Goal: Task Accomplishment & Management: Manage account settings

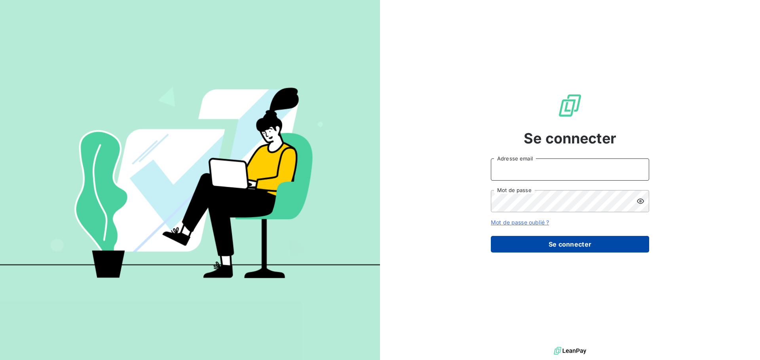
type input "[PERSON_NAME][EMAIL_ADDRESS][DOMAIN_NAME]"
click at [561, 250] on button "Se connecter" at bounding box center [570, 244] width 158 height 17
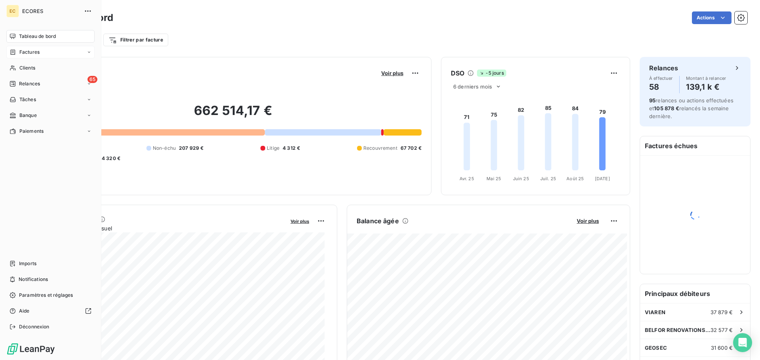
click at [27, 53] on span "Factures" at bounding box center [29, 52] width 20 height 7
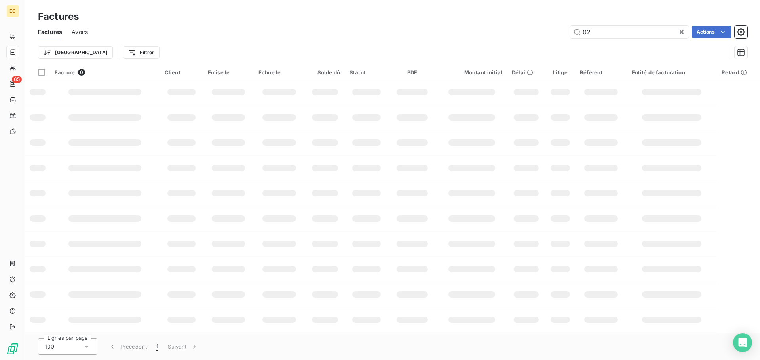
type input "0"
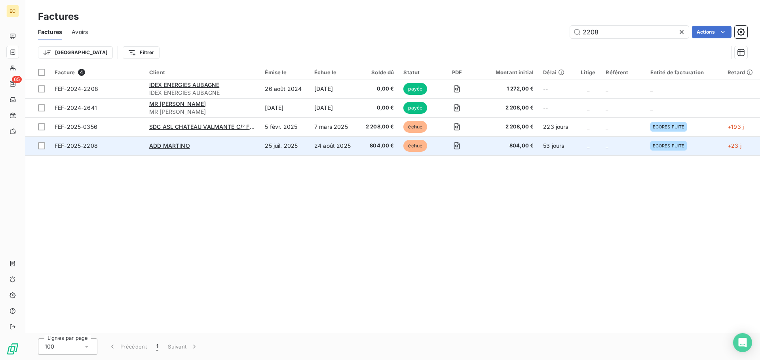
type input "2208"
click at [202, 148] on div "ADD MARTINO" at bounding box center [202, 146] width 106 height 8
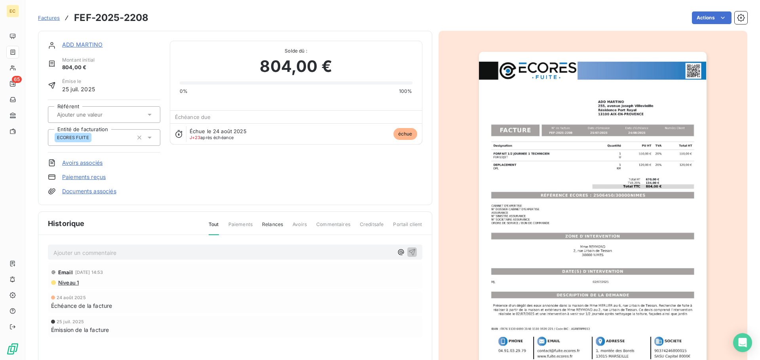
click at [77, 178] on link "Paiements reçus" at bounding box center [84, 177] width 44 height 8
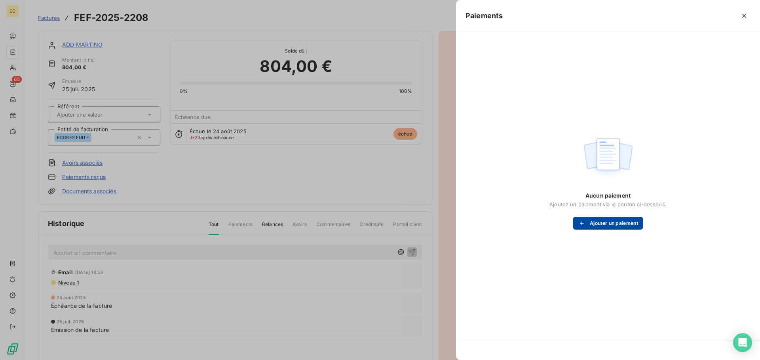
click at [597, 223] on button "Ajouter un paiement" at bounding box center [608, 223] width 70 height 13
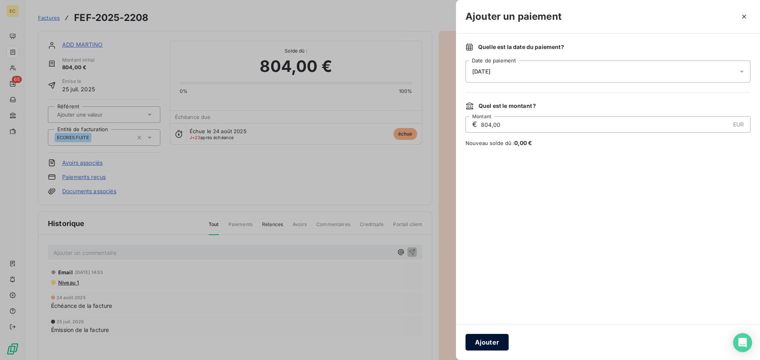
click at [487, 341] on button "Ajouter" at bounding box center [486, 342] width 43 height 17
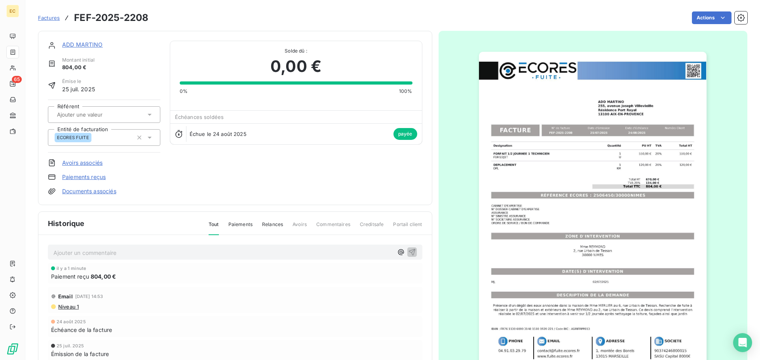
click at [55, 20] on span "Factures" at bounding box center [49, 18] width 22 height 6
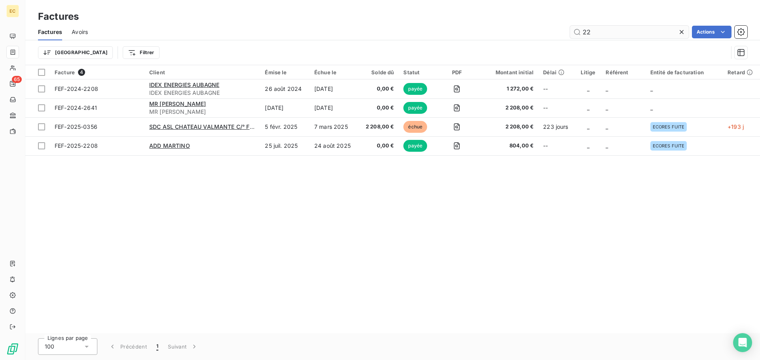
type input "2"
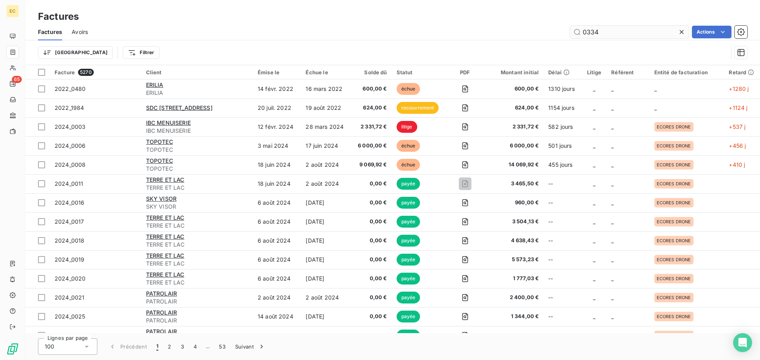
type input "0334"
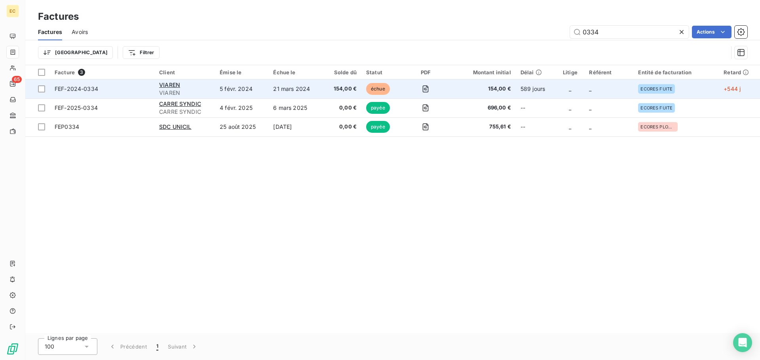
click at [143, 87] on span "FEF-2024-0334" at bounding box center [102, 89] width 95 height 8
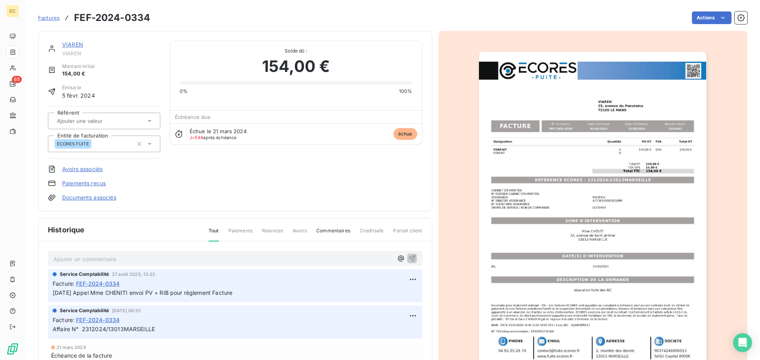
click at [80, 183] on link "Paiements reçus" at bounding box center [84, 184] width 44 height 8
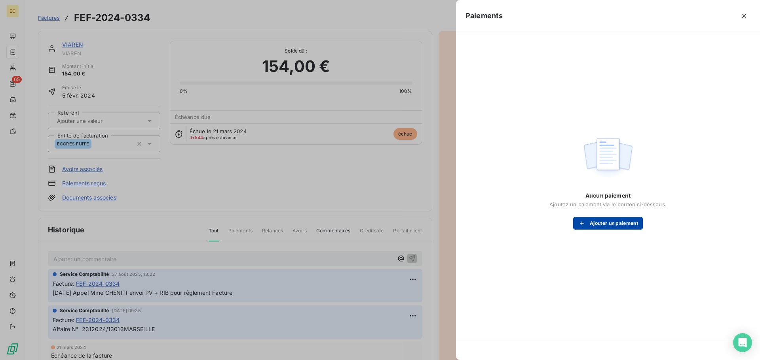
click at [602, 220] on button "Ajouter un paiement" at bounding box center [608, 223] width 70 height 13
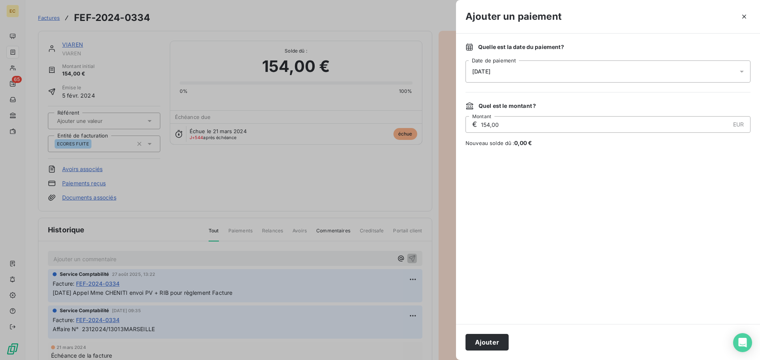
click at [487, 124] on input "154,00" at bounding box center [604, 125] width 249 height 16
type input "150,00"
click at [479, 343] on button "Ajouter" at bounding box center [486, 342] width 43 height 17
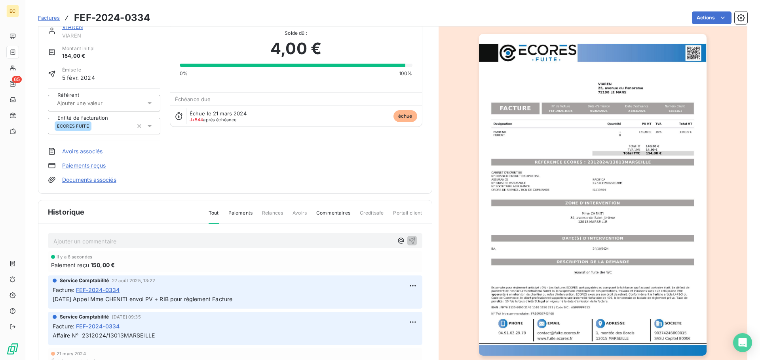
scroll to position [40, 0]
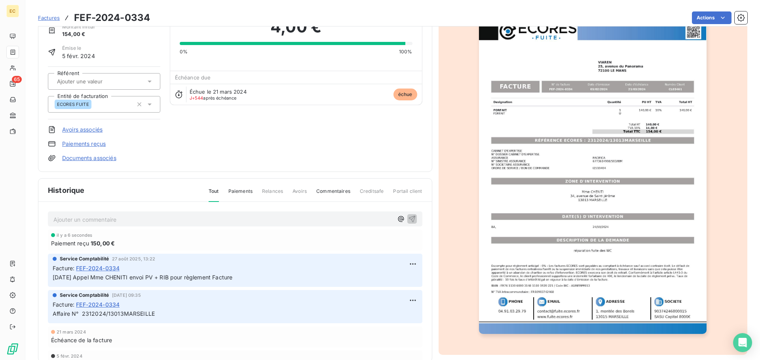
click at [98, 145] on link "Paiements reçus" at bounding box center [84, 144] width 44 height 8
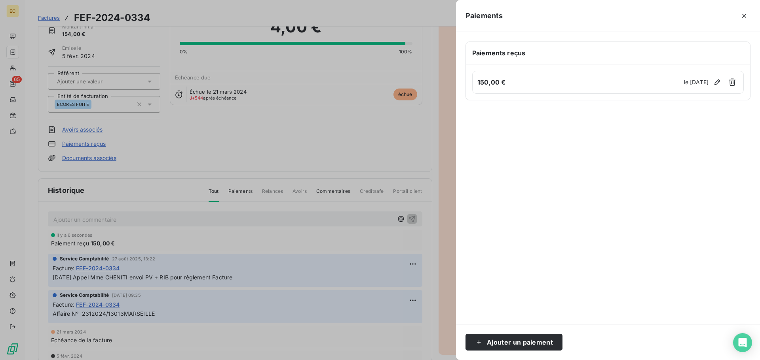
click at [438, 192] on div at bounding box center [380, 180] width 760 height 360
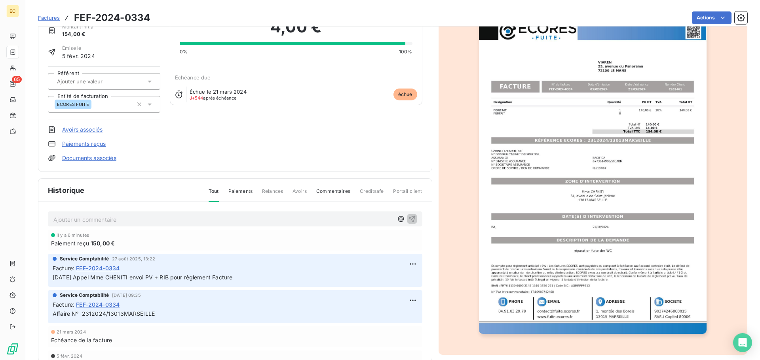
click at [49, 17] on span "Factures" at bounding box center [49, 18] width 22 height 6
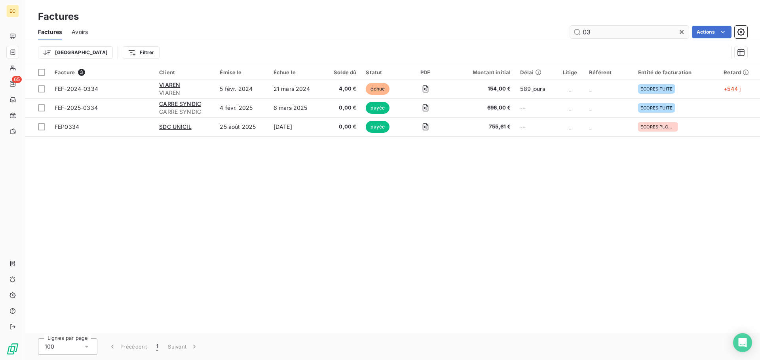
type input "0"
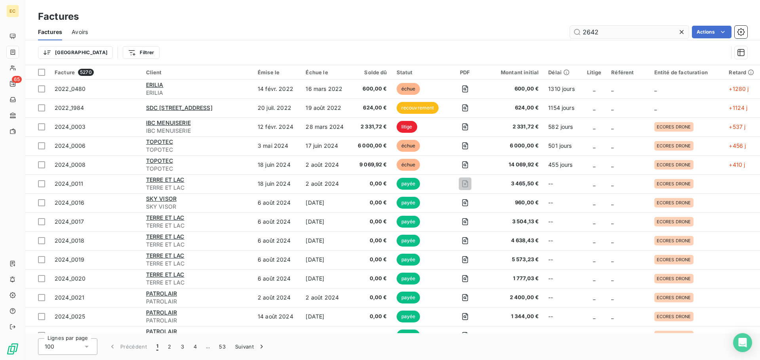
type input "2642"
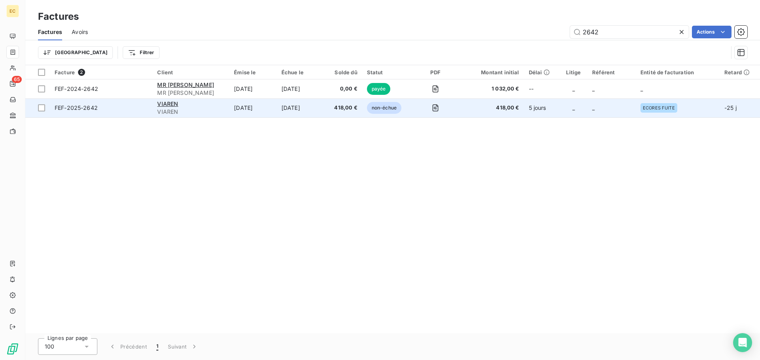
click at [198, 113] on span "VIAREN" at bounding box center [190, 112] width 67 height 8
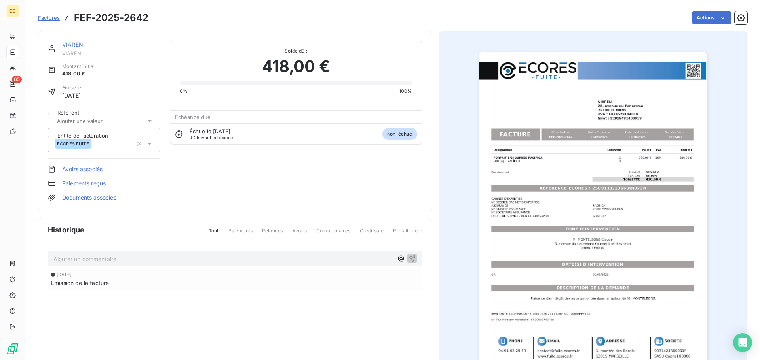
click at [92, 182] on link "Paiements reçus" at bounding box center [84, 184] width 44 height 8
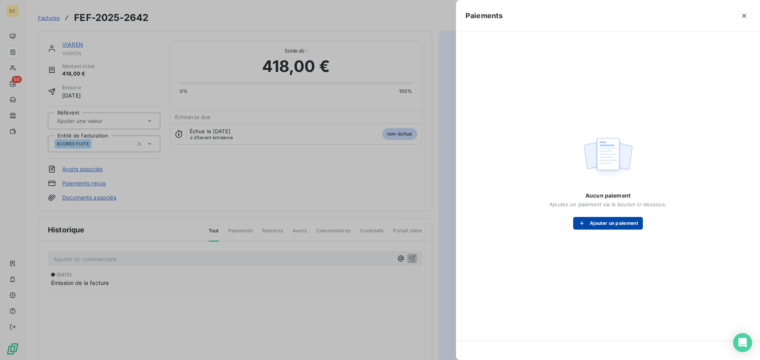
click at [597, 222] on button "Ajouter un paiement" at bounding box center [608, 223] width 70 height 13
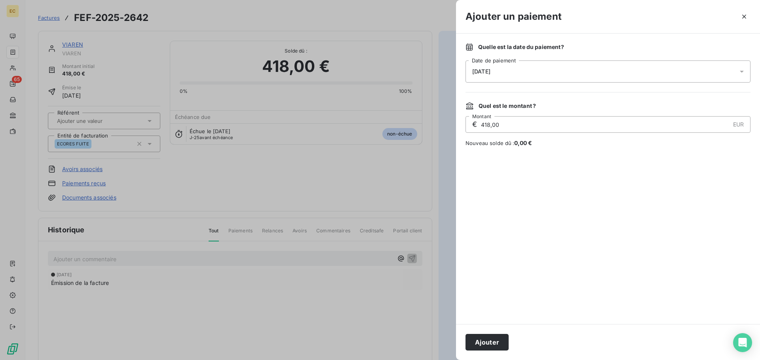
drag, startPoint x: 489, startPoint y: 125, endPoint x: 481, endPoint y: 126, distance: 7.1
click at [481, 126] on input "418,00" at bounding box center [604, 125] width 249 height 16
type input "137,00"
click at [483, 341] on button "Ajouter" at bounding box center [486, 342] width 43 height 17
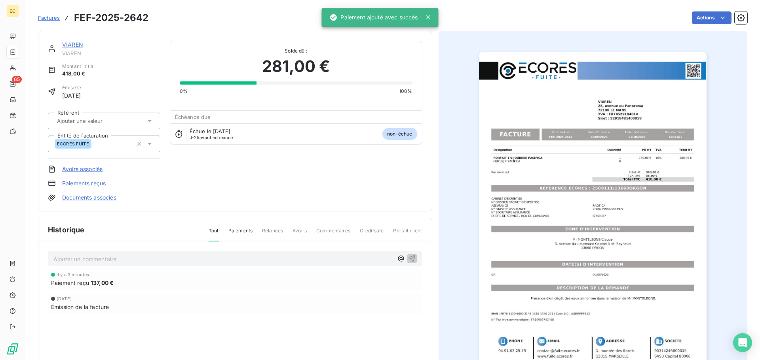
click at [46, 20] on span "Factures" at bounding box center [49, 18] width 22 height 6
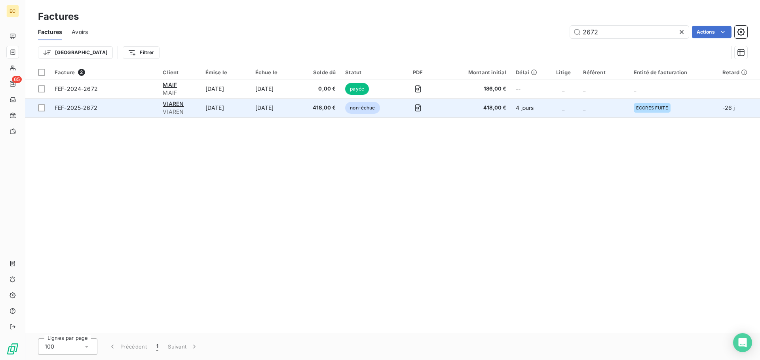
type input "2672"
click at [196, 108] on td "VIAREN VIAREN" at bounding box center [179, 108] width 42 height 19
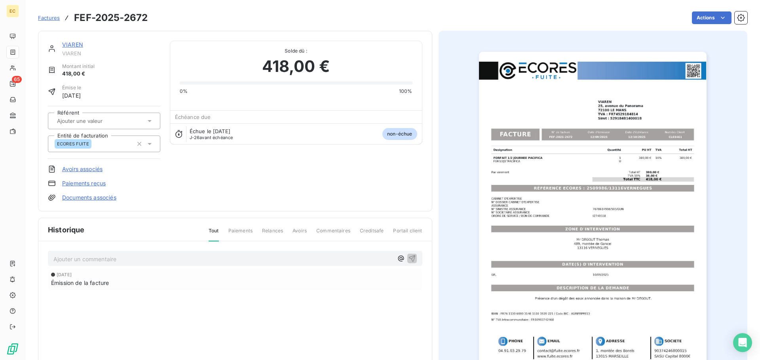
click at [96, 184] on link "Paiements reçus" at bounding box center [84, 184] width 44 height 8
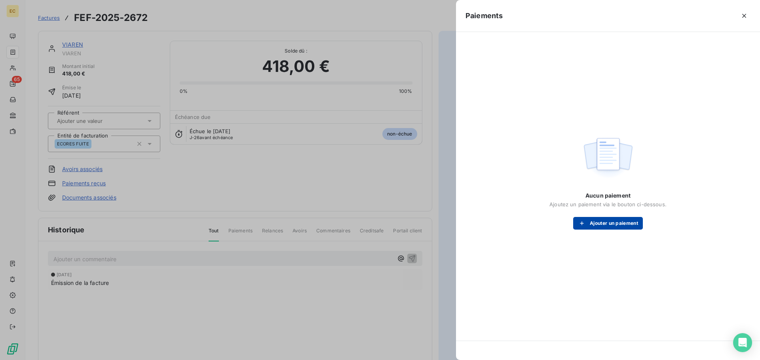
click at [598, 222] on button "Ajouter un paiement" at bounding box center [608, 223] width 70 height 13
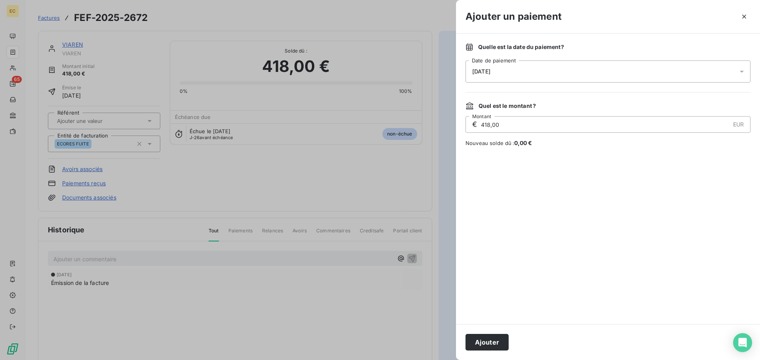
drag, startPoint x: 490, startPoint y: 125, endPoint x: 480, endPoint y: 125, distance: 9.5
click at [480, 125] on input "418,00" at bounding box center [604, 125] width 249 height 16
type input "150,00"
click at [487, 341] on button "Ajouter" at bounding box center [486, 342] width 43 height 17
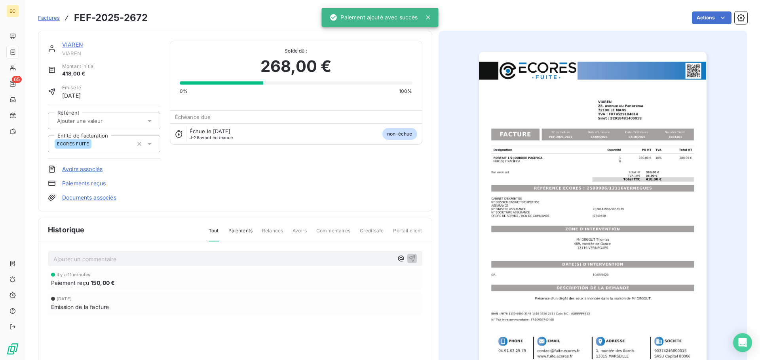
click at [53, 17] on span "Factures" at bounding box center [49, 18] width 22 height 6
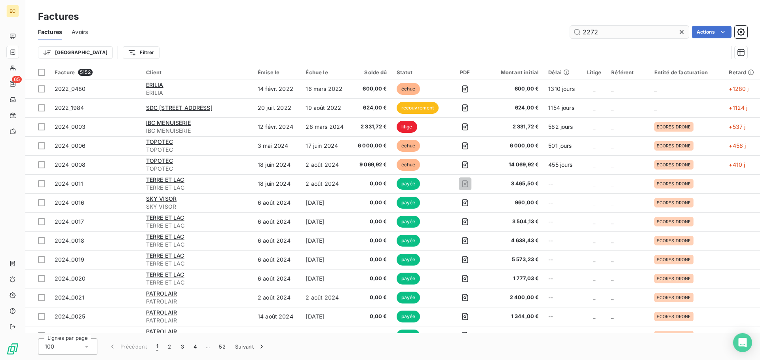
type input "2272"
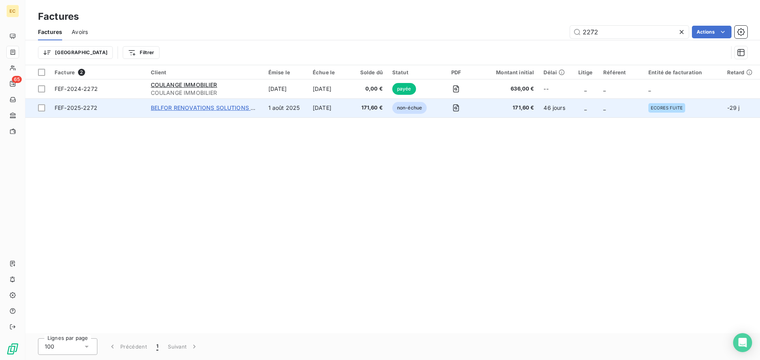
click at [190, 107] on span "BELFOR RENOVATIONS SOLUTIONS BRS" at bounding box center [206, 107] width 111 height 7
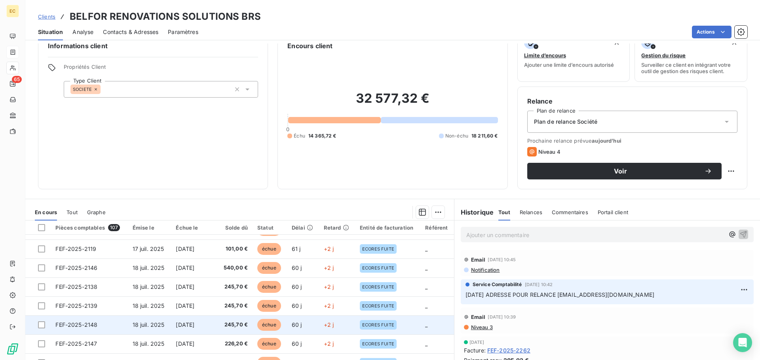
scroll to position [53, 0]
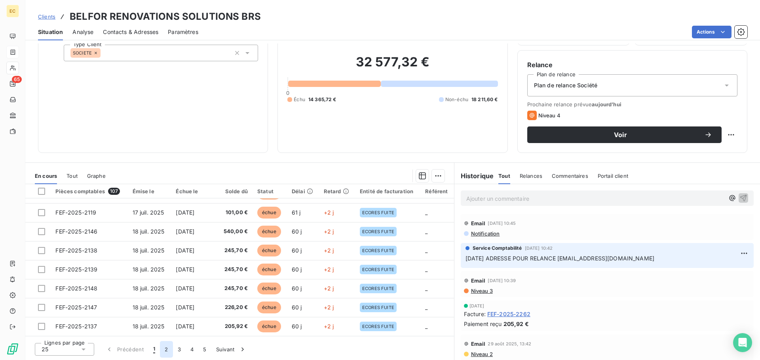
click at [164, 351] on button "2" at bounding box center [166, 349] width 13 height 17
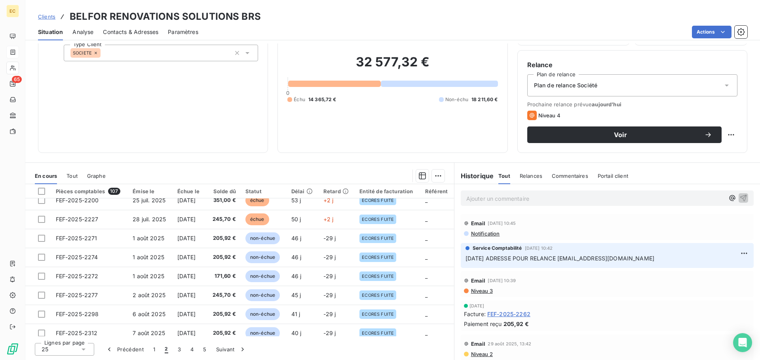
scroll to position [337, 0]
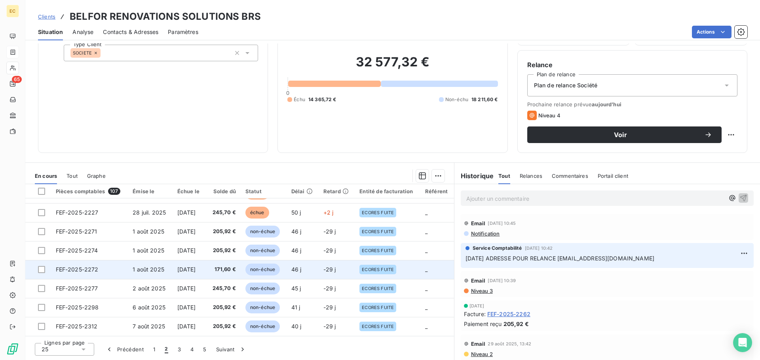
click at [122, 270] on td "FEF-2025-2272" at bounding box center [89, 269] width 77 height 19
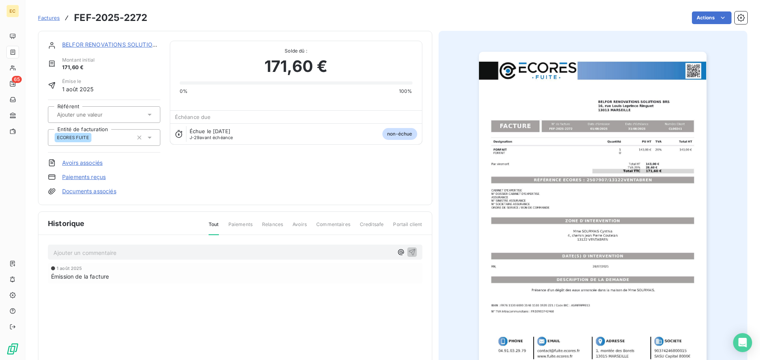
click at [94, 176] on link "Paiements reçus" at bounding box center [84, 177] width 44 height 8
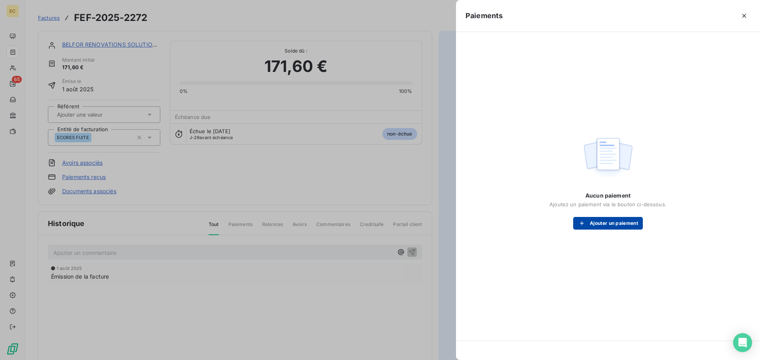
click at [596, 225] on button "Ajouter un paiement" at bounding box center [608, 223] width 70 height 13
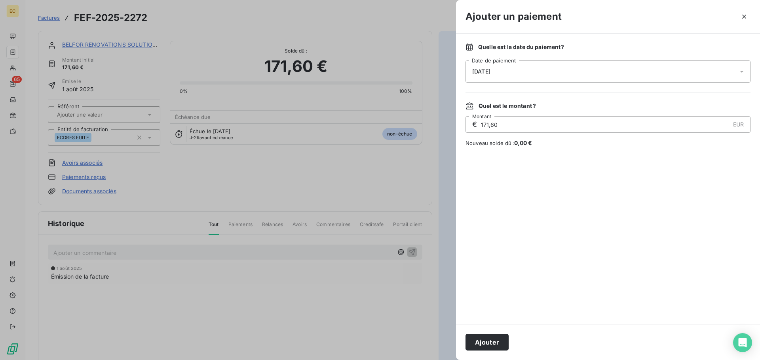
click at [514, 74] on div "[DATE]" at bounding box center [607, 72] width 285 height 22
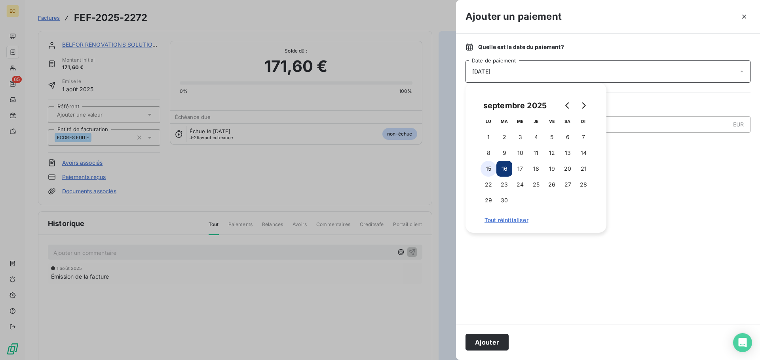
click at [491, 167] on button "15" at bounding box center [488, 169] width 16 height 16
click at [497, 341] on button "Ajouter" at bounding box center [486, 342] width 43 height 17
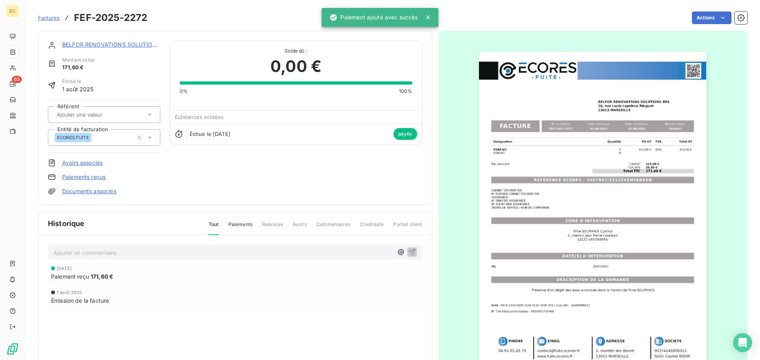
click at [49, 19] on span "Factures" at bounding box center [49, 18] width 22 height 6
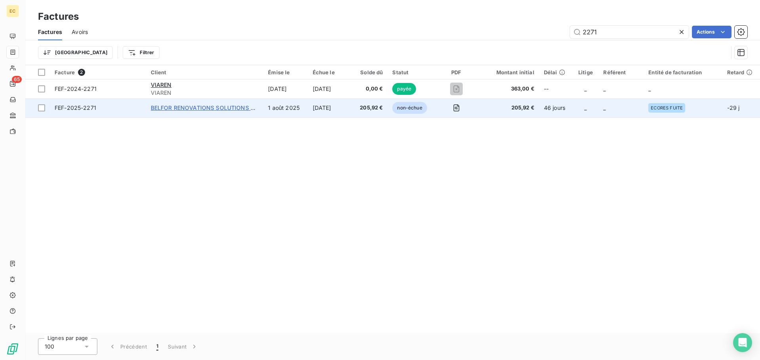
type input "2271"
click at [195, 110] on span "BELFOR RENOVATIONS SOLUTIONS BRS" at bounding box center [206, 107] width 111 height 7
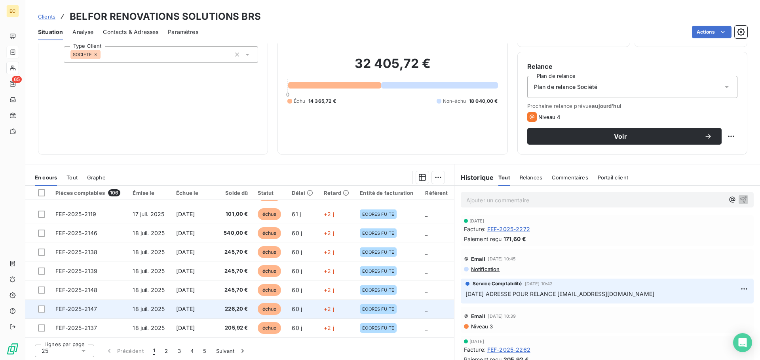
scroll to position [53, 0]
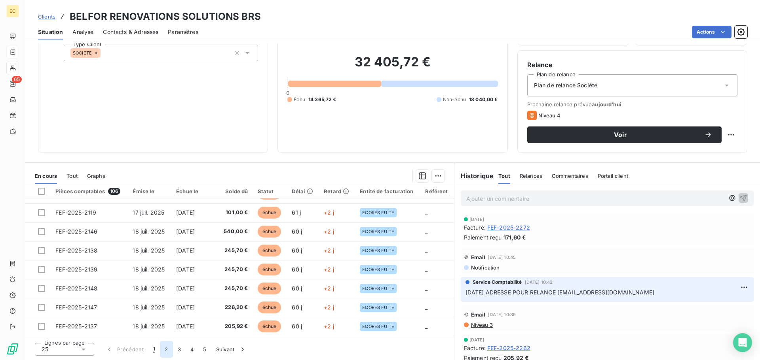
click at [167, 346] on button "2" at bounding box center [166, 349] width 13 height 17
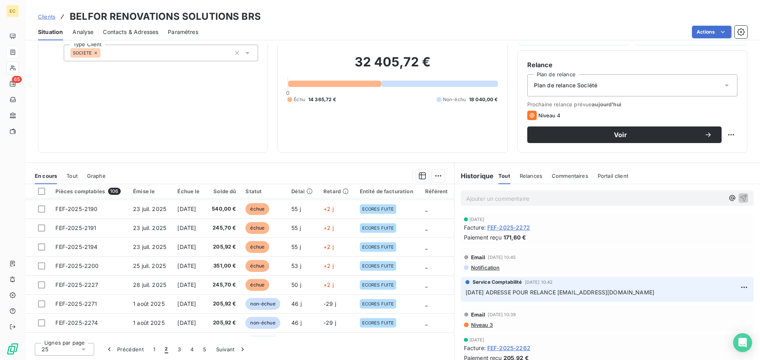
scroll to position [258, 0]
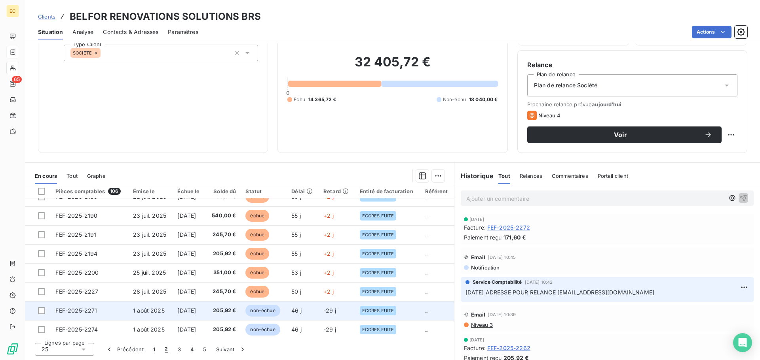
click at [114, 313] on td "FEF-2025-2271" at bounding box center [90, 310] width 78 height 19
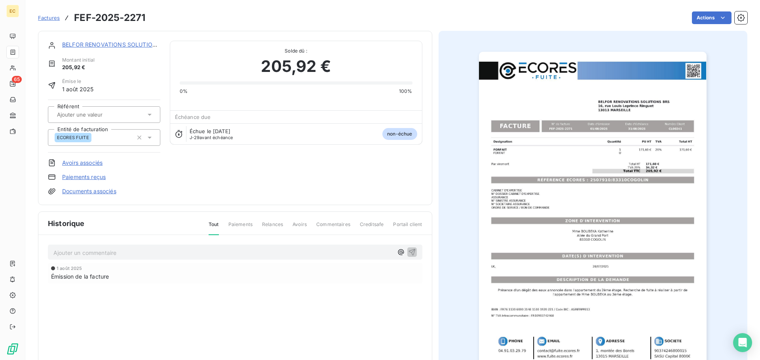
click at [85, 178] on link "Paiements reçus" at bounding box center [84, 177] width 44 height 8
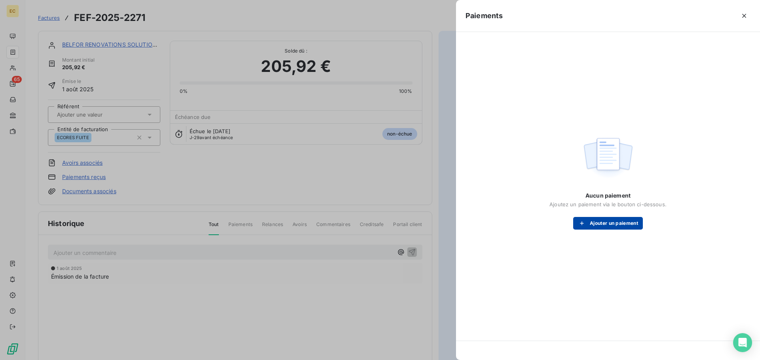
click at [597, 224] on button "Ajouter un paiement" at bounding box center [608, 223] width 70 height 13
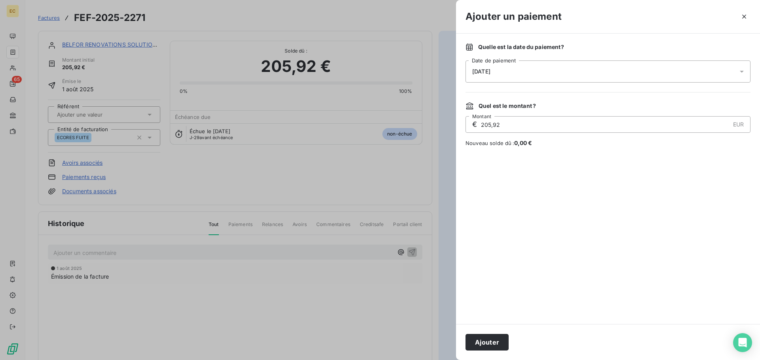
click at [526, 74] on div "[DATE]" at bounding box center [607, 72] width 285 height 22
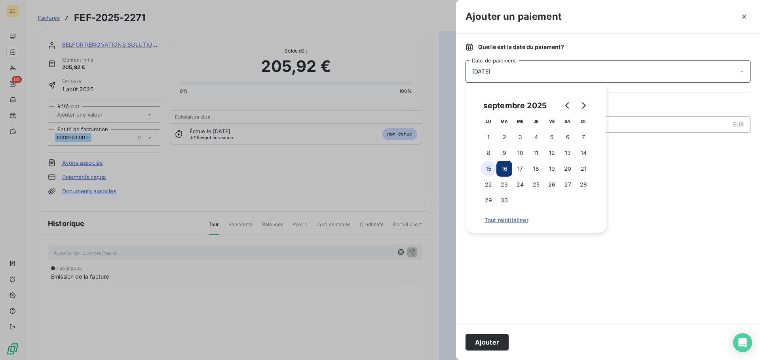
click at [487, 167] on button "15" at bounding box center [488, 169] width 16 height 16
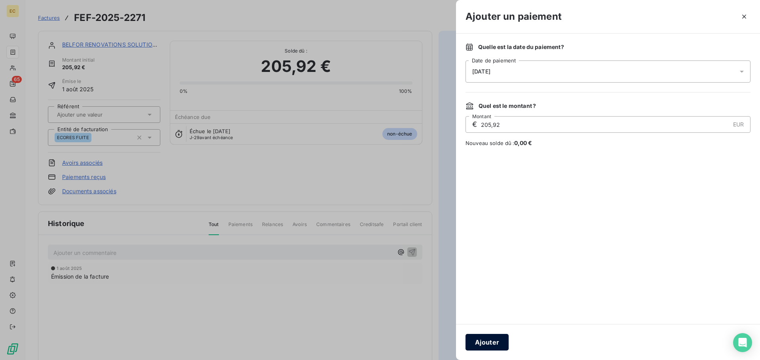
click at [500, 342] on button "Ajouter" at bounding box center [486, 342] width 43 height 17
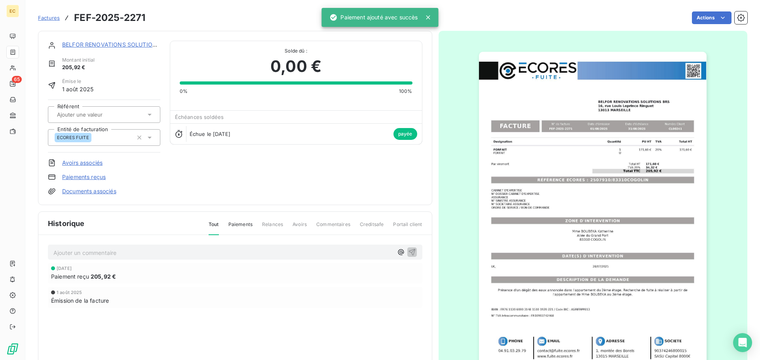
click at [49, 17] on span "Factures" at bounding box center [49, 18] width 22 height 6
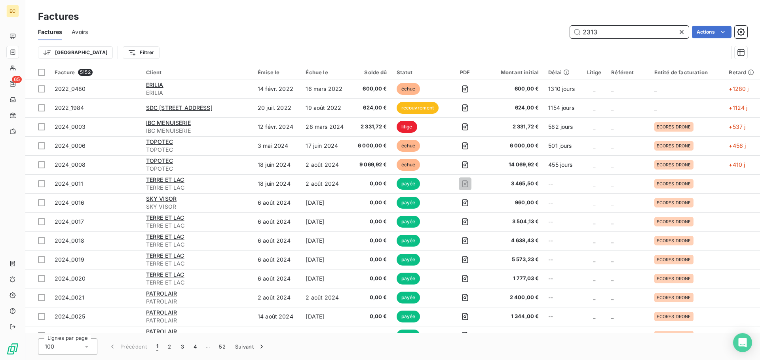
type input "2313"
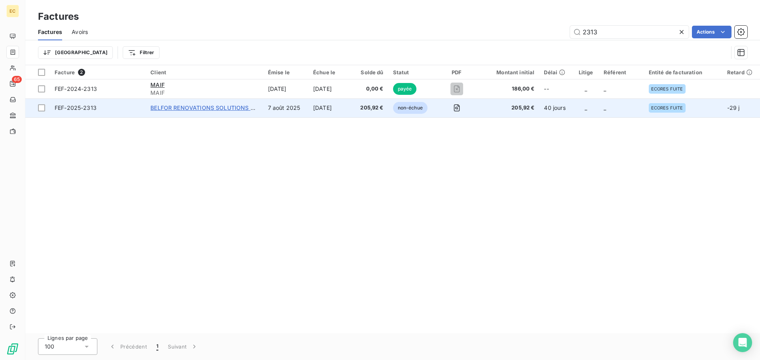
click at [219, 108] on span "BELFOR RENOVATIONS SOLUTIONS BRS" at bounding box center [205, 107] width 111 height 7
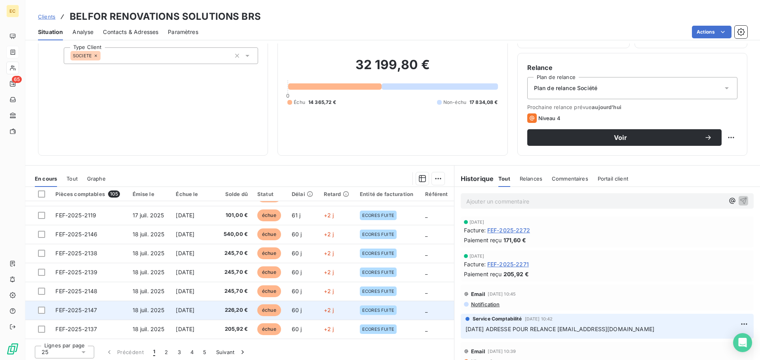
scroll to position [53, 0]
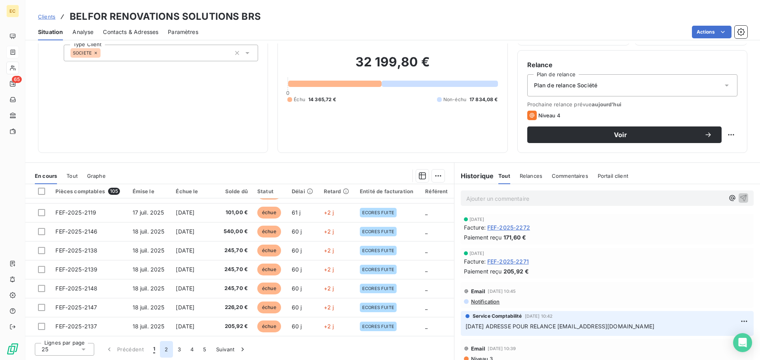
click at [166, 353] on button "2" at bounding box center [166, 349] width 13 height 17
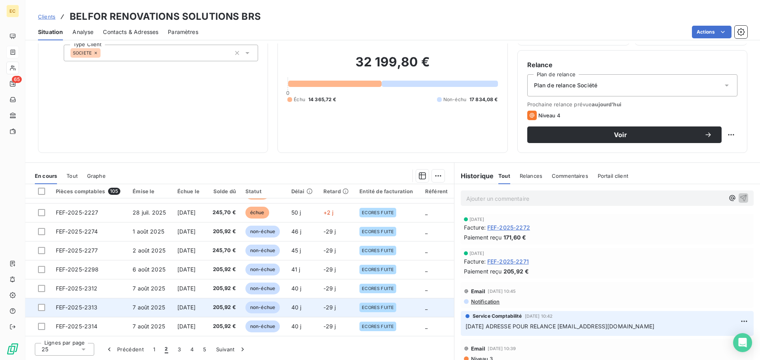
click at [189, 308] on span "[DATE]" at bounding box center [186, 307] width 19 height 7
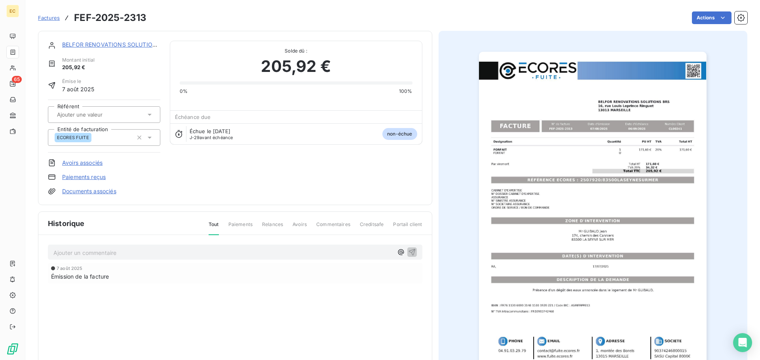
click at [54, 18] on span "Factures" at bounding box center [49, 18] width 22 height 6
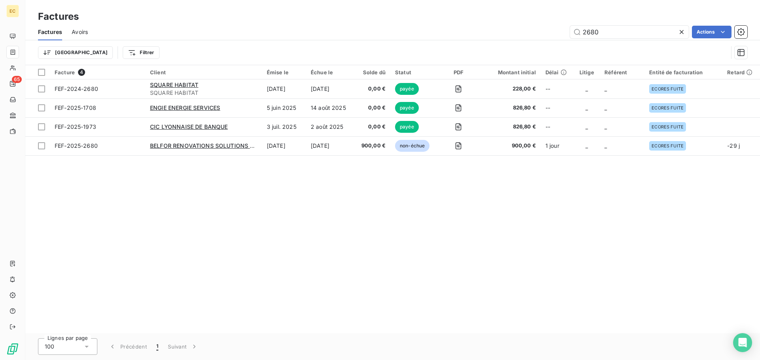
type input "2680"
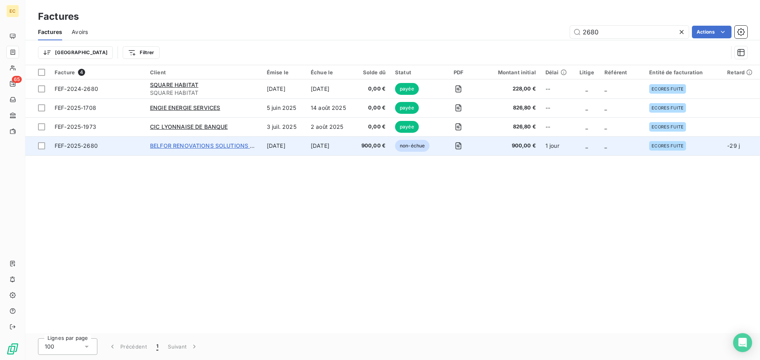
click at [187, 144] on span "BELFOR RENOVATIONS SOLUTIONS BRS" at bounding box center [205, 145] width 111 height 7
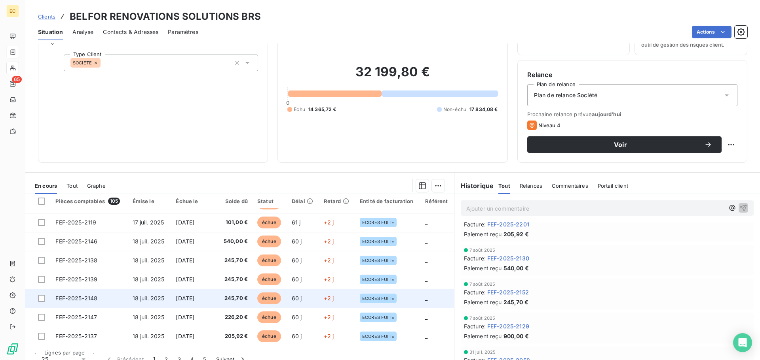
scroll to position [53, 0]
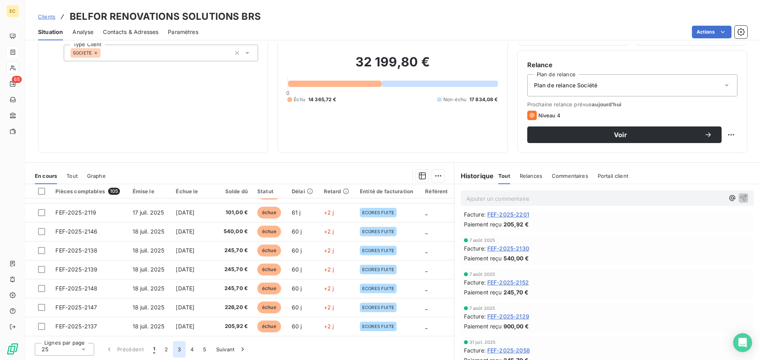
click at [177, 351] on button "3" at bounding box center [179, 349] width 13 height 17
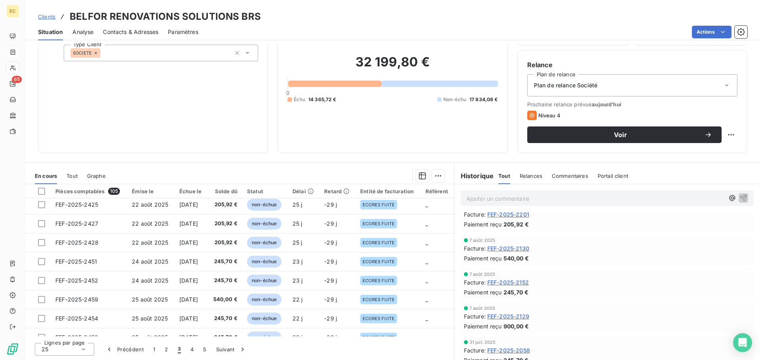
scroll to position [337, 0]
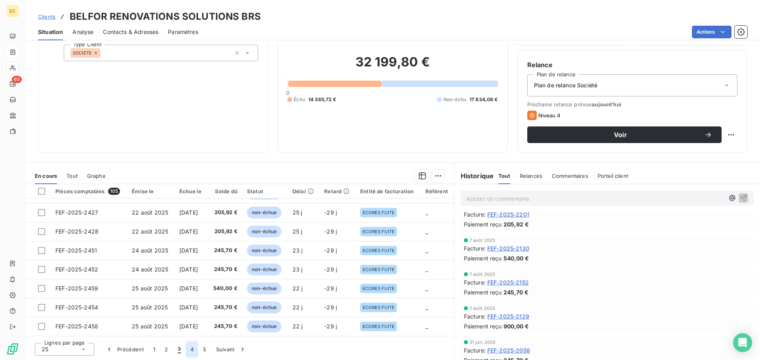
click at [193, 350] on button "4" at bounding box center [192, 349] width 13 height 17
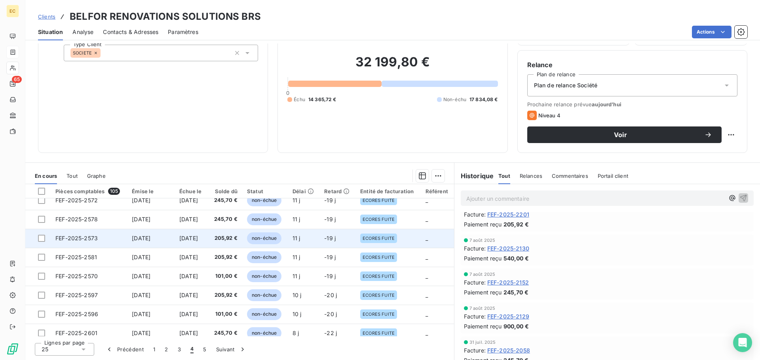
scroll to position [340, 0]
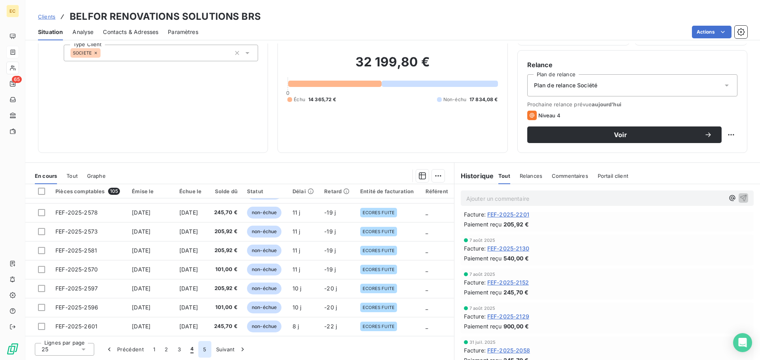
click at [207, 352] on button "5" at bounding box center [204, 349] width 13 height 17
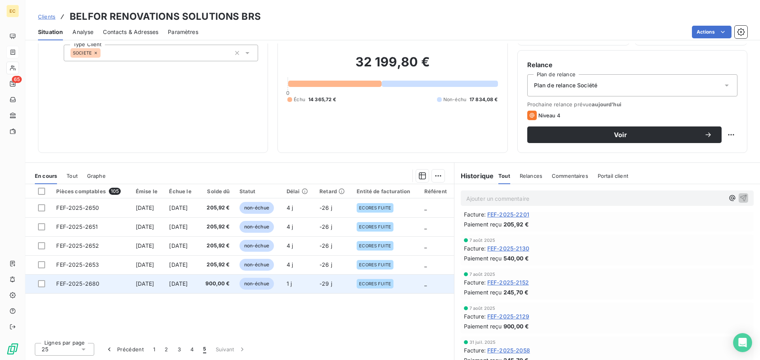
click at [116, 282] on td "FEF-2025-2680" at bounding box center [90, 284] width 79 height 19
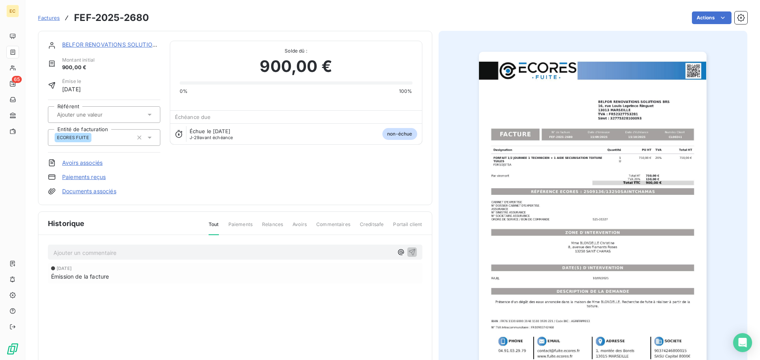
click at [99, 177] on link "Paiements reçus" at bounding box center [84, 177] width 44 height 8
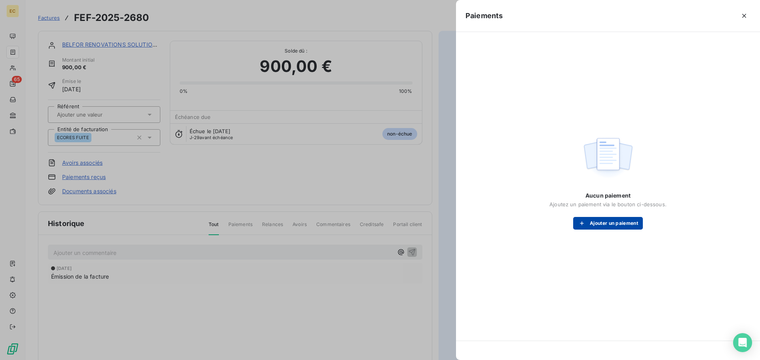
click at [605, 224] on button "Ajouter un paiement" at bounding box center [608, 223] width 70 height 13
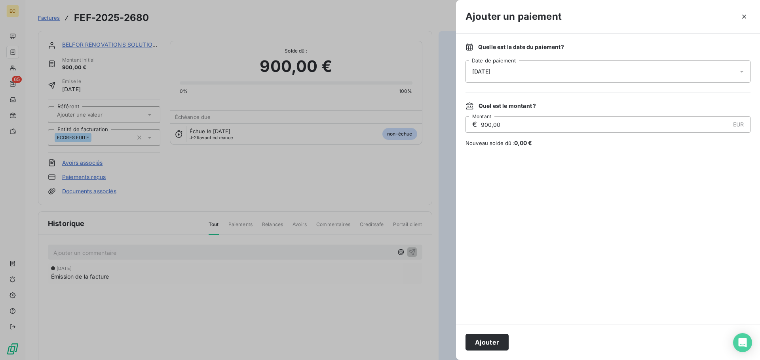
drag, startPoint x: 490, startPoint y: 125, endPoint x: 481, endPoint y: 114, distance: 14.0
click at [481, 126] on input "900,00" at bounding box center [604, 125] width 249 height 16
type input "199,00"
click at [494, 346] on button "Ajouter" at bounding box center [486, 342] width 43 height 17
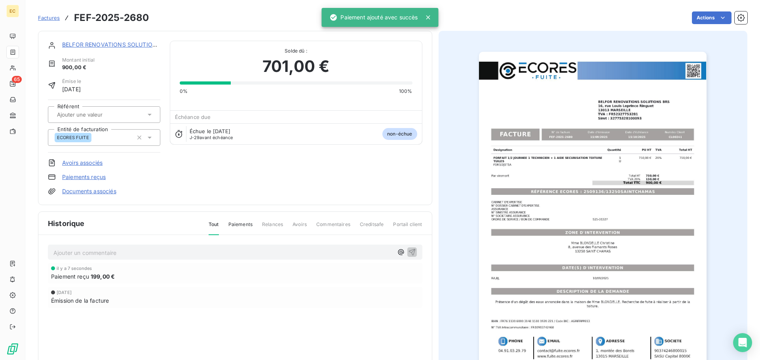
click at [46, 21] on span "Factures" at bounding box center [49, 18] width 22 height 6
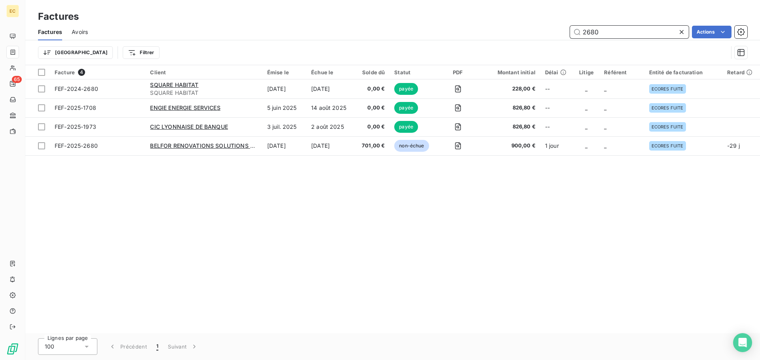
click at [605, 36] on input "2680" at bounding box center [629, 32] width 119 height 13
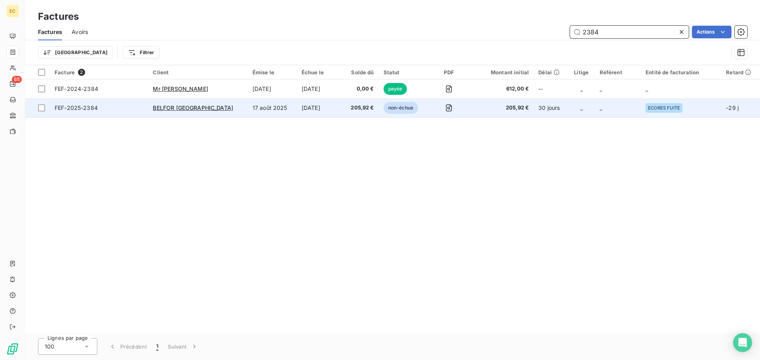
type input "2384"
click at [174, 112] on div "BELFOR [GEOGRAPHIC_DATA]" at bounding box center [198, 108] width 90 height 8
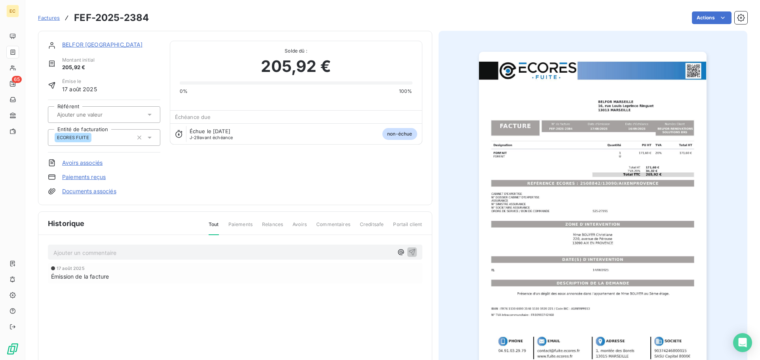
click at [85, 176] on link "Paiements reçus" at bounding box center [84, 177] width 44 height 8
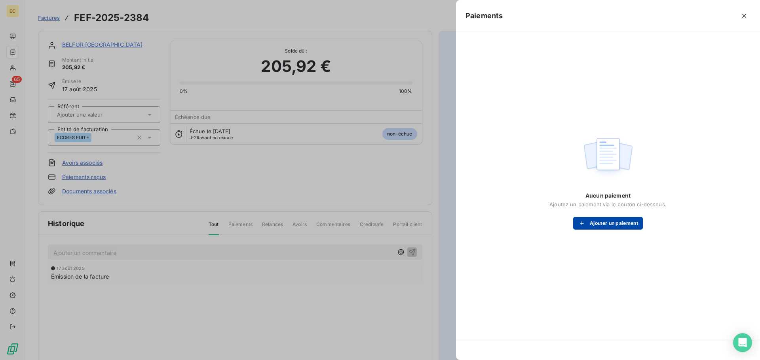
click at [610, 222] on button "Ajouter un paiement" at bounding box center [608, 223] width 70 height 13
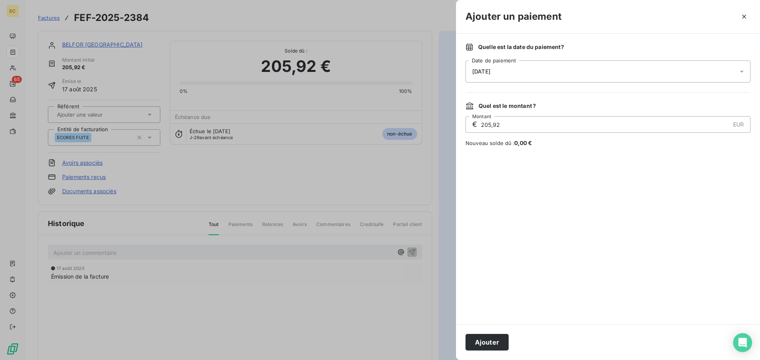
click at [741, 72] on icon at bounding box center [741, 72] width 4 height 2
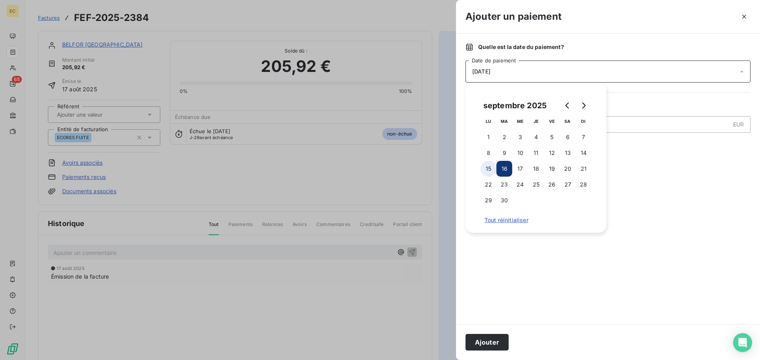
click at [487, 171] on button "15" at bounding box center [488, 169] width 16 height 16
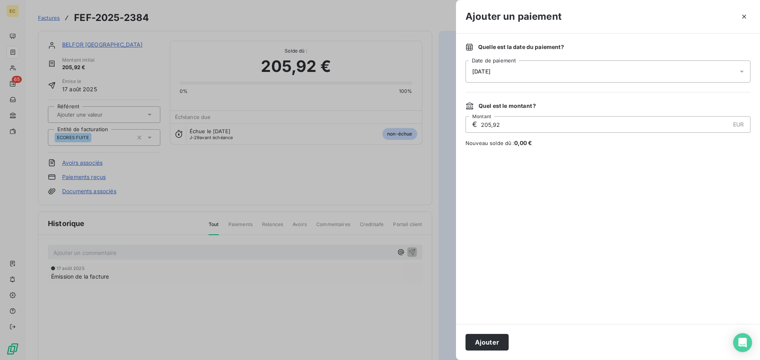
click at [529, 253] on div at bounding box center [607, 236] width 285 height 158
click at [489, 341] on button "Ajouter" at bounding box center [486, 342] width 43 height 17
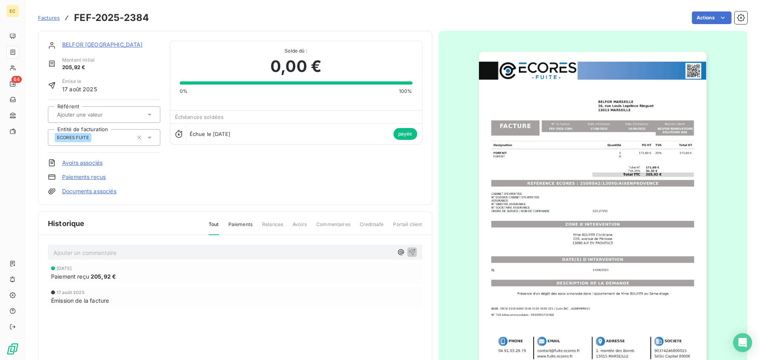
click at [47, 18] on span "Factures" at bounding box center [49, 18] width 22 height 6
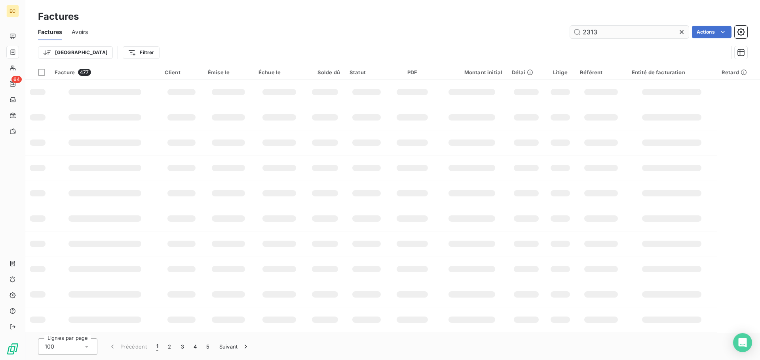
type input "2313"
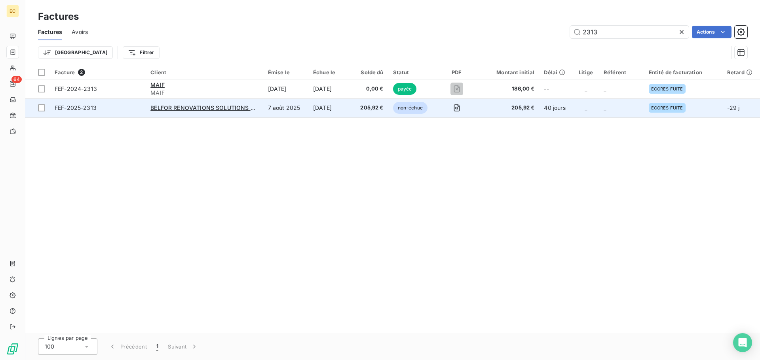
click at [131, 109] on span "FEF-2025-2313" at bounding box center [98, 108] width 86 height 8
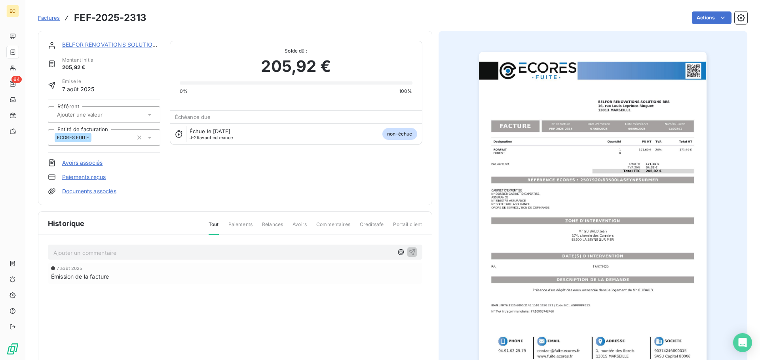
click at [80, 178] on link "Paiements reçus" at bounding box center [84, 177] width 44 height 8
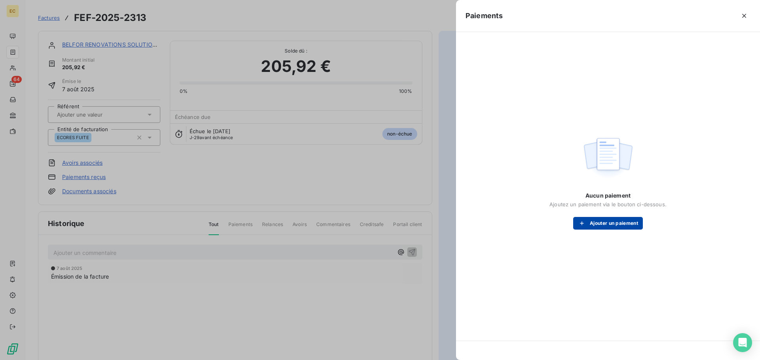
click at [590, 223] on button "Ajouter un paiement" at bounding box center [608, 223] width 70 height 13
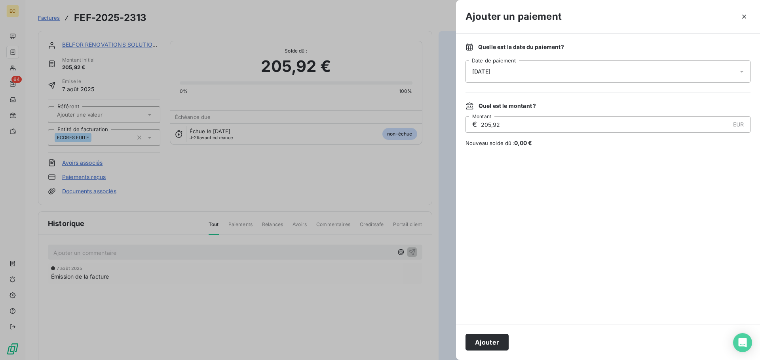
click at [527, 73] on div "[DATE]" at bounding box center [607, 72] width 285 height 22
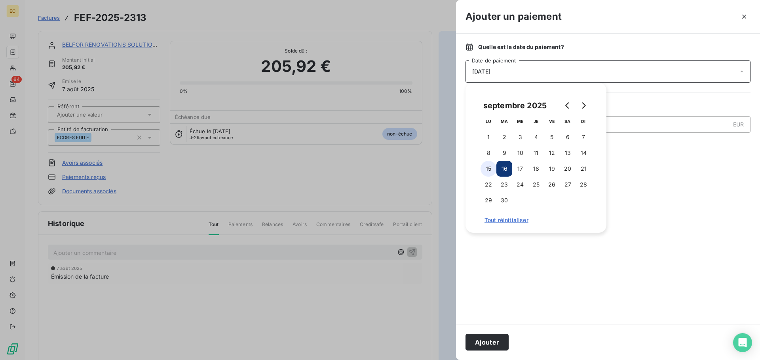
click at [491, 171] on button "15" at bounding box center [488, 169] width 16 height 16
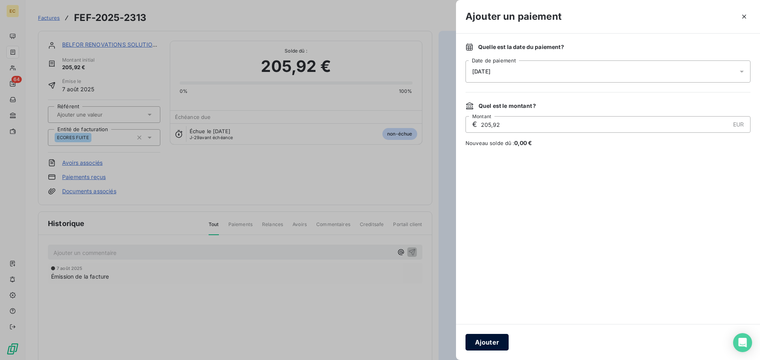
click at [493, 336] on button "Ajouter" at bounding box center [486, 342] width 43 height 17
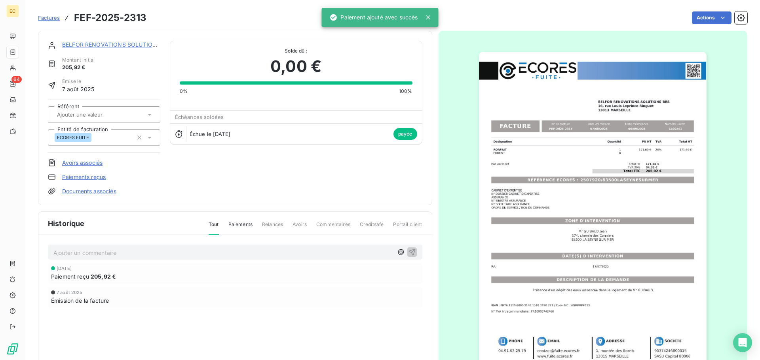
click at [43, 19] on span "Factures" at bounding box center [49, 18] width 22 height 6
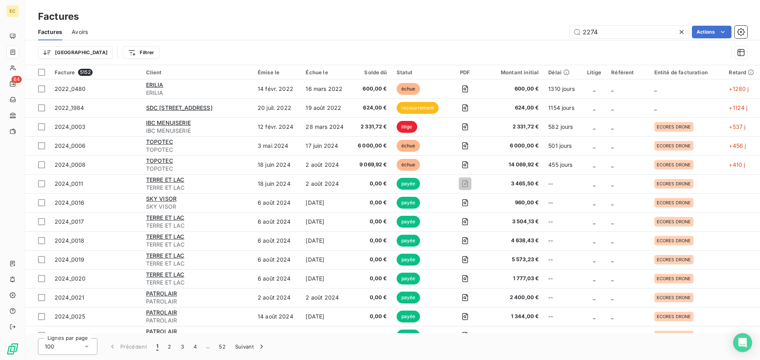
type input "2274"
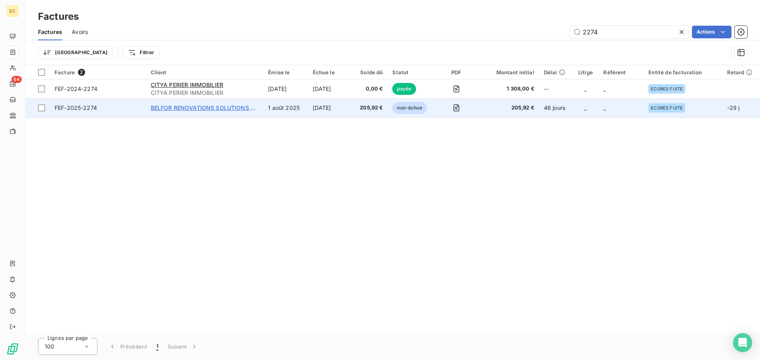
click at [199, 109] on span "BELFOR RENOVATIONS SOLUTIONS BRS" at bounding box center [206, 107] width 111 height 7
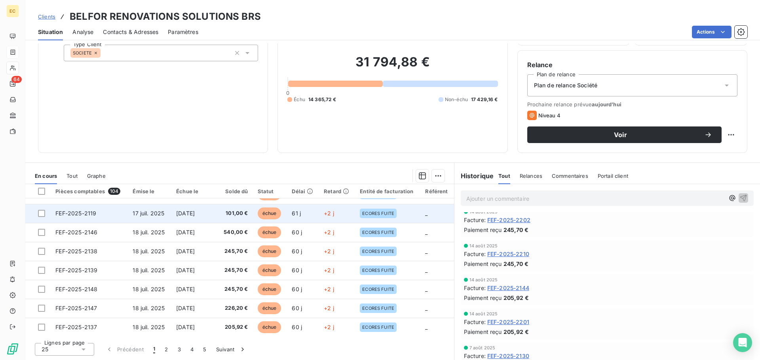
scroll to position [337, 0]
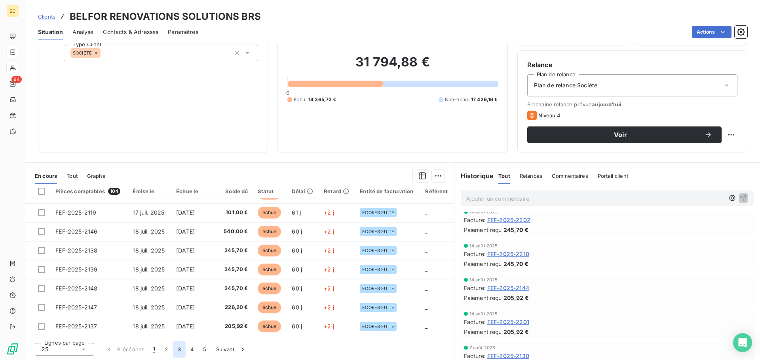
click at [179, 352] on button "3" at bounding box center [179, 349] width 13 height 17
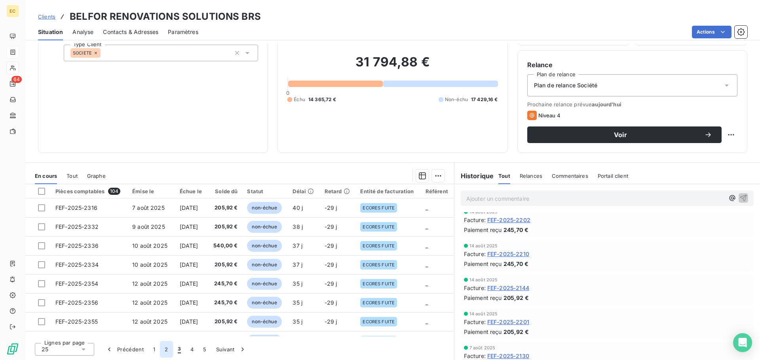
click at [166, 353] on button "2" at bounding box center [166, 349] width 13 height 17
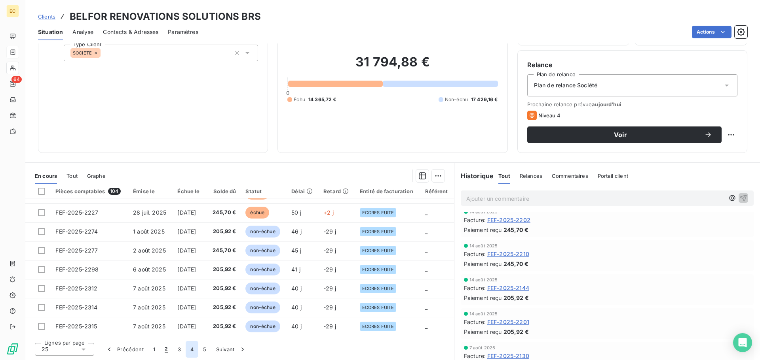
click at [194, 349] on button "4" at bounding box center [192, 349] width 13 height 17
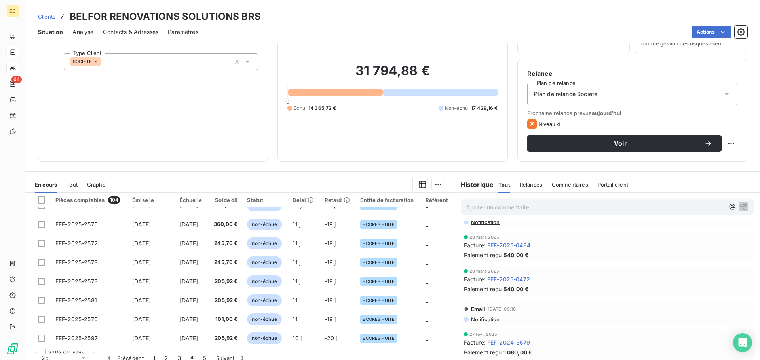
scroll to position [53, 0]
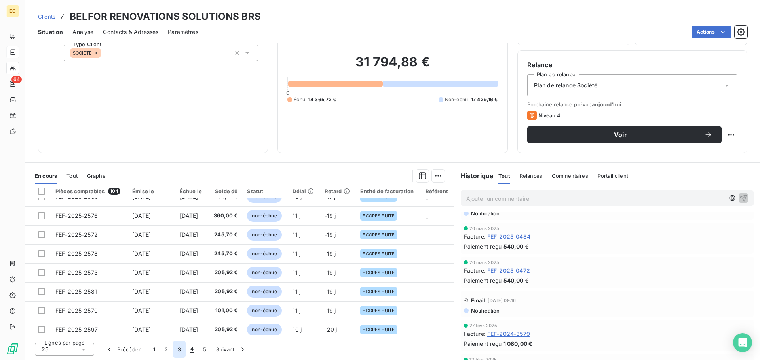
click at [177, 350] on button "3" at bounding box center [179, 349] width 13 height 17
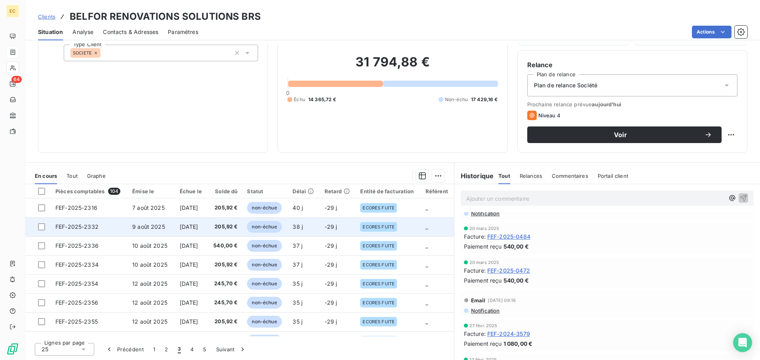
click at [108, 225] on td "FEF-2025-2332" at bounding box center [89, 227] width 77 height 19
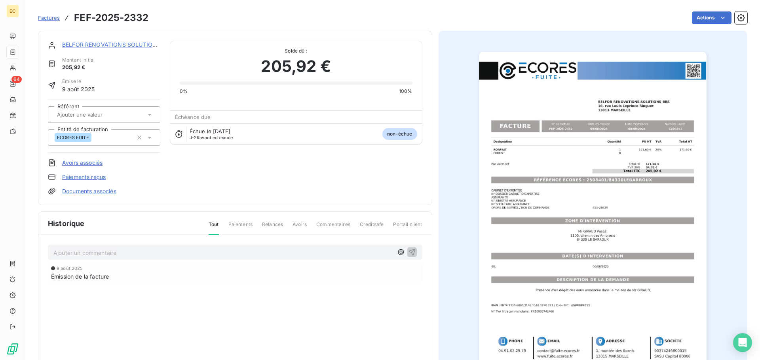
click at [83, 178] on link "Paiements reçus" at bounding box center [84, 177] width 44 height 8
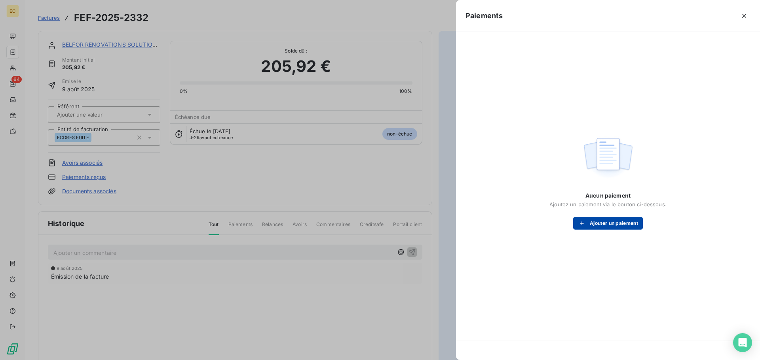
click at [597, 227] on button "Ajouter un paiement" at bounding box center [608, 223] width 70 height 13
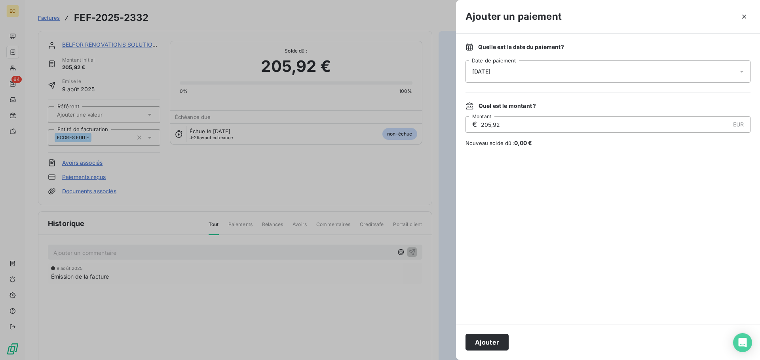
click at [505, 76] on div "[DATE]" at bounding box center [607, 72] width 285 height 22
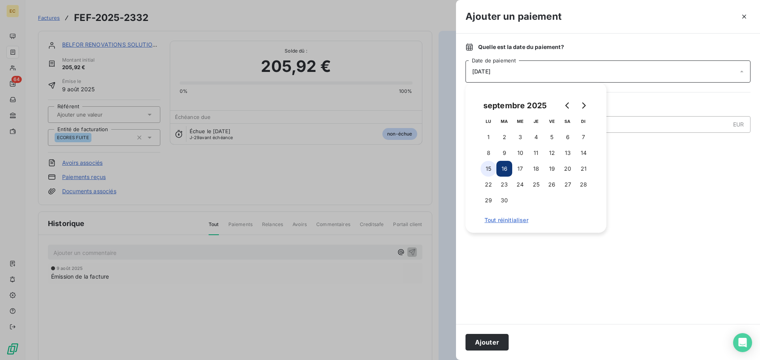
click at [487, 169] on button "15" at bounding box center [488, 169] width 16 height 16
click at [479, 339] on button "Ajouter" at bounding box center [486, 342] width 43 height 17
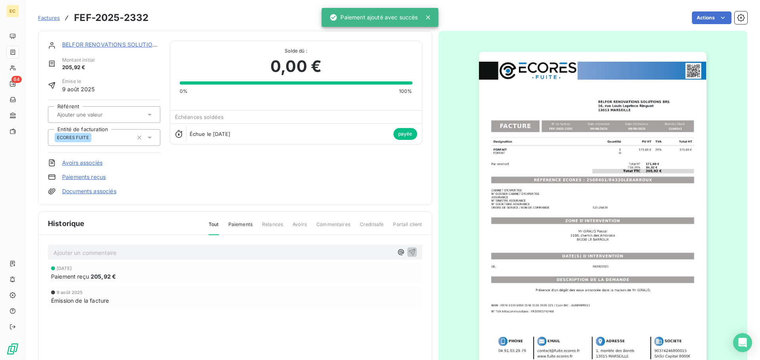
drag, startPoint x: 44, startPoint y: 17, endPoint x: 59, endPoint y: 10, distance: 16.1
click at [45, 15] on span "Factures" at bounding box center [49, 18] width 22 height 6
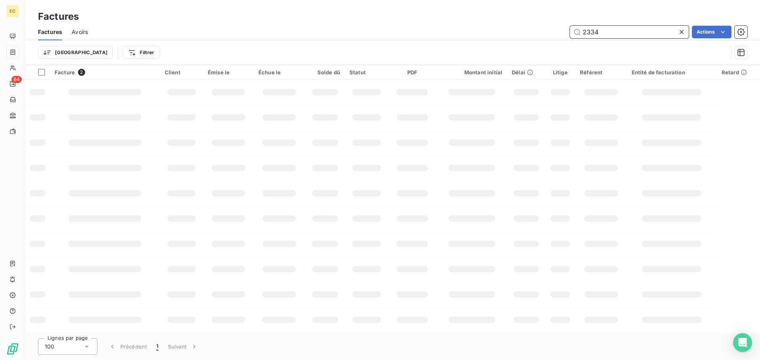
type input "2334"
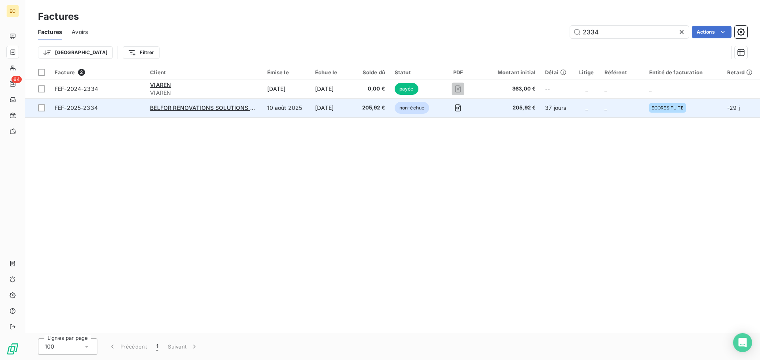
click at [165, 112] on div "BELFOR RENOVATIONS SOLUTIONS BRS" at bounding box center [203, 108] width 107 height 8
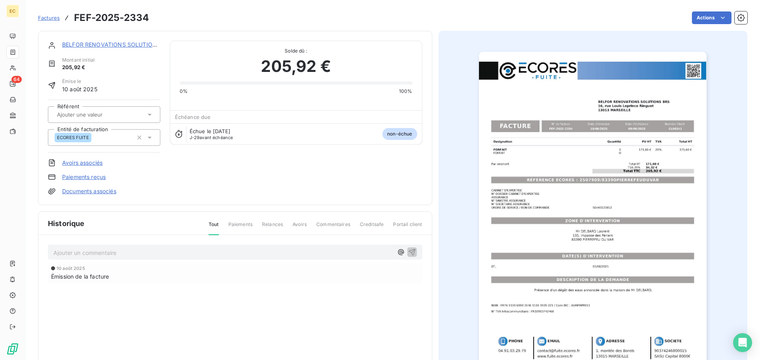
click at [96, 178] on link "Paiements reçus" at bounding box center [84, 177] width 44 height 8
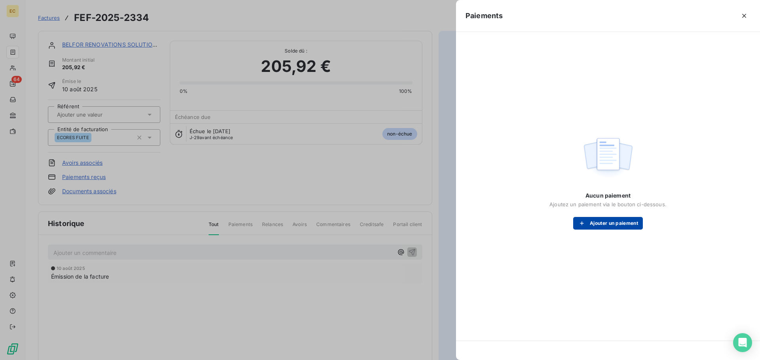
click at [584, 223] on icon "button" at bounding box center [582, 224] width 8 height 8
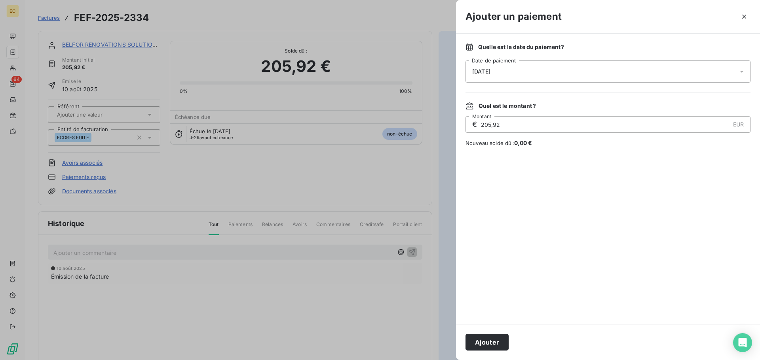
click at [490, 68] on span "[DATE]" at bounding box center [481, 71] width 18 height 6
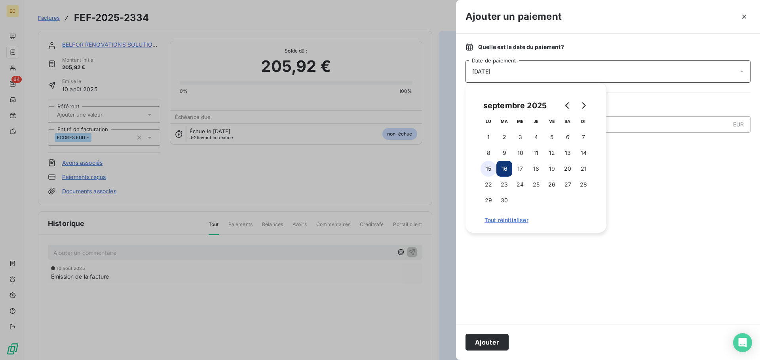
click at [491, 168] on button "15" at bounding box center [488, 169] width 16 height 16
drag, startPoint x: 485, startPoint y: 339, endPoint x: 402, endPoint y: 206, distance: 156.5
click at [485, 339] on button "Ajouter" at bounding box center [486, 342] width 43 height 17
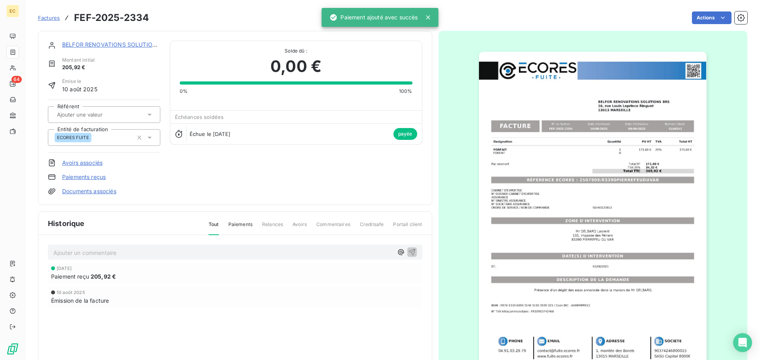
click at [48, 17] on span "Factures" at bounding box center [49, 18] width 22 height 6
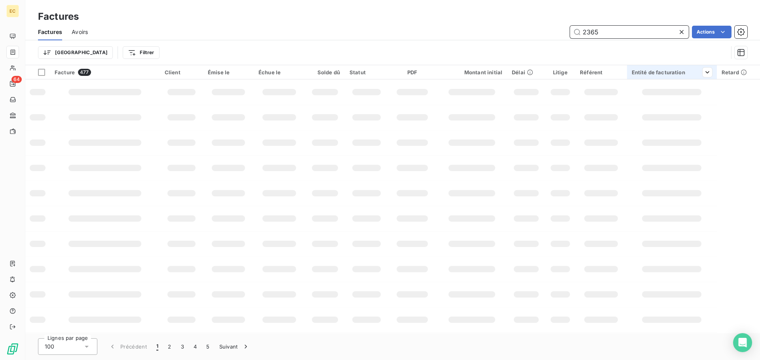
type input "2365"
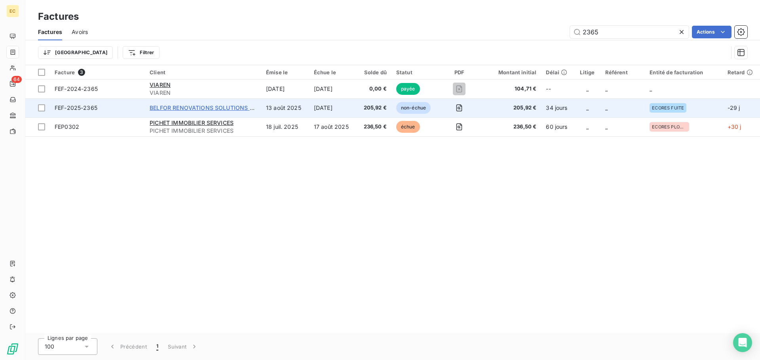
click at [186, 108] on span "BELFOR RENOVATIONS SOLUTIONS BRS" at bounding box center [205, 107] width 111 height 7
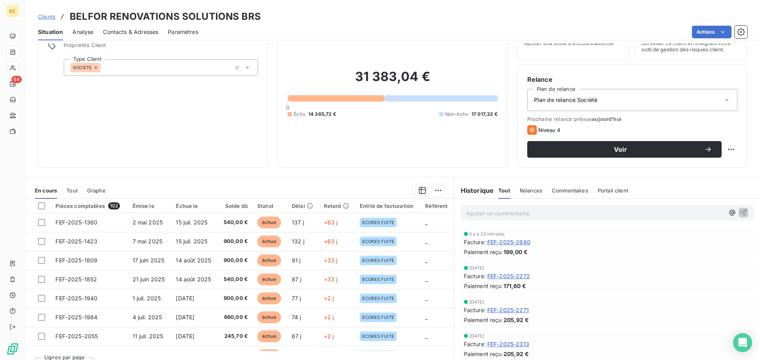
scroll to position [53, 0]
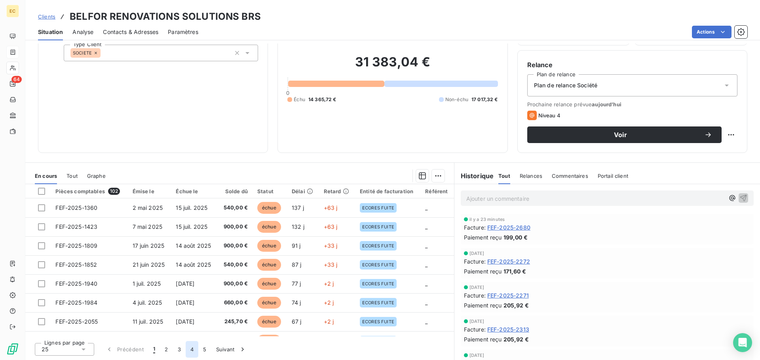
click at [191, 350] on button "4" at bounding box center [192, 349] width 13 height 17
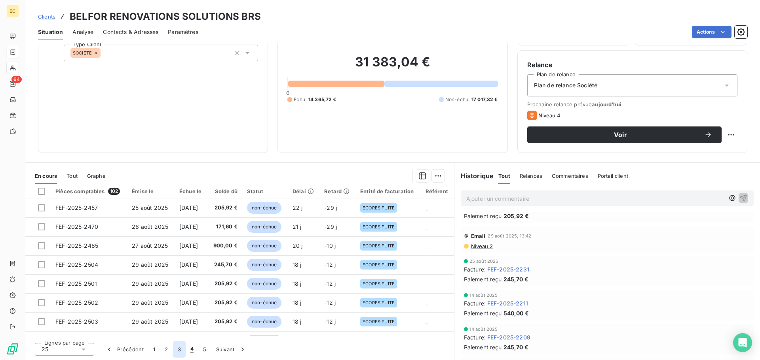
click at [180, 350] on button "3" at bounding box center [179, 349] width 13 height 17
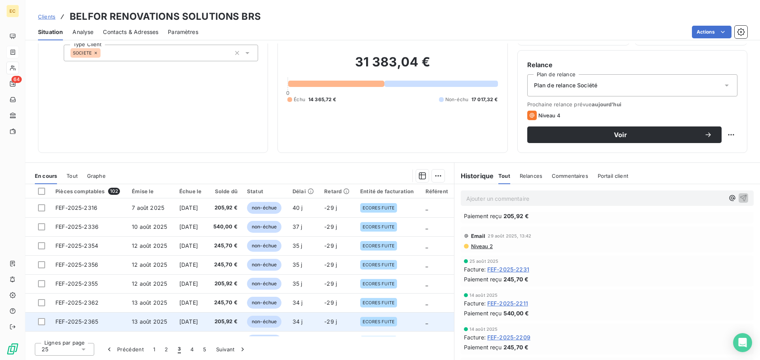
click at [85, 322] on span "FEF-2025-2365" at bounding box center [76, 321] width 43 height 7
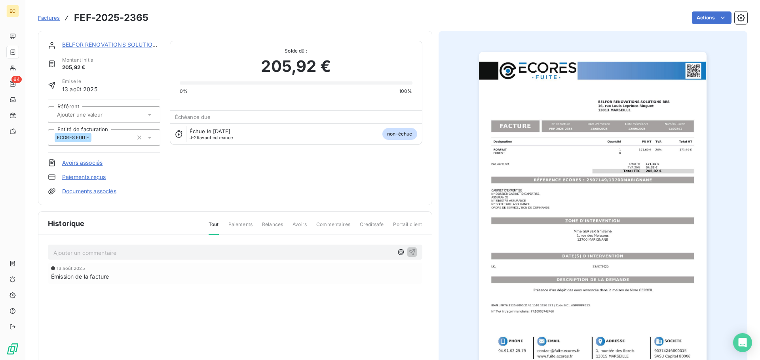
click at [96, 175] on link "Paiements reçus" at bounding box center [84, 177] width 44 height 8
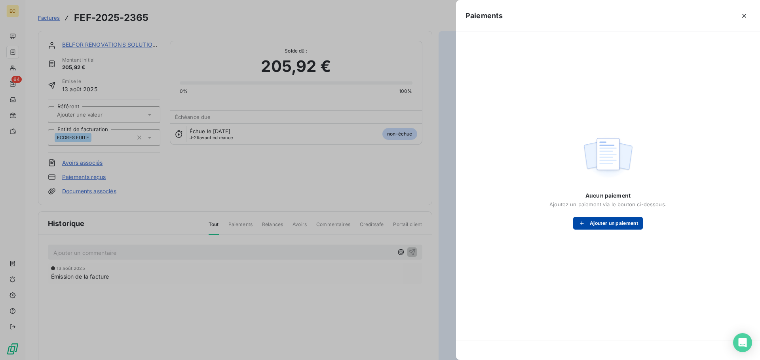
click at [600, 226] on button "Ajouter un paiement" at bounding box center [608, 223] width 70 height 13
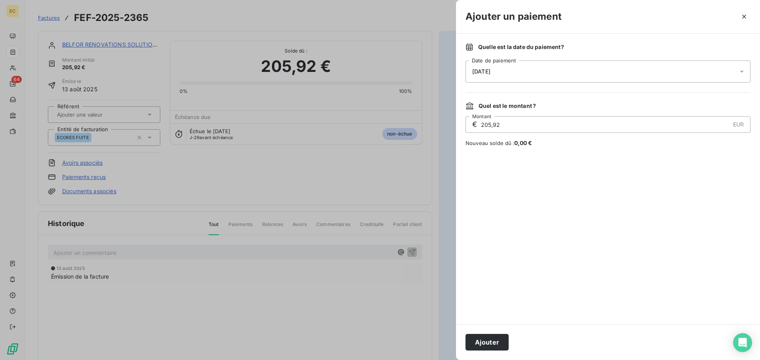
click at [506, 71] on div "[DATE]" at bounding box center [607, 72] width 285 height 22
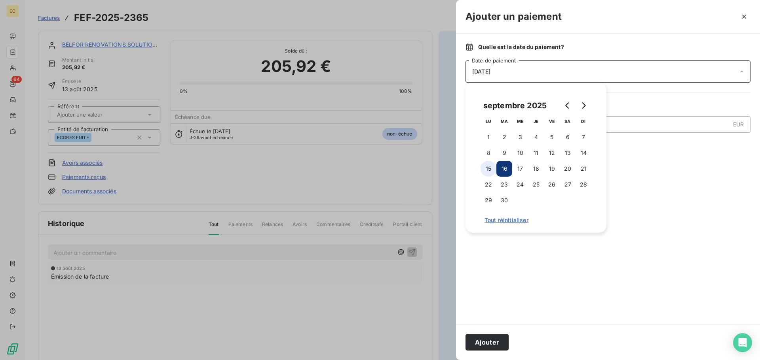
click at [486, 169] on button "15" at bounding box center [488, 169] width 16 height 16
drag, startPoint x: 486, startPoint y: 343, endPoint x: 408, endPoint y: 226, distance: 140.8
click at [485, 342] on button "Ajouter" at bounding box center [486, 342] width 43 height 17
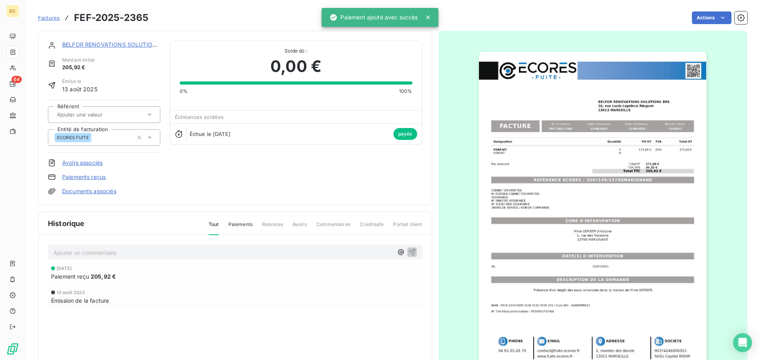
click at [45, 17] on span "Factures" at bounding box center [49, 18] width 22 height 6
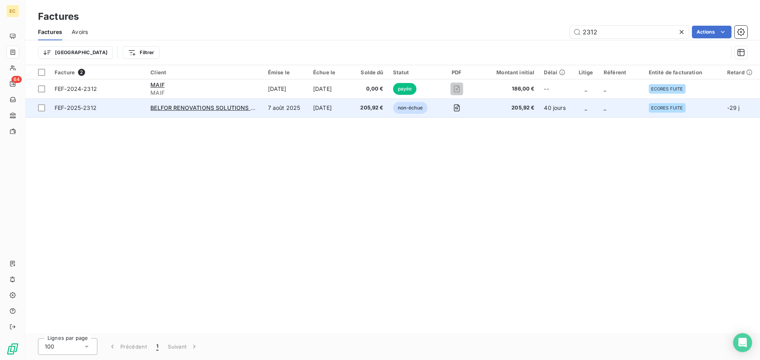
type input "2312"
click at [217, 112] on td "BELFOR RENOVATIONS SOLUTIONS BRS" at bounding box center [204, 108] width 117 height 19
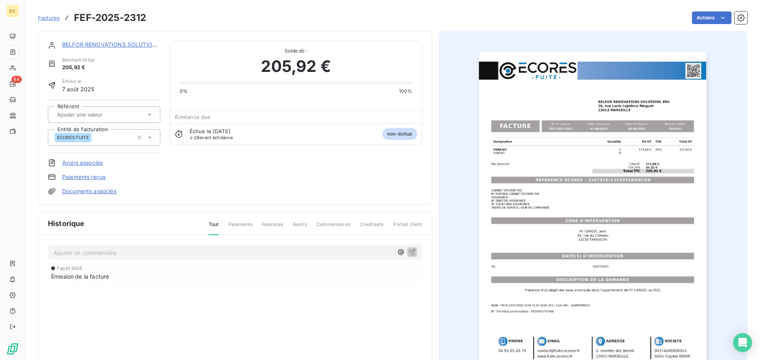
click at [79, 176] on link "Paiements reçus" at bounding box center [84, 177] width 44 height 8
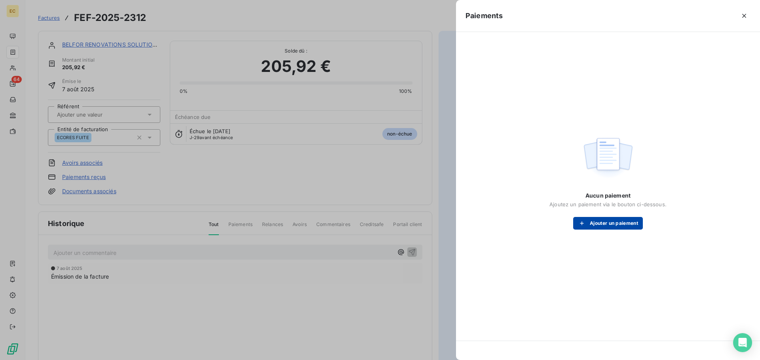
click at [607, 224] on button "Ajouter un paiement" at bounding box center [608, 223] width 70 height 13
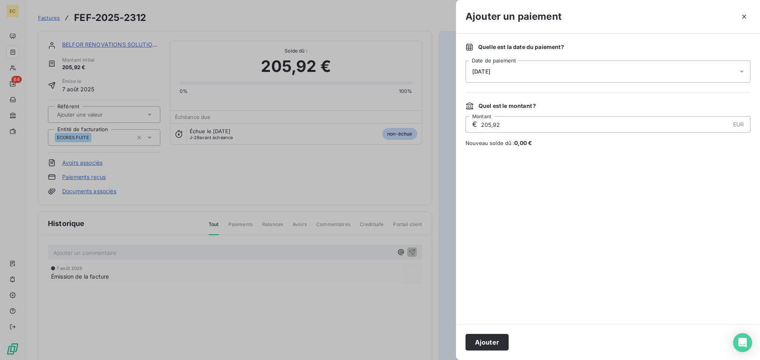
click at [540, 73] on div "[DATE]" at bounding box center [607, 72] width 285 height 22
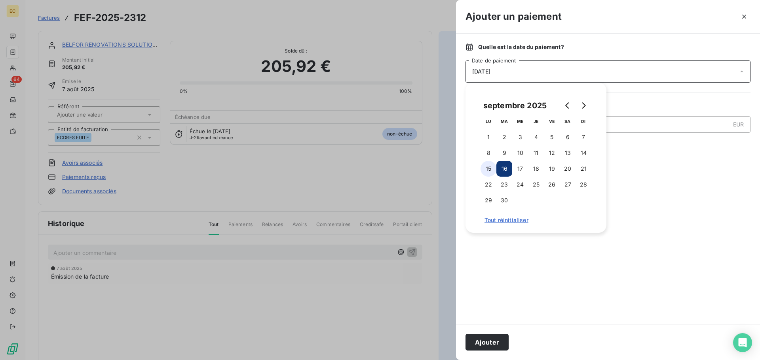
click at [490, 169] on button "15" at bounding box center [488, 169] width 16 height 16
drag, startPoint x: 497, startPoint y: 340, endPoint x: 495, endPoint y: 333, distance: 7.2
click at [497, 339] on button "Ajouter" at bounding box center [486, 342] width 43 height 17
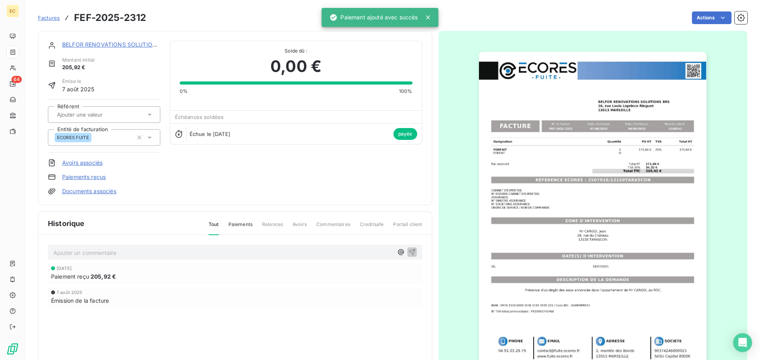
click at [45, 18] on span "Factures" at bounding box center [49, 18] width 22 height 6
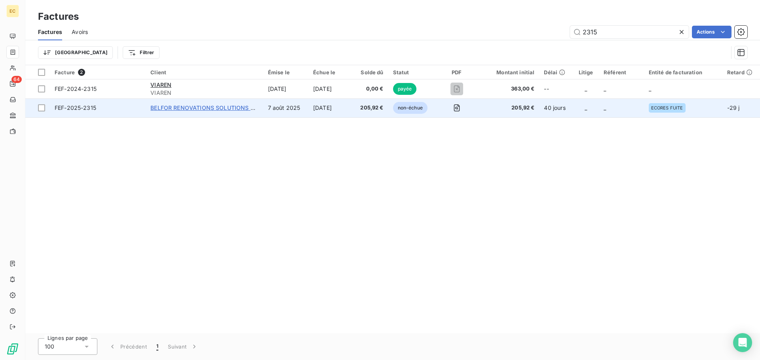
type input "2315"
click at [169, 107] on span "BELFOR RENOVATIONS SOLUTIONS BRS" at bounding box center [205, 107] width 111 height 7
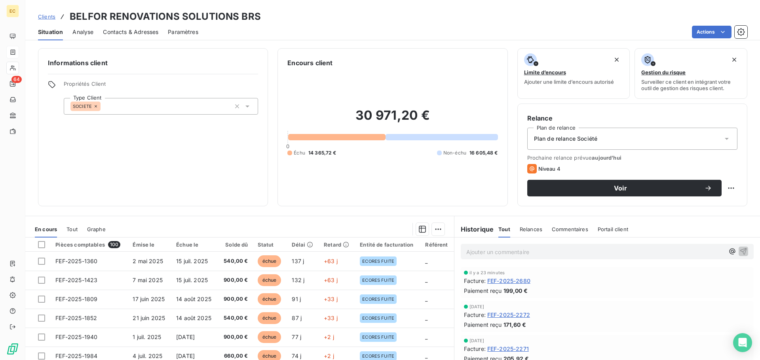
scroll to position [53, 0]
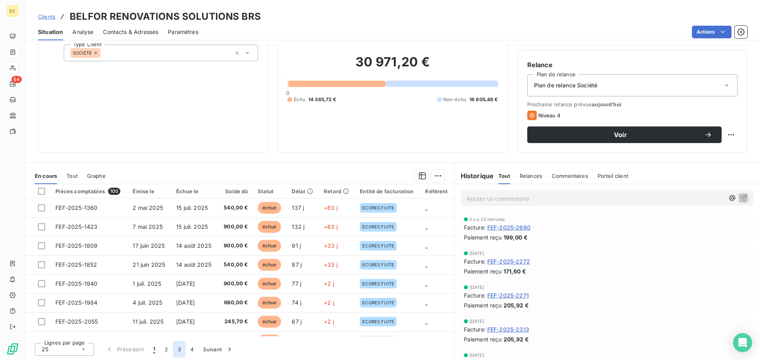
click at [175, 350] on button "3" at bounding box center [179, 349] width 13 height 17
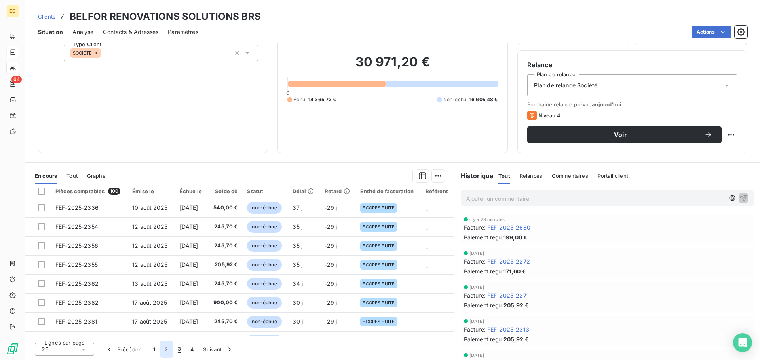
click at [165, 350] on button "2" at bounding box center [166, 349] width 13 height 17
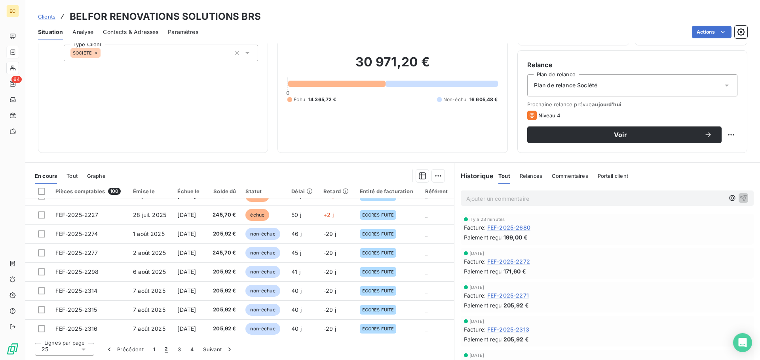
scroll to position [337, 0]
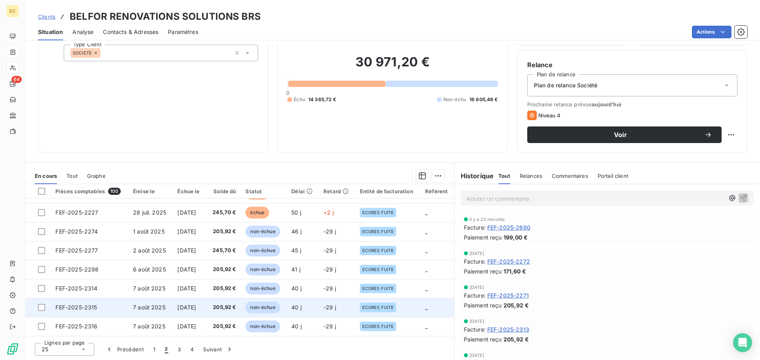
click at [71, 305] on span "FEF-2025-2315" at bounding box center [76, 307] width 42 height 7
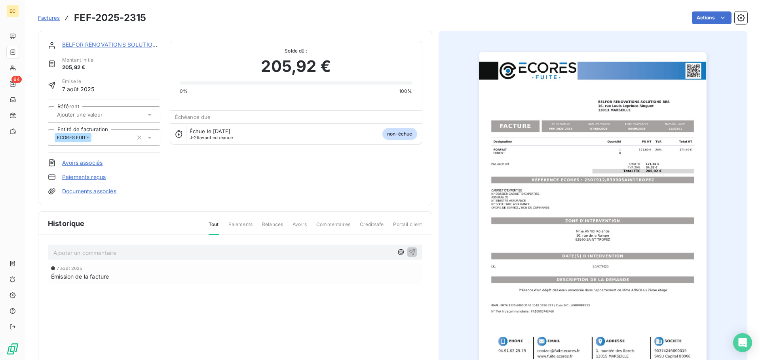
click at [81, 178] on link "Paiements reçus" at bounding box center [84, 177] width 44 height 8
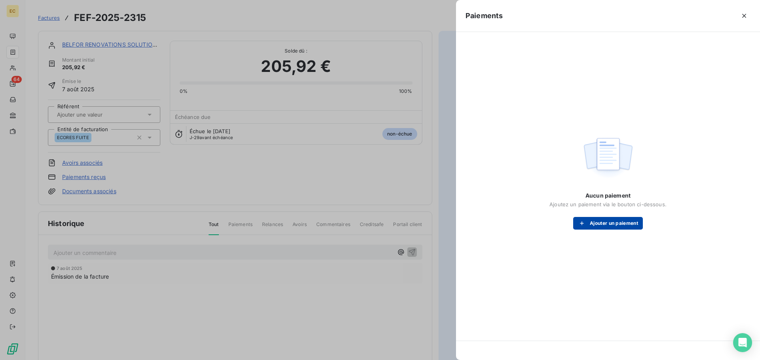
click at [581, 221] on icon "button" at bounding box center [582, 224] width 8 height 8
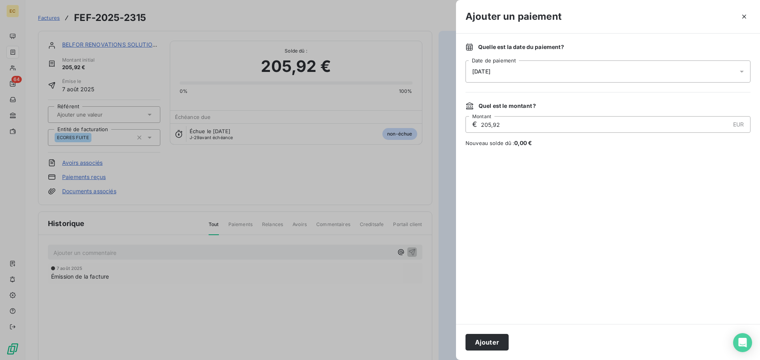
click at [500, 75] on div "[DATE]" at bounding box center [607, 72] width 285 height 22
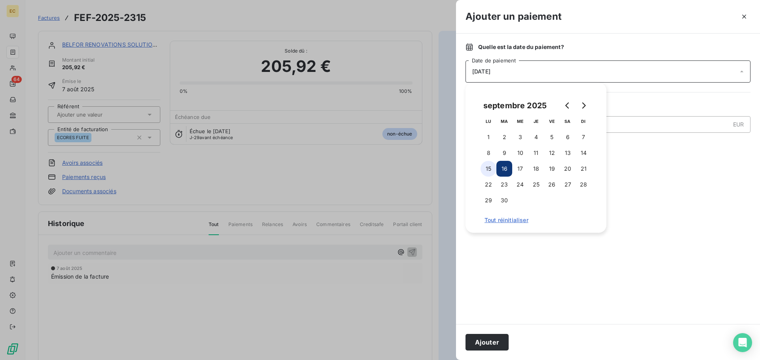
click at [491, 165] on button "15" at bounding box center [488, 169] width 16 height 16
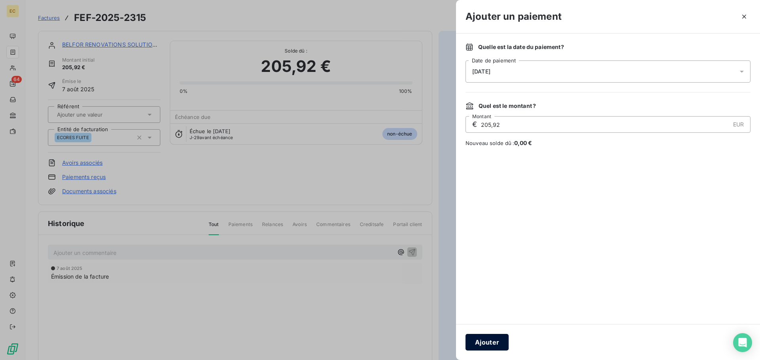
click at [495, 337] on button "Ajouter" at bounding box center [486, 342] width 43 height 17
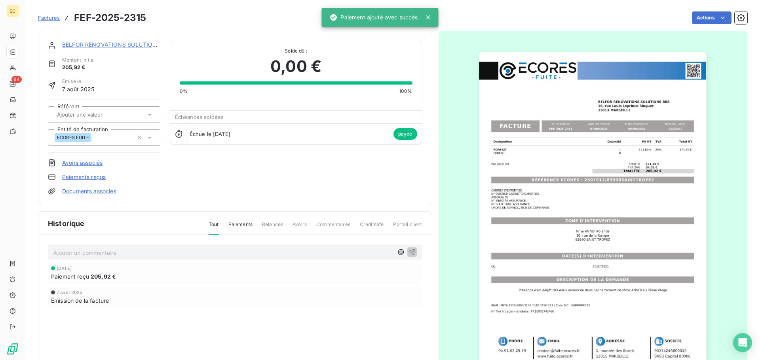
click at [48, 18] on span "Factures" at bounding box center [49, 18] width 22 height 6
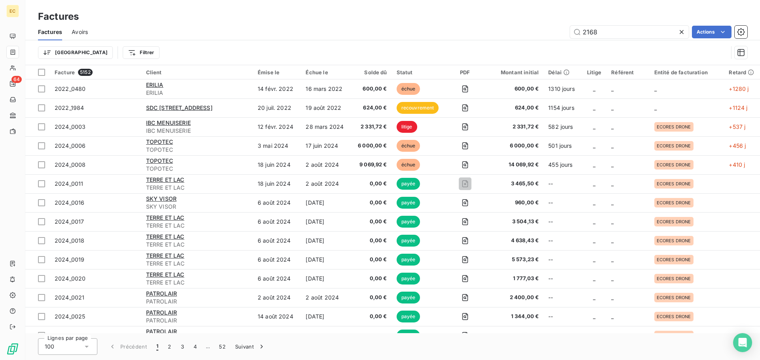
type input "2168"
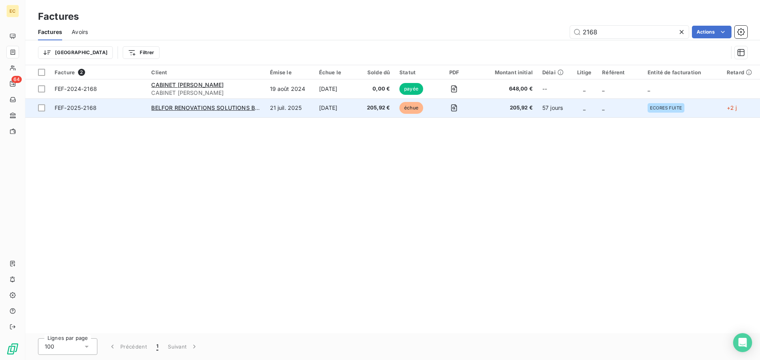
click at [138, 112] on td "FEF-2025-2168" at bounding box center [98, 108] width 97 height 19
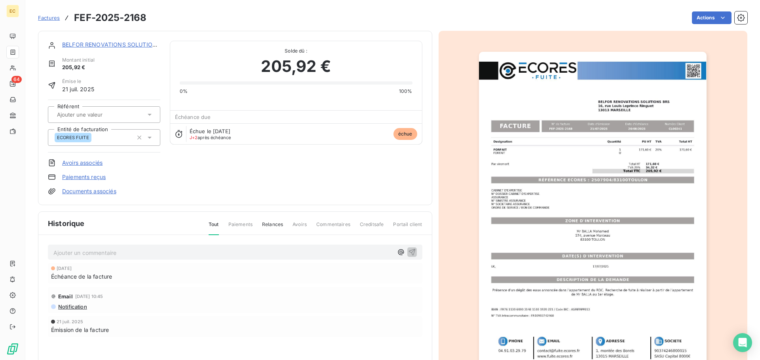
click at [88, 178] on link "Paiements reçus" at bounding box center [84, 177] width 44 height 8
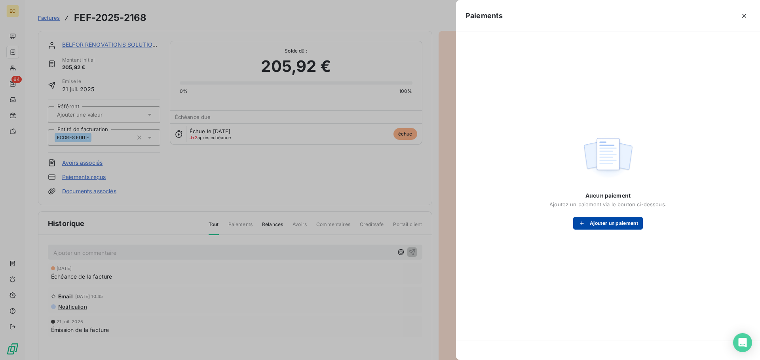
click at [595, 223] on button "Ajouter un paiement" at bounding box center [608, 223] width 70 height 13
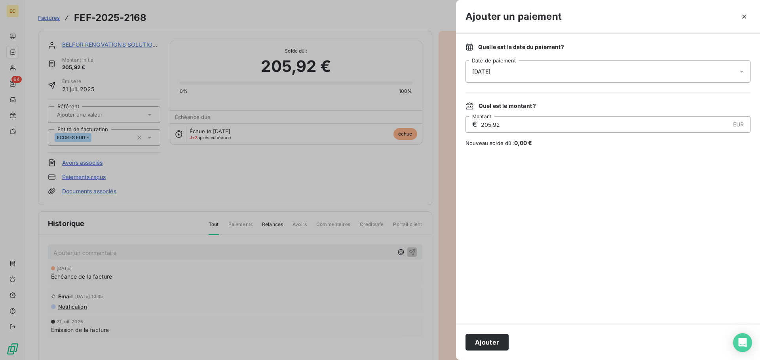
click at [508, 72] on div "[DATE]" at bounding box center [607, 72] width 285 height 22
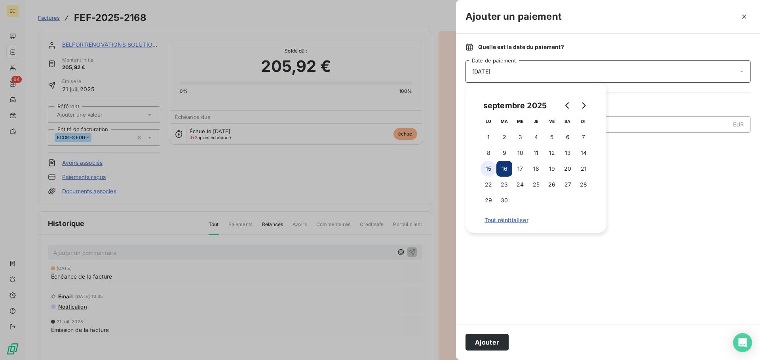
click at [485, 167] on button "15" at bounding box center [488, 169] width 16 height 16
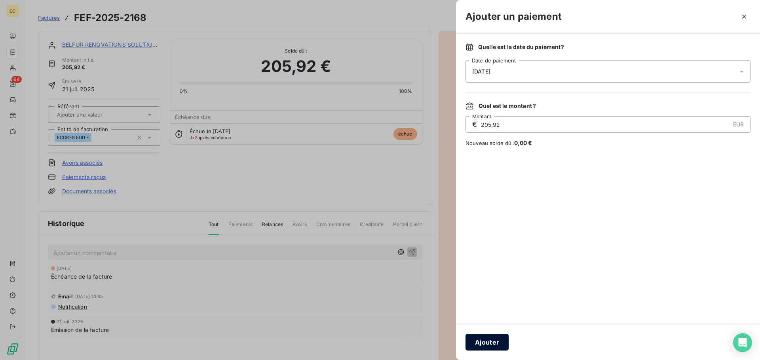
click at [491, 340] on button "Ajouter" at bounding box center [486, 342] width 43 height 17
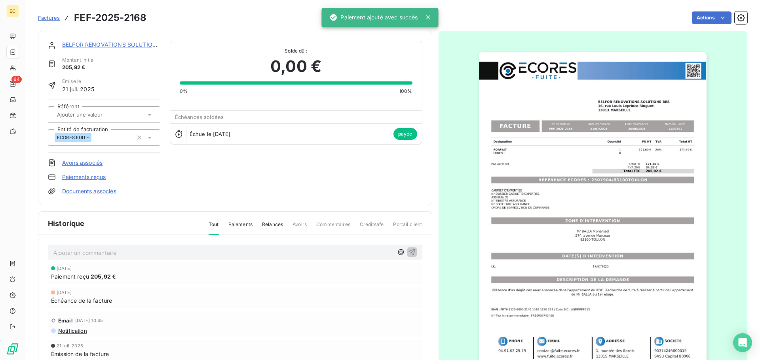
click at [47, 19] on span "Factures" at bounding box center [49, 18] width 22 height 6
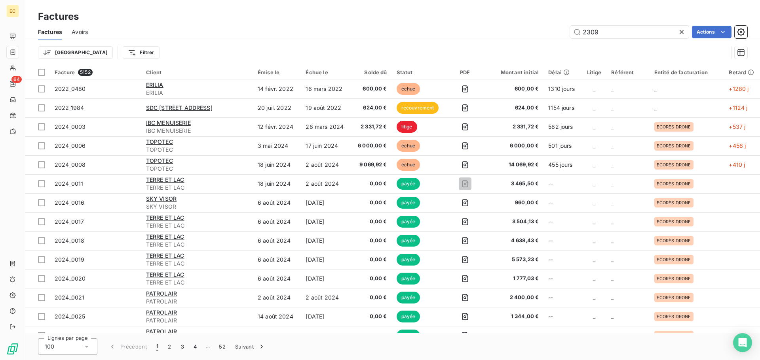
type input "2309"
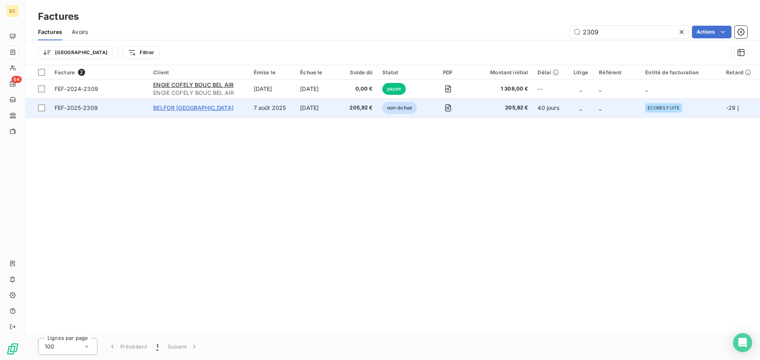
click at [183, 110] on span "BELFOR [GEOGRAPHIC_DATA]" at bounding box center [193, 107] width 80 height 7
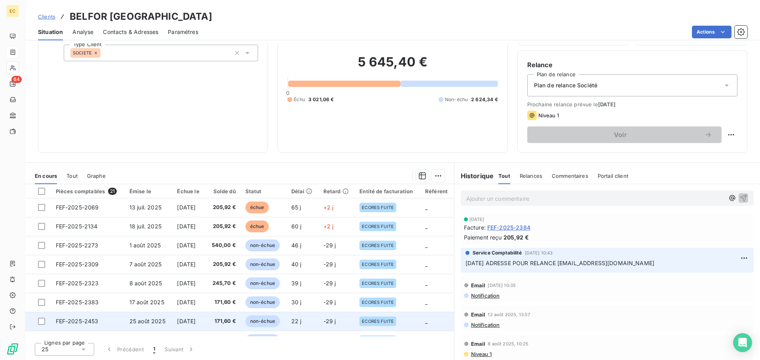
scroll to position [182, 0]
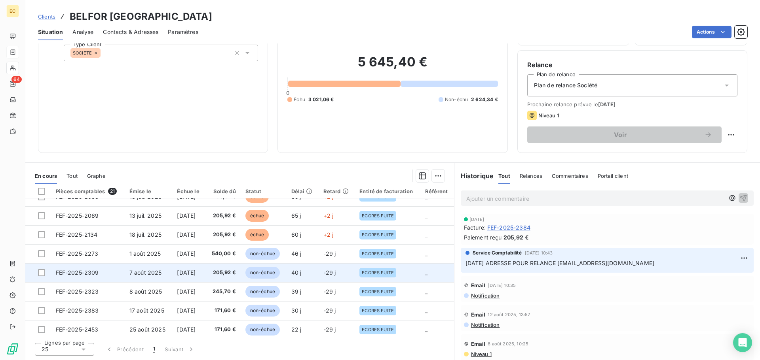
click at [78, 275] on span "FEF-2025-2309" at bounding box center [77, 272] width 43 height 7
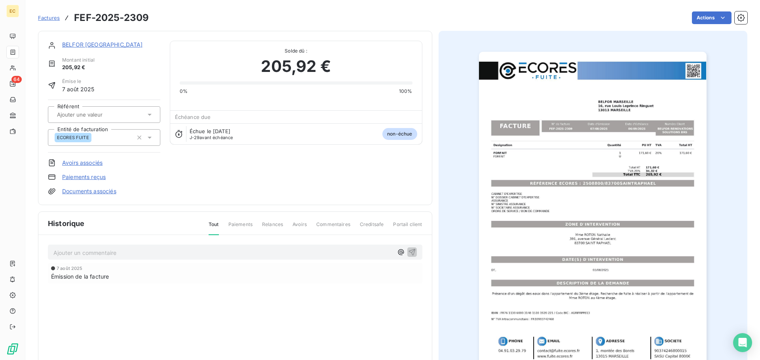
click at [85, 175] on link "Paiements reçus" at bounding box center [84, 177] width 44 height 8
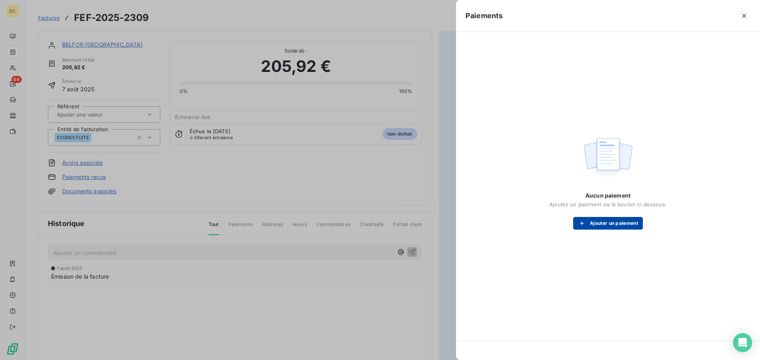
click at [575, 225] on button "Ajouter un paiement" at bounding box center [608, 223] width 70 height 13
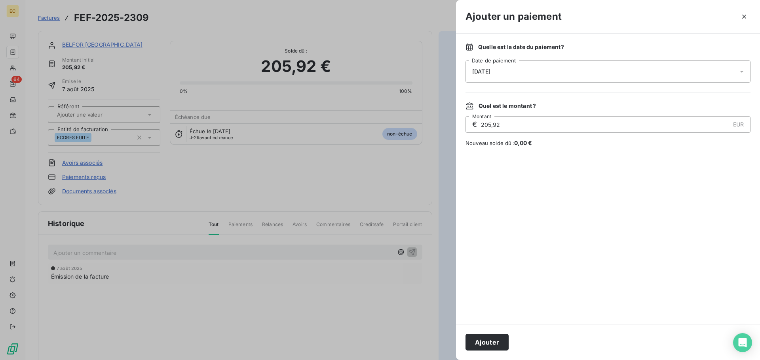
click at [483, 69] on span "[DATE]" at bounding box center [481, 71] width 18 height 6
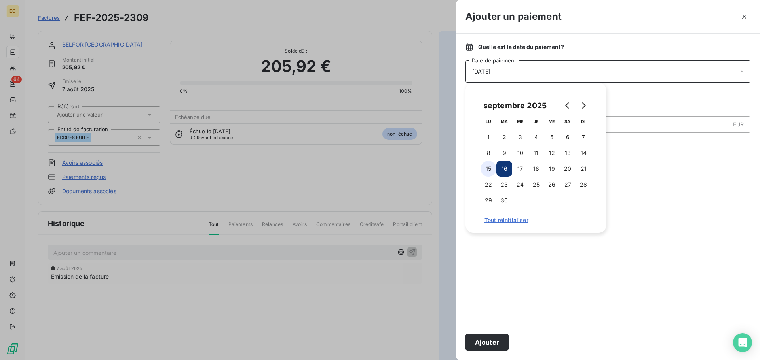
click at [490, 168] on button "15" at bounding box center [488, 169] width 16 height 16
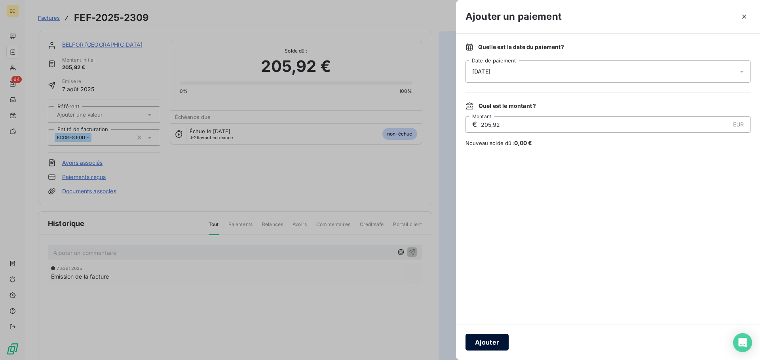
drag, startPoint x: 492, startPoint y: 347, endPoint x: 420, endPoint y: 218, distance: 148.6
click at [492, 347] on button "Ajouter" at bounding box center [486, 342] width 43 height 17
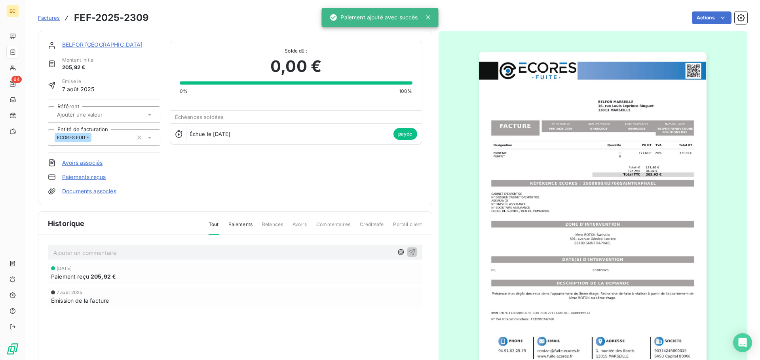
click at [49, 17] on span "Factures" at bounding box center [49, 18] width 22 height 6
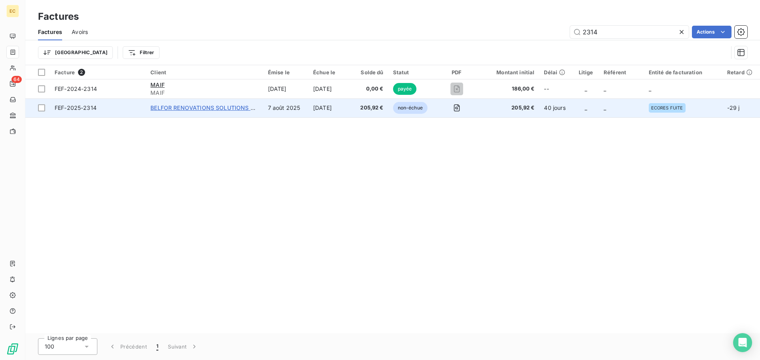
type input "2314"
click at [193, 109] on span "BELFOR RENOVATIONS SOLUTIONS BRS" at bounding box center [205, 107] width 111 height 7
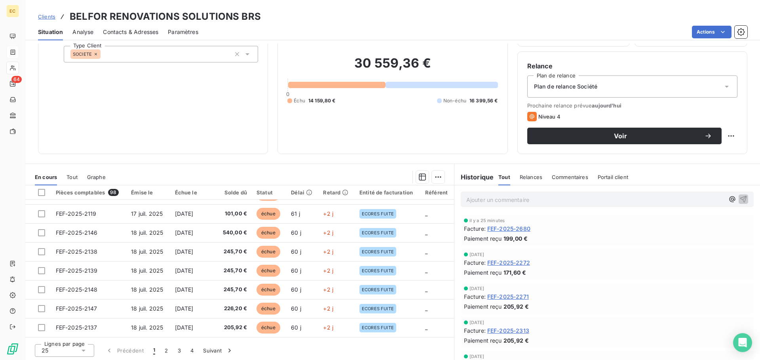
scroll to position [53, 0]
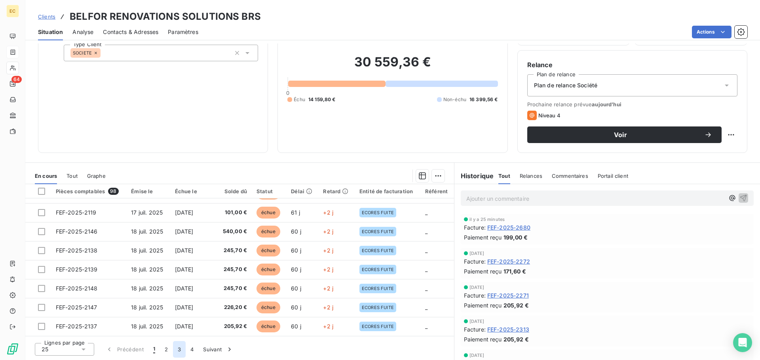
click at [177, 352] on button "3" at bounding box center [179, 349] width 13 height 17
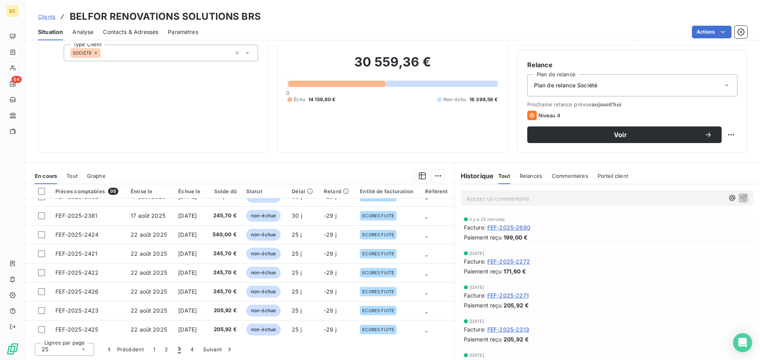
scroll to position [21, 0]
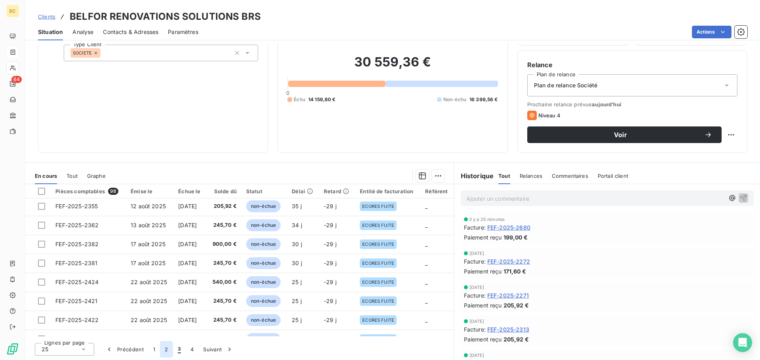
click at [166, 348] on button "2" at bounding box center [166, 349] width 13 height 17
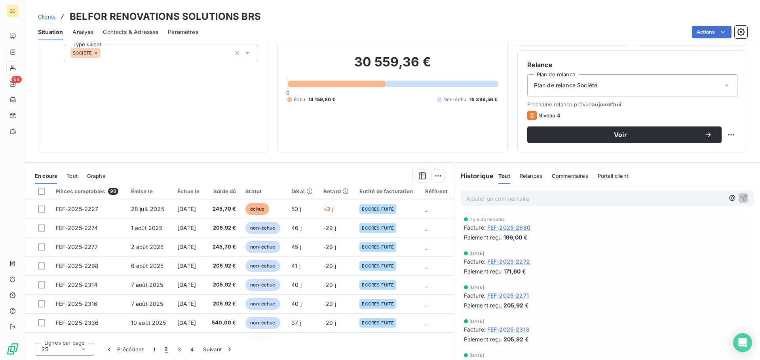
scroll to position [337, 0]
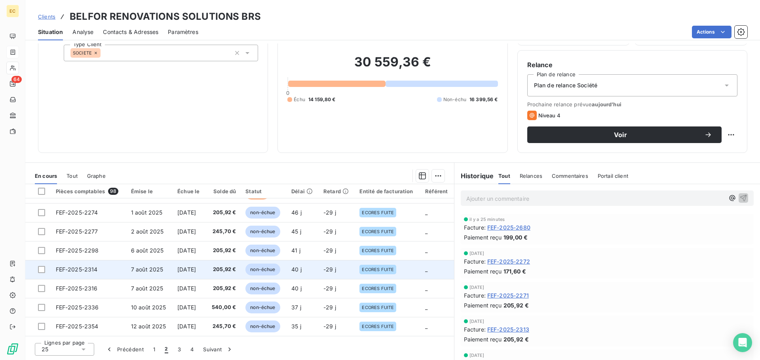
click at [63, 271] on span "FEF-2025-2314" at bounding box center [77, 269] width 42 height 7
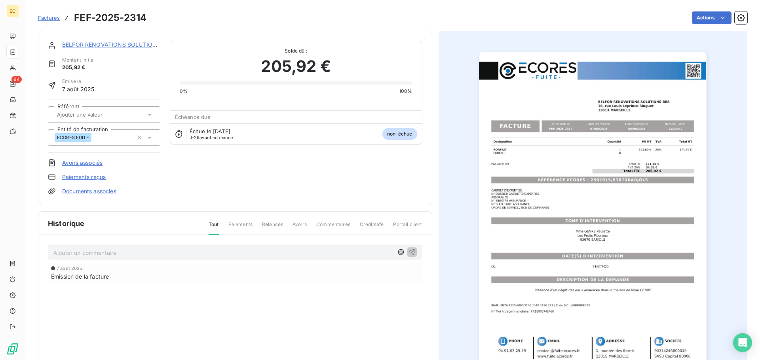
click at [86, 176] on link "Paiements reçus" at bounding box center [84, 177] width 44 height 8
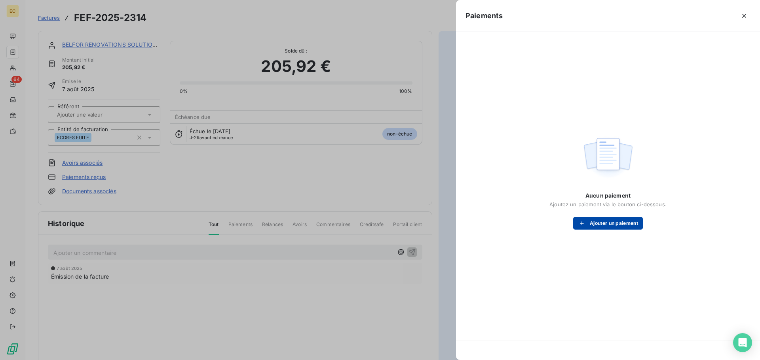
click at [584, 225] on icon "button" at bounding box center [582, 224] width 8 height 8
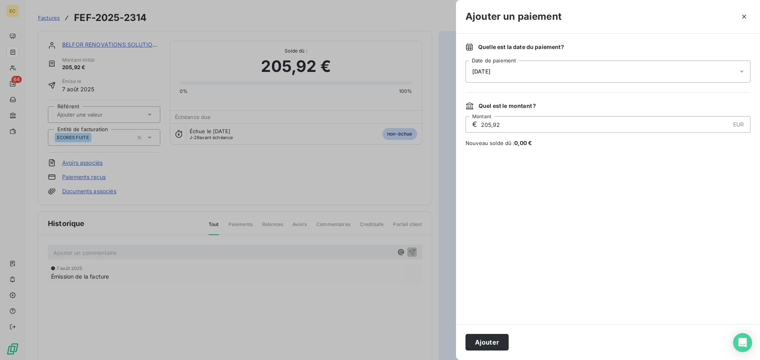
click at [538, 77] on div "[DATE]" at bounding box center [607, 72] width 285 height 22
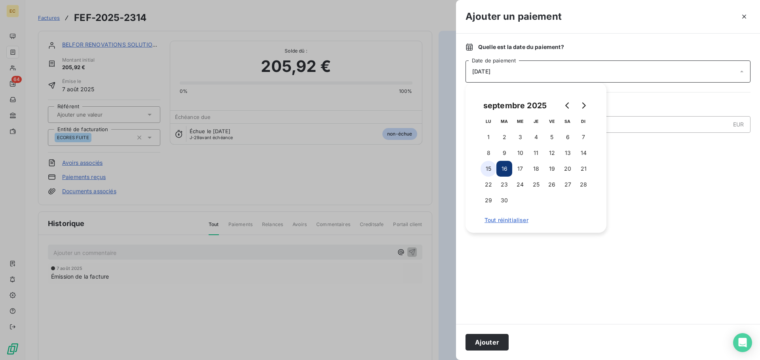
click at [488, 167] on button "15" at bounding box center [488, 169] width 16 height 16
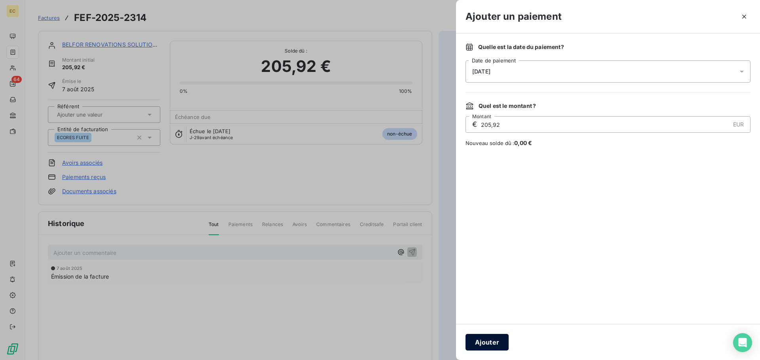
click at [485, 343] on button "Ajouter" at bounding box center [486, 342] width 43 height 17
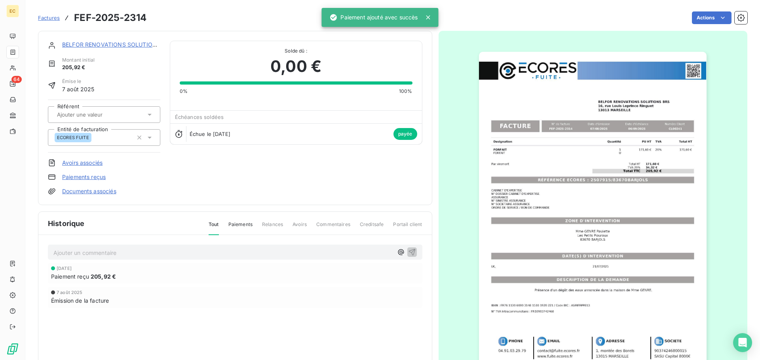
click at [47, 18] on span "Factures" at bounding box center [49, 18] width 22 height 6
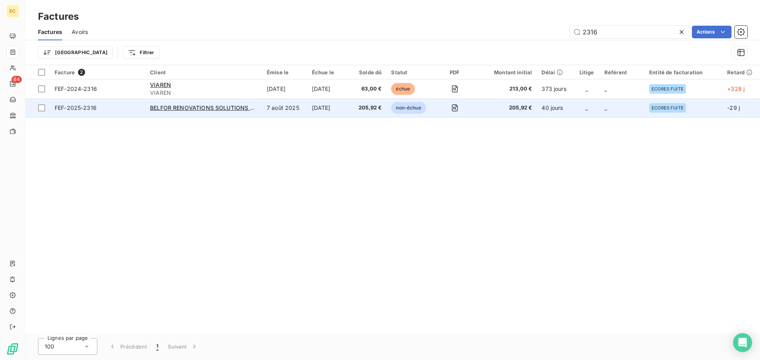
type input "2316"
click at [104, 108] on span "FEF-2025-2316" at bounding box center [98, 108] width 86 height 8
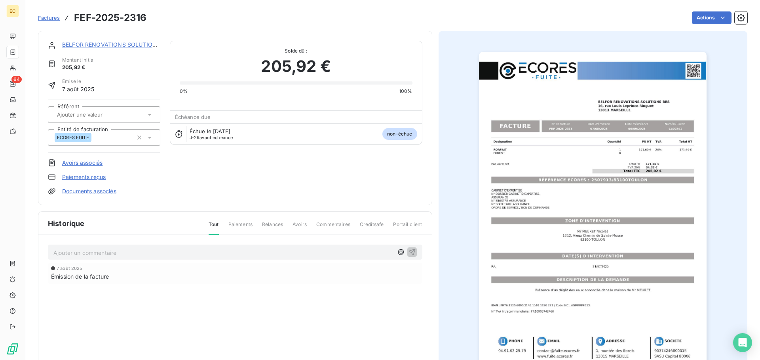
click at [76, 179] on link "Paiements reçus" at bounding box center [84, 177] width 44 height 8
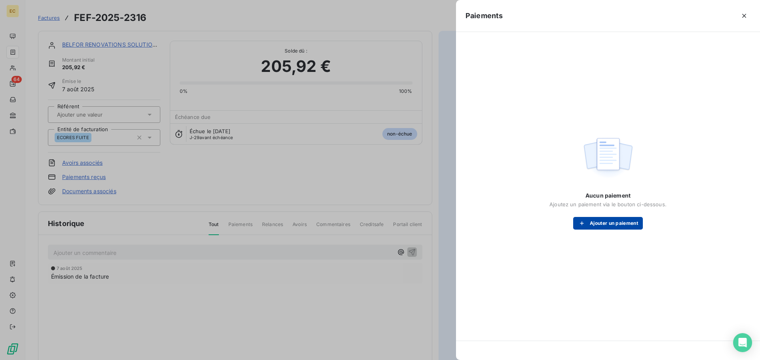
click at [604, 226] on button "Ajouter un paiement" at bounding box center [608, 223] width 70 height 13
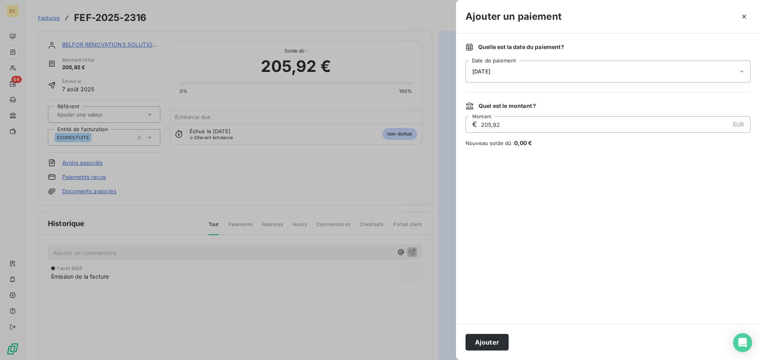
click at [523, 77] on div "[DATE]" at bounding box center [607, 72] width 285 height 22
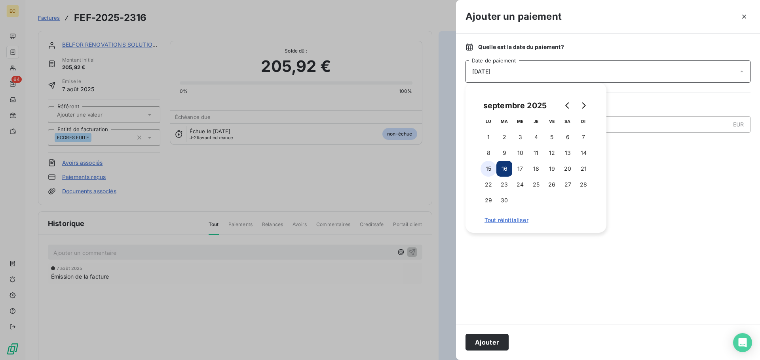
click at [484, 170] on button "15" at bounding box center [488, 169] width 16 height 16
click at [489, 342] on button "Ajouter" at bounding box center [486, 342] width 43 height 17
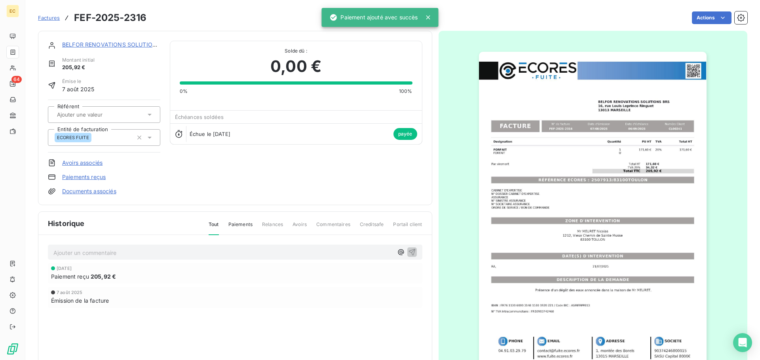
click at [49, 17] on span "Factures" at bounding box center [49, 18] width 22 height 6
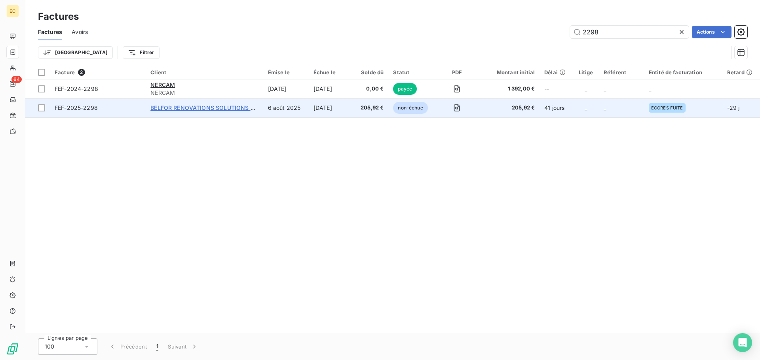
type input "2298"
click at [215, 108] on span "BELFOR RENOVATIONS SOLUTIONS BRS" at bounding box center [205, 107] width 111 height 7
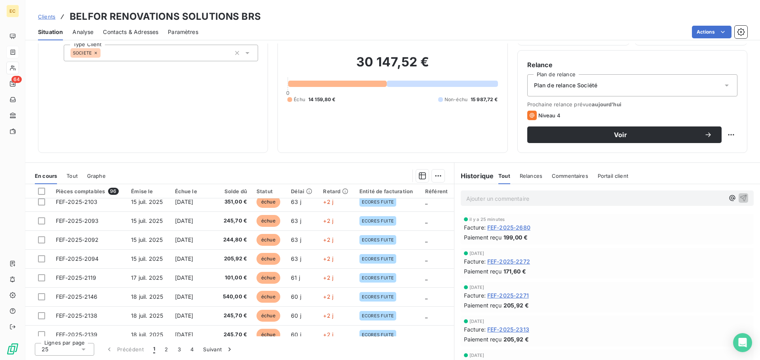
scroll to position [277, 0]
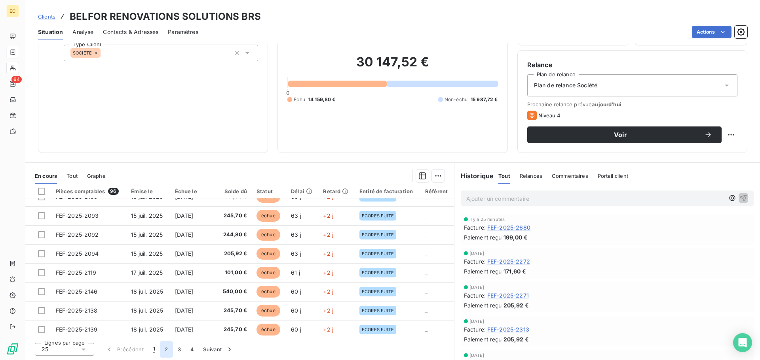
click at [166, 351] on button "2" at bounding box center [166, 349] width 13 height 17
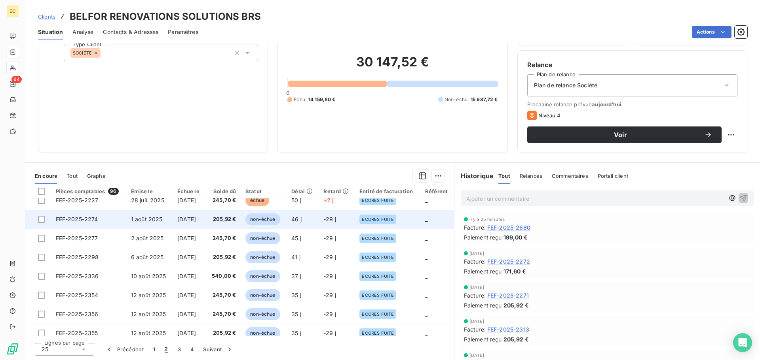
scroll to position [337, 0]
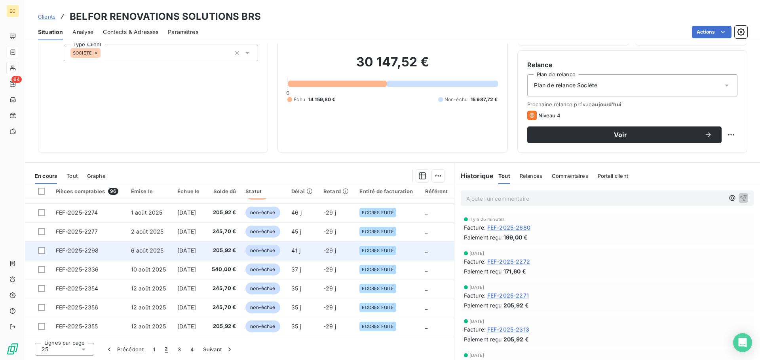
click at [85, 252] on span "FEF-2025-2298" at bounding box center [77, 250] width 43 height 7
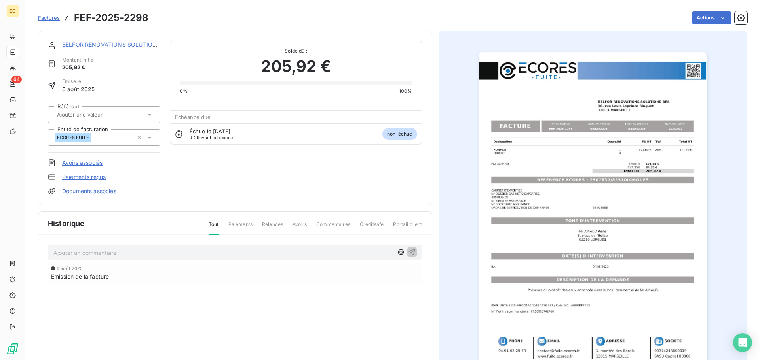
click at [91, 176] on link "Paiements reçus" at bounding box center [84, 177] width 44 height 8
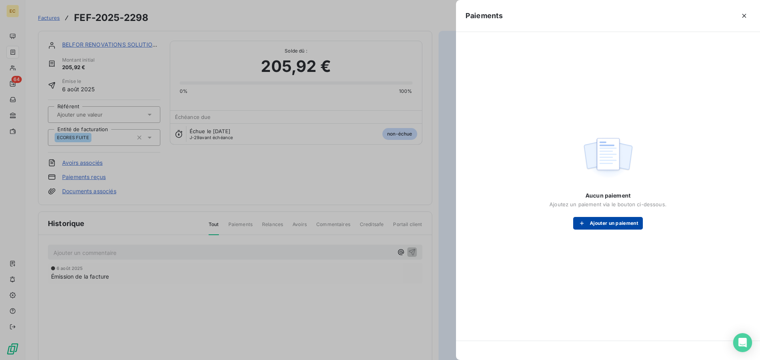
click at [609, 229] on button "Ajouter un paiement" at bounding box center [608, 223] width 70 height 13
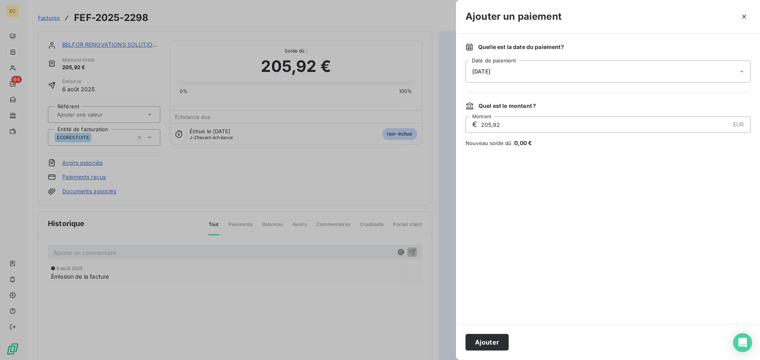
click at [516, 72] on div "[DATE]" at bounding box center [607, 72] width 285 height 22
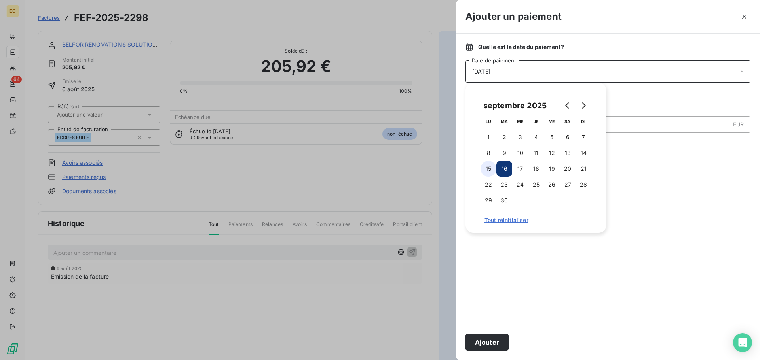
click at [489, 170] on button "15" at bounding box center [488, 169] width 16 height 16
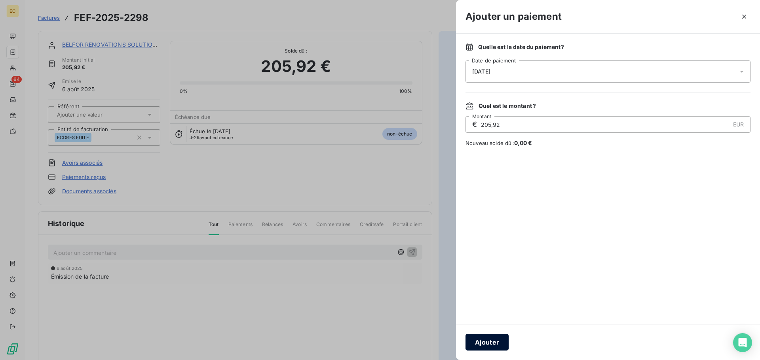
click at [487, 340] on button "Ajouter" at bounding box center [486, 342] width 43 height 17
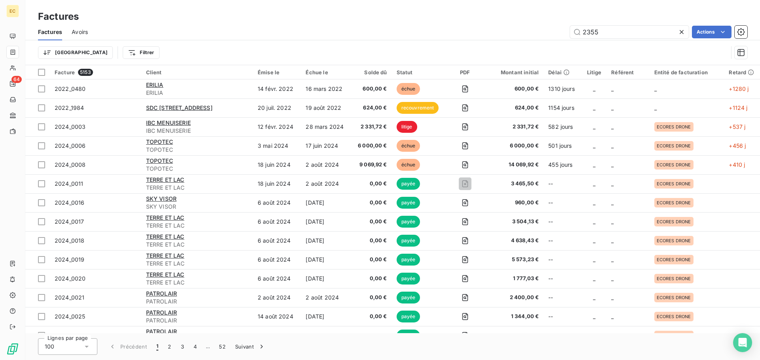
type input "2355"
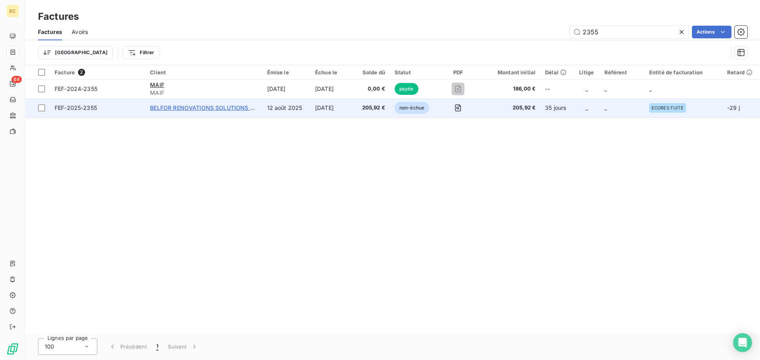
click at [214, 108] on span "BELFOR RENOVATIONS SOLUTIONS BRS" at bounding box center [205, 107] width 111 height 7
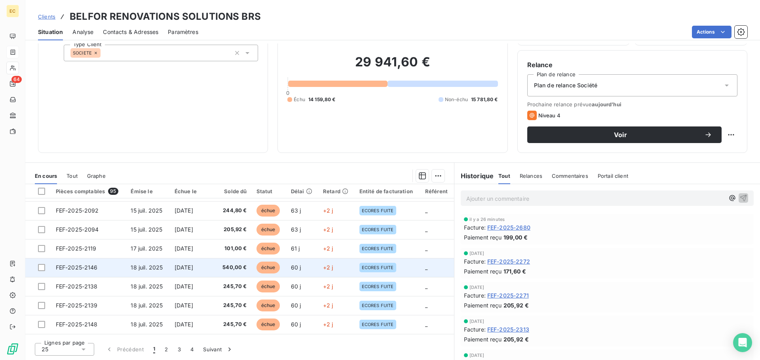
scroll to position [337, 0]
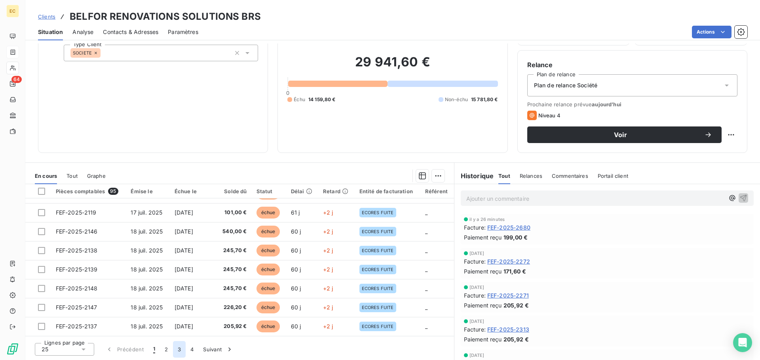
click at [176, 348] on button "3" at bounding box center [179, 349] width 13 height 17
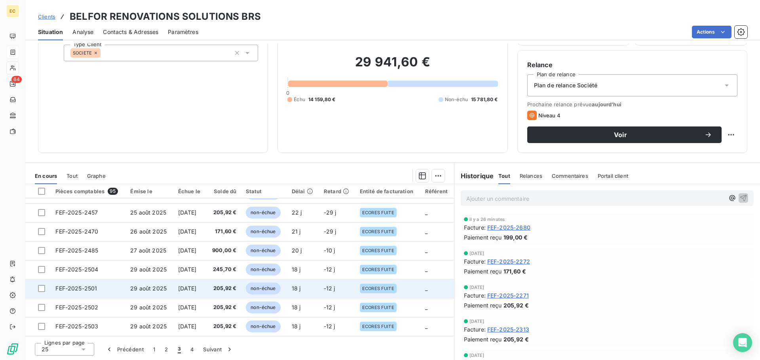
scroll to position [298, 0]
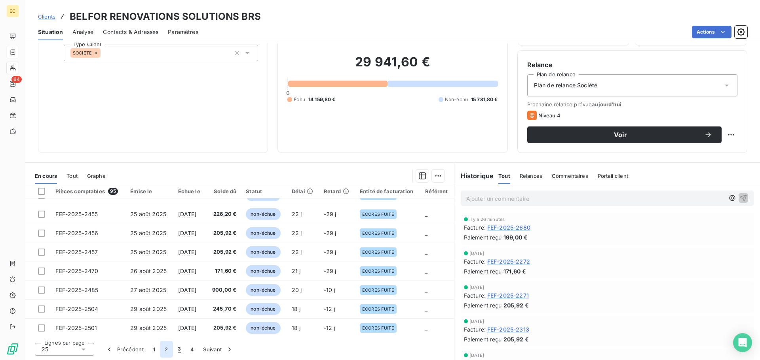
click at [165, 352] on button "2" at bounding box center [166, 349] width 13 height 17
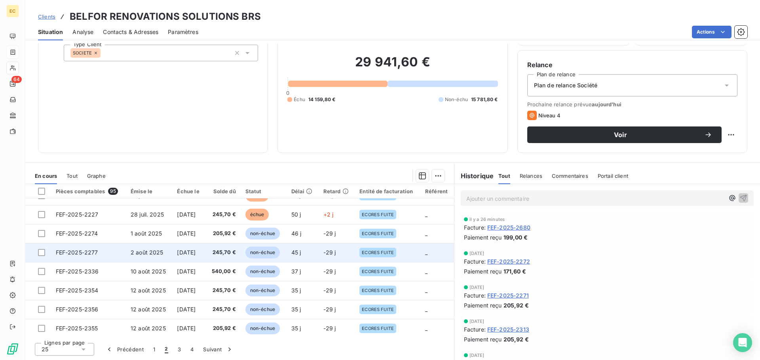
scroll to position [337, 0]
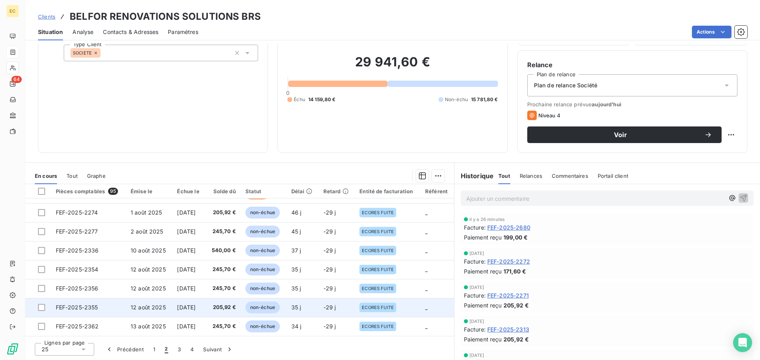
click at [71, 307] on span "FEF-2025-2355" at bounding box center [77, 307] width 42 height 7
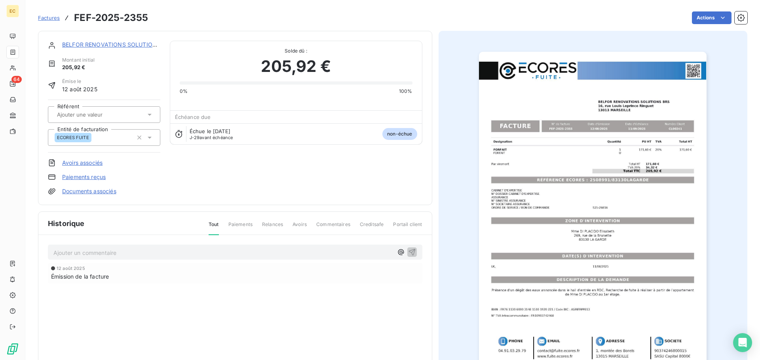
click at [87, 176] on link "Paiements reçus" at bounding box center [84, 177] width 44 height 8
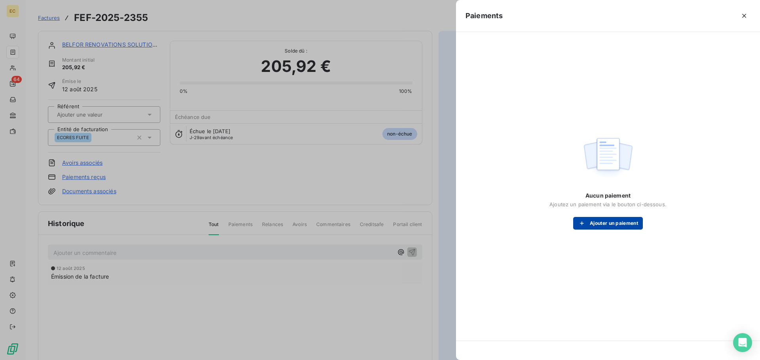
click at [618, 220] on button "Ajouter un paiement" at bounding box center [608, 223] width 70 height 13
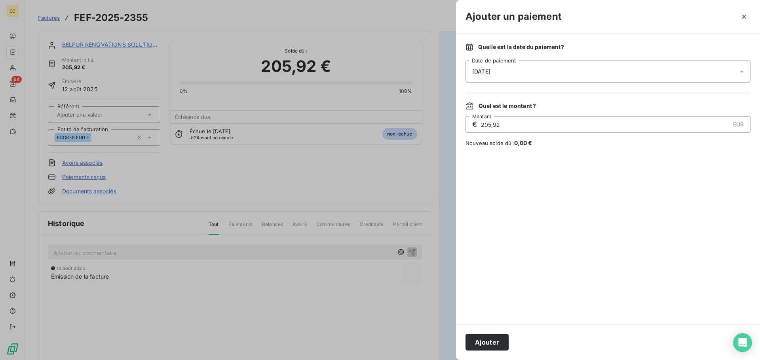
click at [533, 72] on div "[DATE]" at bounding box center [607, 72] width 285 height 22
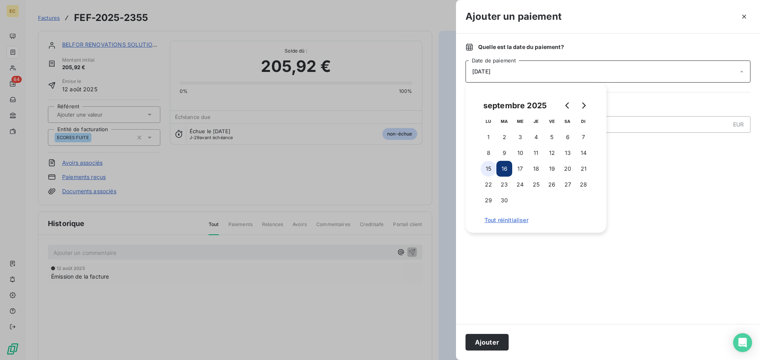
click at [489, 168] on button "15" at bounding box center [488, 169] width 16 height 16
click at [488, 343] on button "Ajouter" at bounding box center [486, 342] width 43 height 17
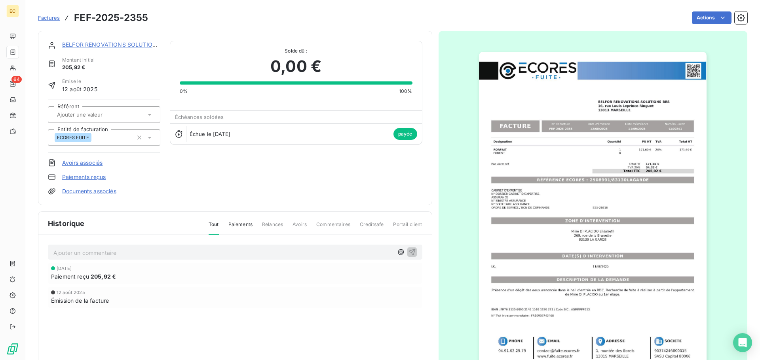
click at [47, 16] on span "Factures" at bounding box center [49, 18] width 22 height 6
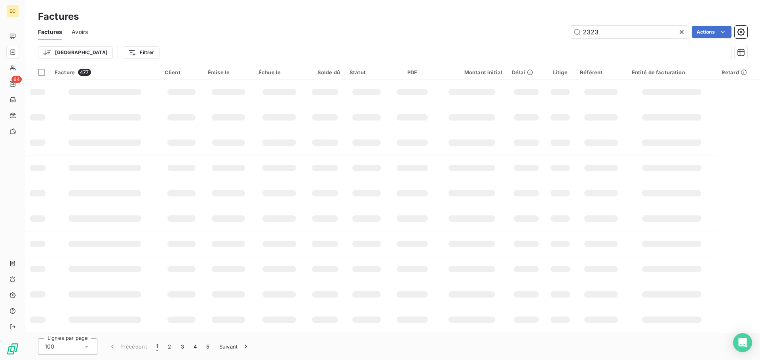
type input "2323"
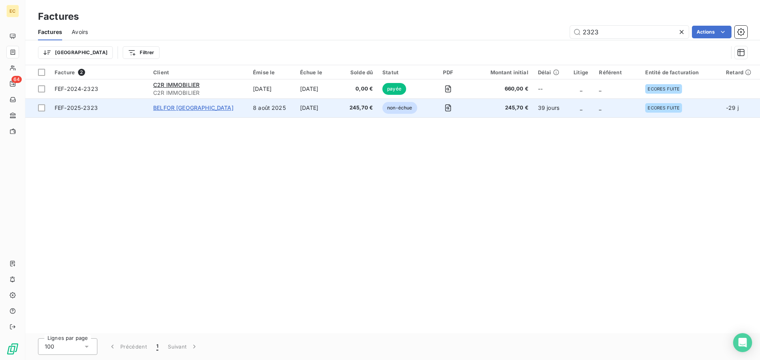
click at [161, 110] on span "BELFOR [GEOGRAPHIC_DATA]" at bounding box center [193, 107] width 80 height 7
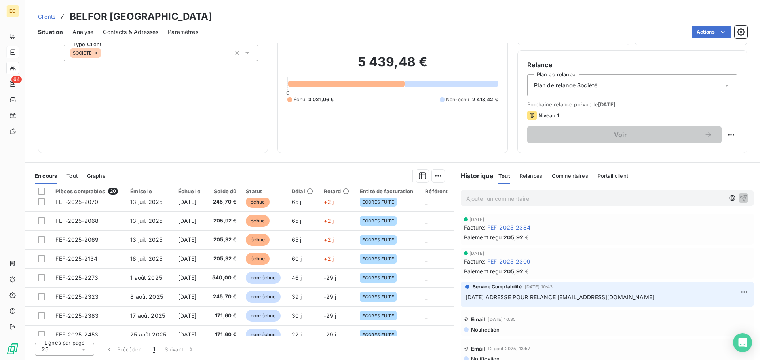
scroll to position [158, 0]
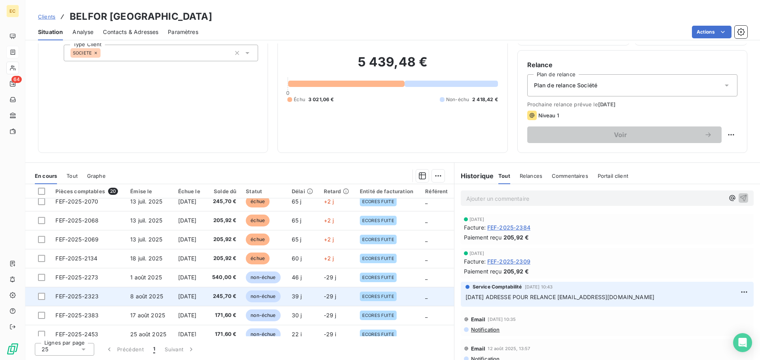
click at [68, 297] on span "FEF-2025-2323" at bounding box center [76, 296] width 43 height 7
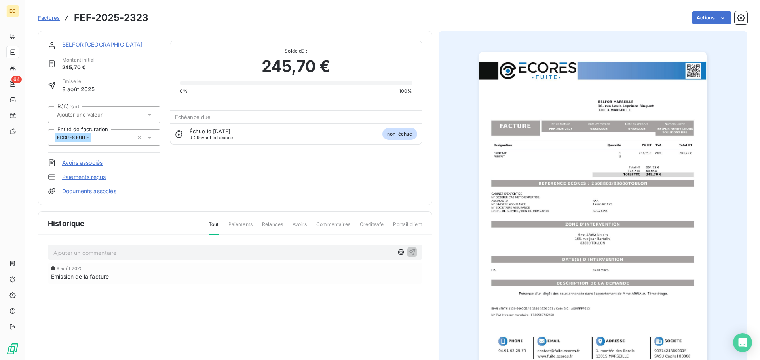
click at [90, 175] on link "Paiements reçus" at bounding box center [84, 177] width 44 height 8
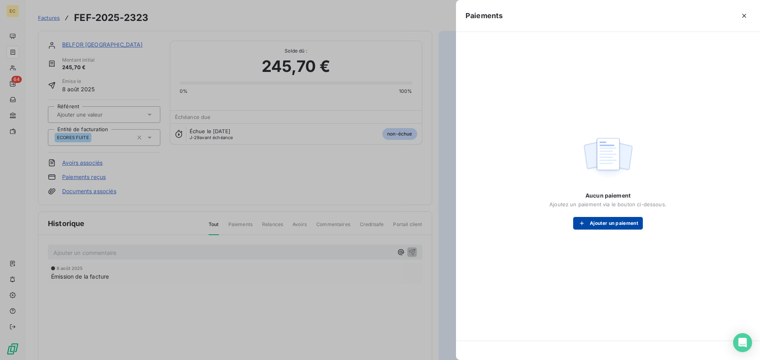
click at [614, 227] on button "Ajouter un paiement" at bounding box center [608, 223] width 70 height 13
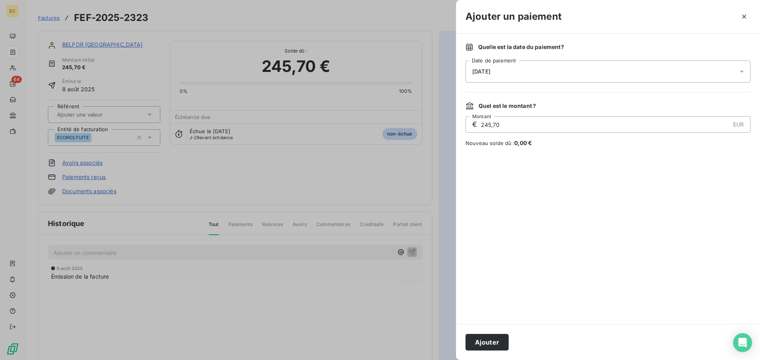
click at [511, 64] on div "[DATE]" at bounding box center [607, 72] width 285 height 22
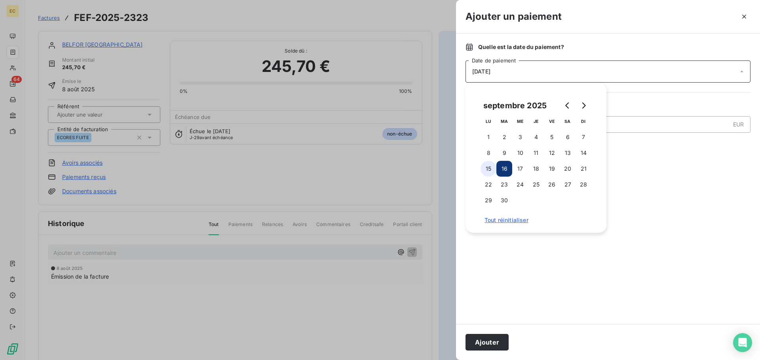
click at [483, 167] on button "15" at bounding box center [488, 169] width 16 height 16
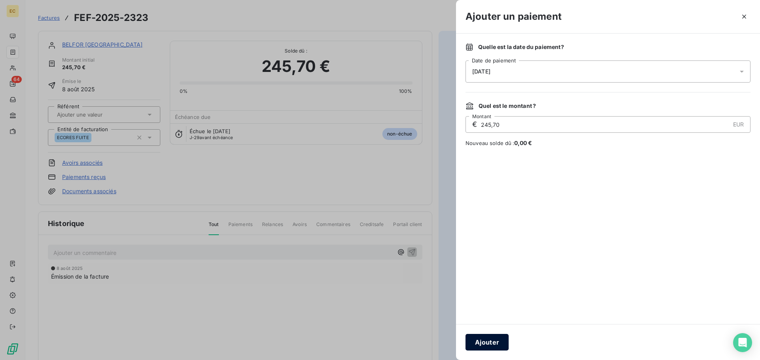
click at [487, 342] on button "Ajouter" at bounding box center [486, 342] width 43 height 17
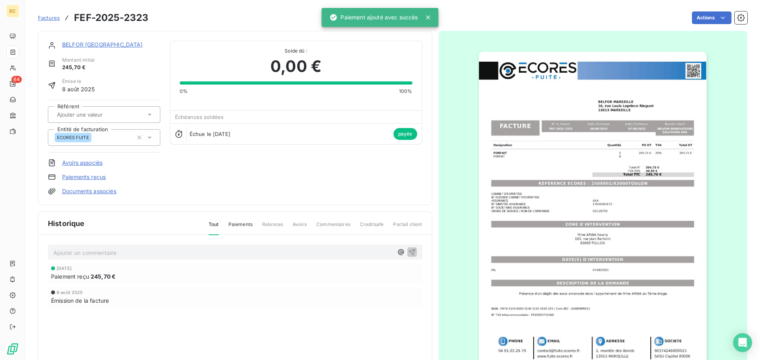
click at [52, 18] on span "Factures" at bounding box center [49, 18] width 22 height 6
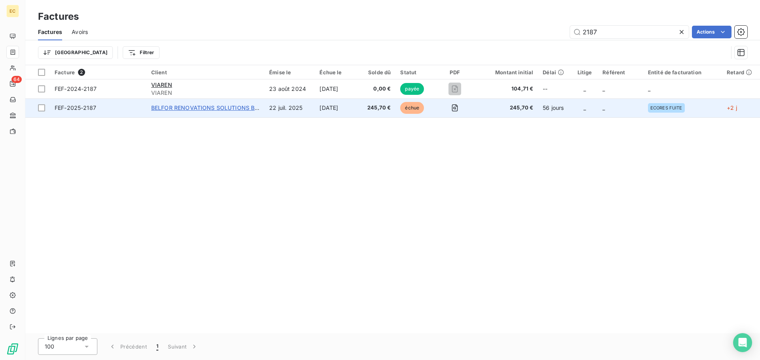
type input "2187"
click at [204, 109] on span "BELFOR RENOVATIONS SOLUTIONS BRS" at bounding box center [206, 107] width 111 height 7
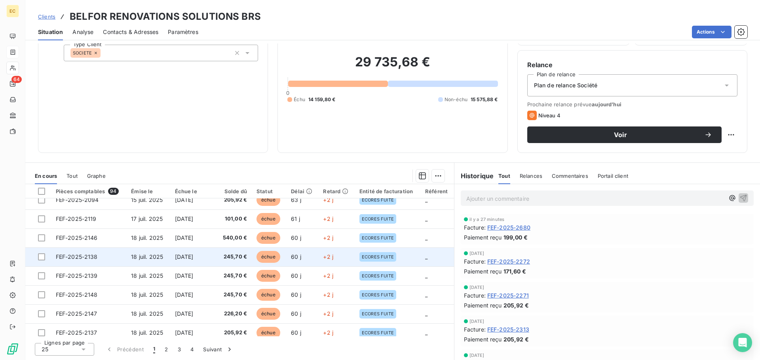
scroll to position [337, 0]
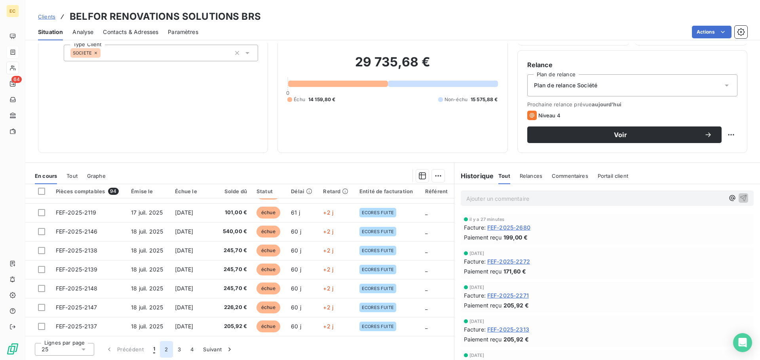
click at [164, 349] on button "2" at bounding box center [166, 349] width 13 height 17
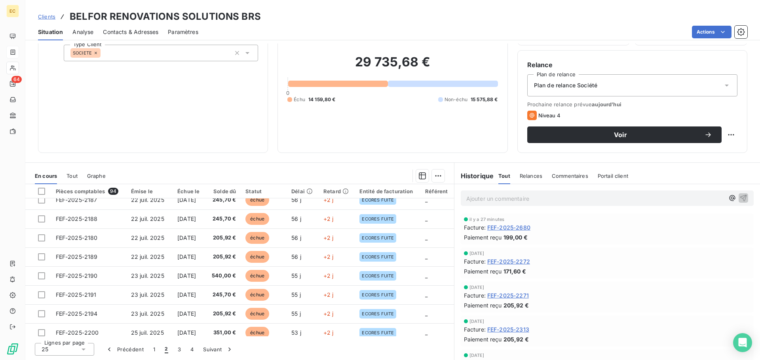
scroll to position [139, 0]
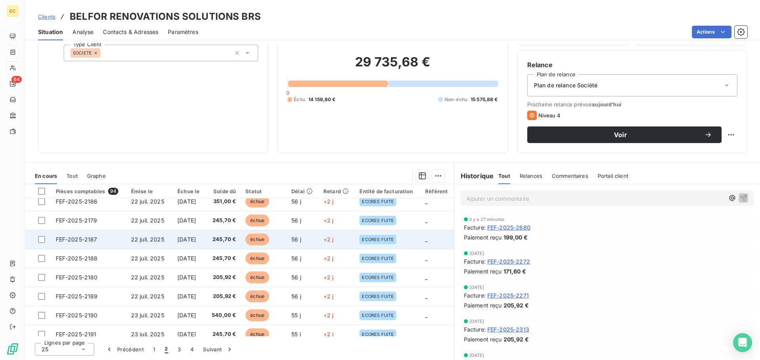
click at [69, 239] on span "FEF-2025-2187" at bounding box center [77, 239] width 42 height 7
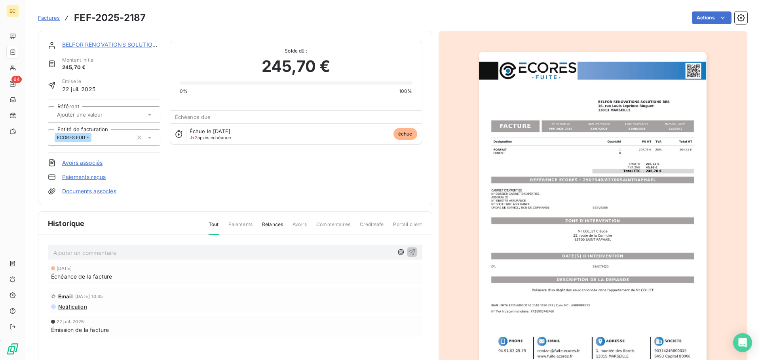
click at [85, 178] on link "Paiements reçus" at bounding box center [84, 177] width 44 height 8
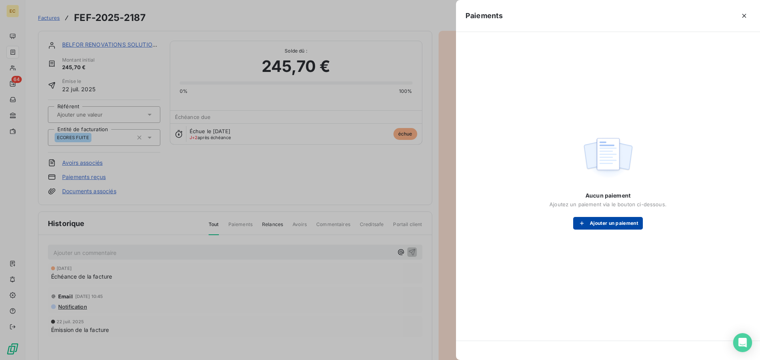
click at [609, 225] on button "Ajouter un paiement" at bounding box center [608, 223] width 70 height 13
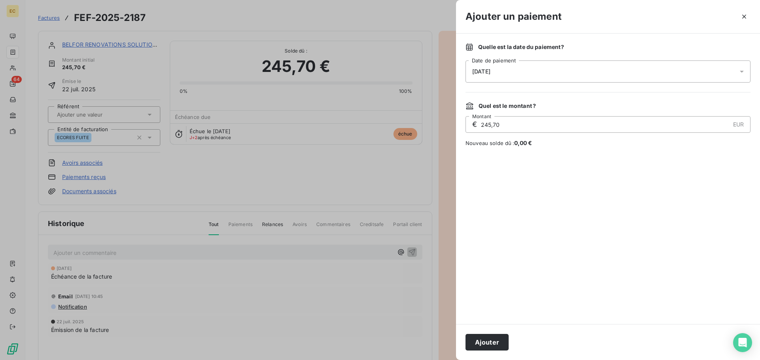
click at [504, 69] on div "[DATE]" at bounding box center [607, 72] width 285 height 22
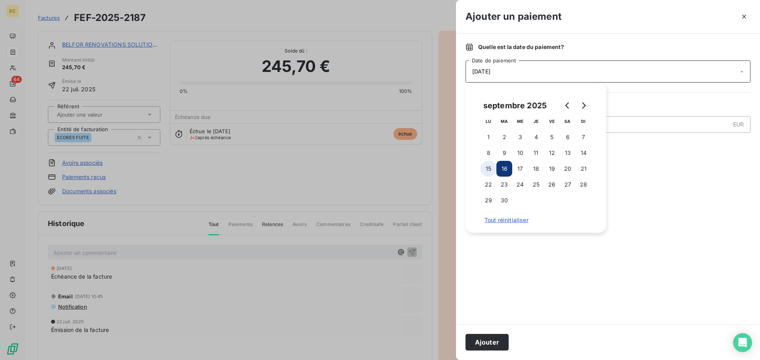
click at [488, 163] on button "15" at bounding box center [488, 169] width 16 height 16
drag, startPoint x: 491, startPoint y: 341, endPoint x: 492, endPoint y: 315, distance: 25.7
click at [491, 339] on button "Ajouter" at bounding box center [486, 342] width 43 height 17
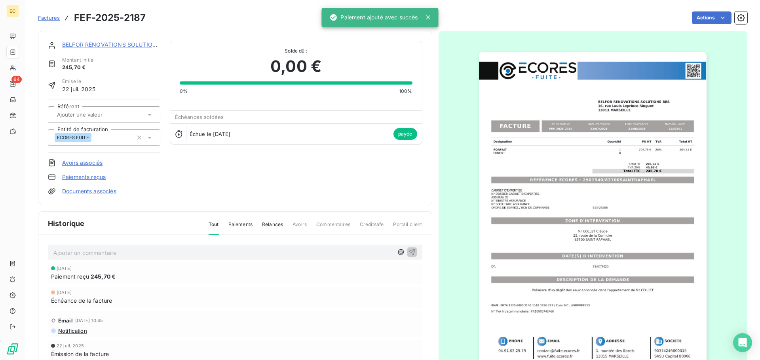
click at [46, 19] on span "Factures" at bounding box center [49, 18] width 22 height 6
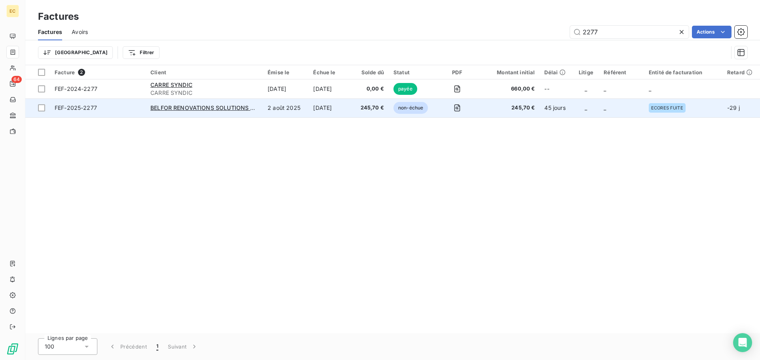
type input "2277"
click at [117, 109] on span "FEF-2025-2277" at bounding box center [98, 108] width 86 height 8
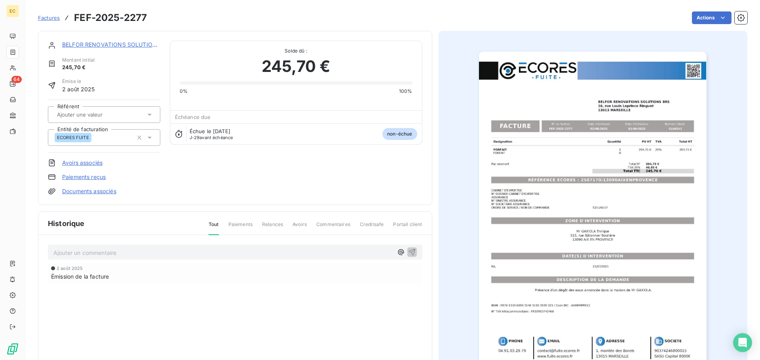
click at [95, 177] on link "Paiements reçus" at bounding box center [84, 177] width 44 height 8
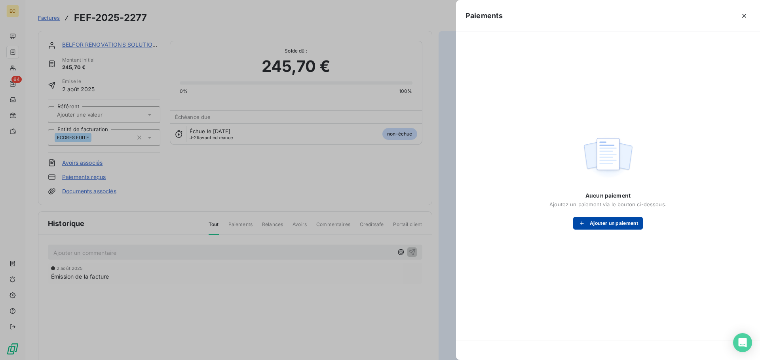
click at [592, 224] on button "Ajouter un paiement" at bounding box center [608, 223] width 70 height 13
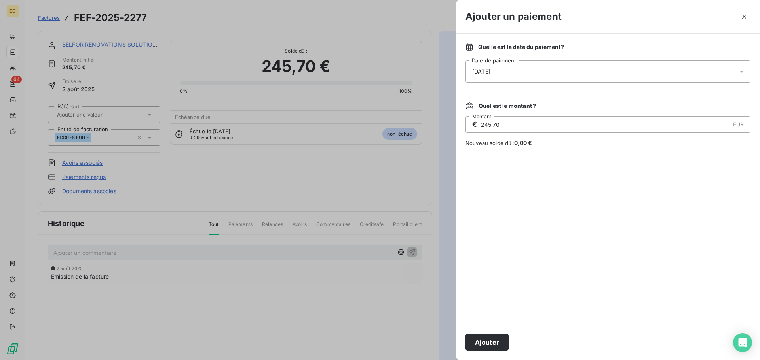
click at [490, 72] on span "[DATE]" at bounding box center [481, 71] width 18 height 6
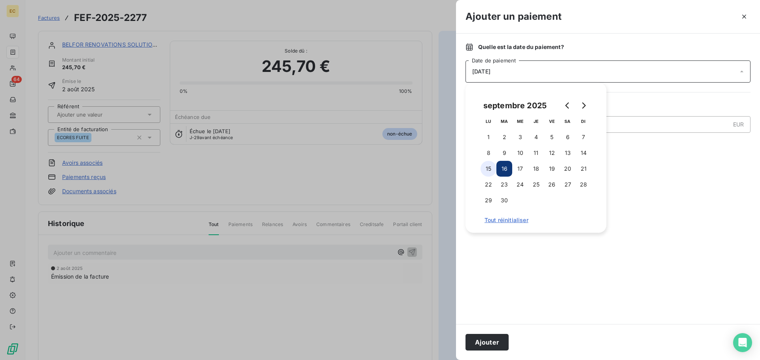
click at [487, 171] on button "15" at bounding box center [488, 169] width 16 height 16
click at [489, 338] on button "Ajouter" at bounding box center [486, 342] width 43 height 17
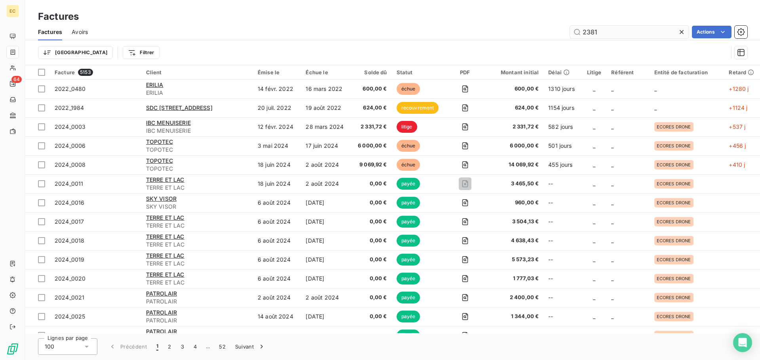
type input "2381"
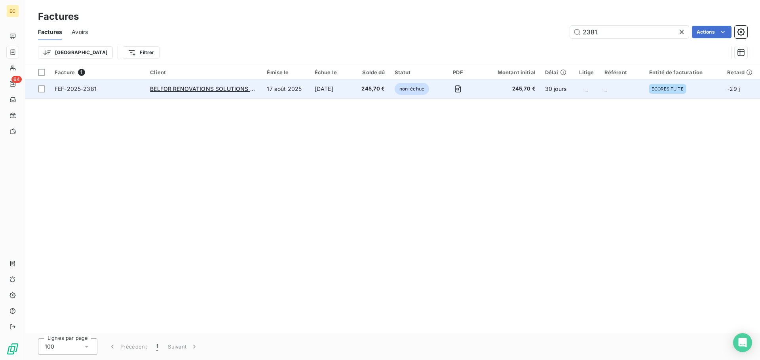
click at [165, 93] on div "BELFOR RENOVATIONS SOLUTIONS BRS" at bounding box center [203, 89] width 107 height 8
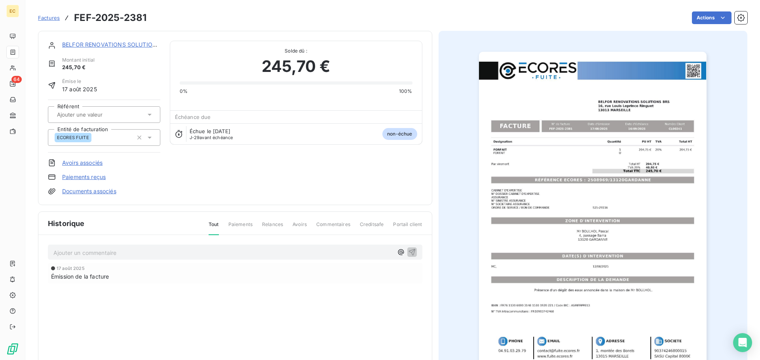
click at [95, 178] on link "Paiements reçus" at bounding box center [84, 177] width 44 height 8
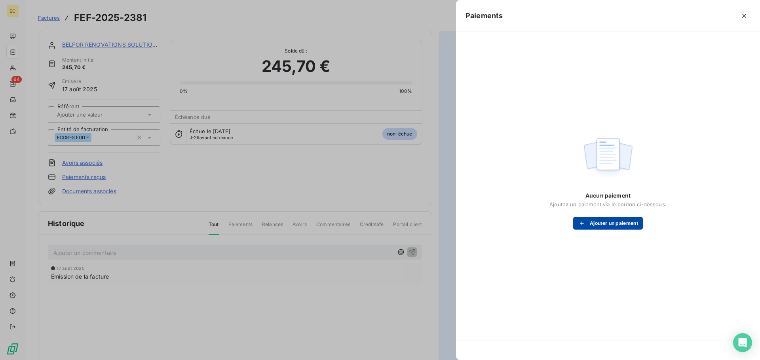
click at [608, 227] on button "Ajouter un paiement" at bounding box center [608, 223] width 70 height 13
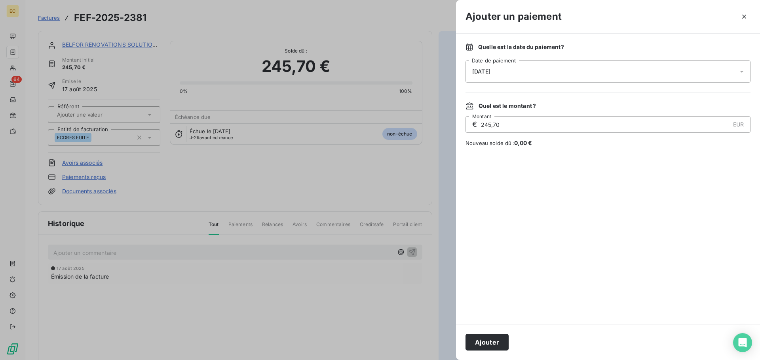
click at [520, 69] on div "[DATE]" at bounding box center [607, 72] width 285 height 22
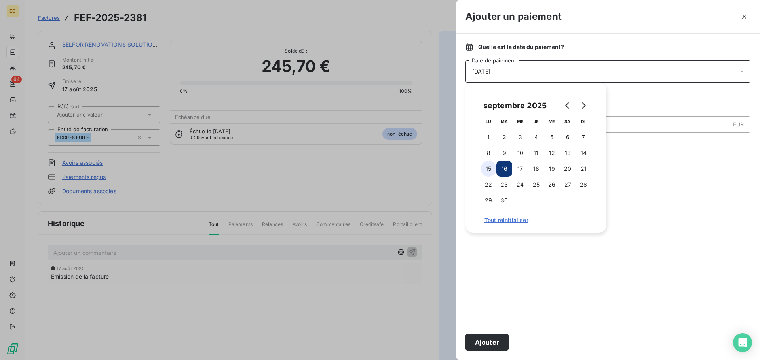
click at [489, 171] on button "15" at bounding box center [488, 169] width 16 height 16
click at [491, 342] on button "Ajouter" at bounding box center [486, 342] width 43 height 17
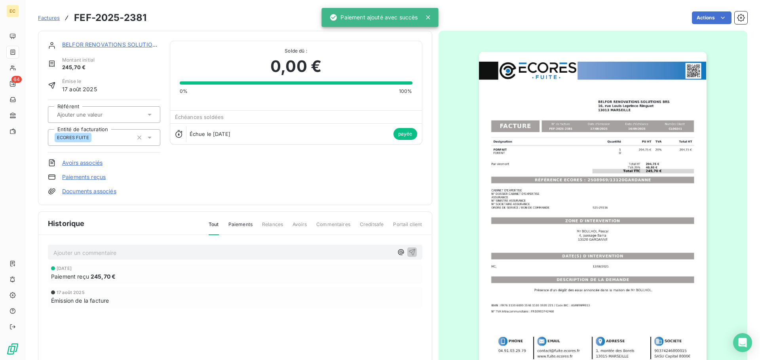
click at [44, 17] on span "Factures" at bounding box center [49, 18] width 22 height 6
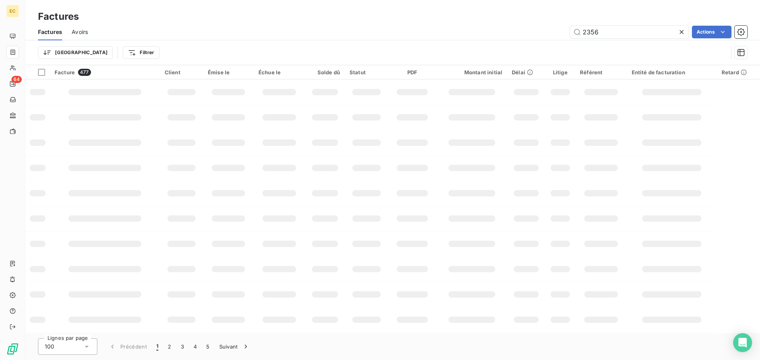
type input "2356"
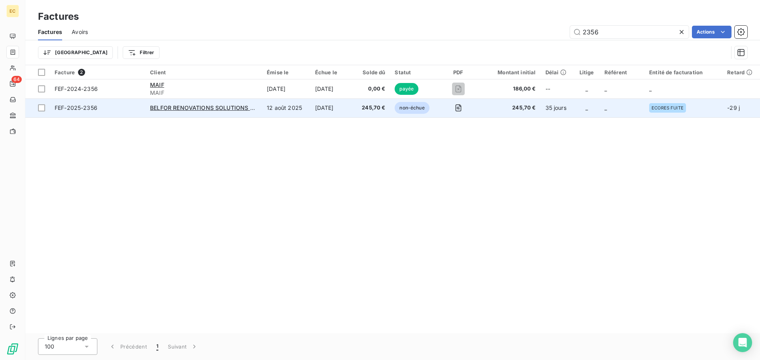
click at [129, 110] on span "FEF-2025-2356" at bounding box center [98, 108] width 86 height 8
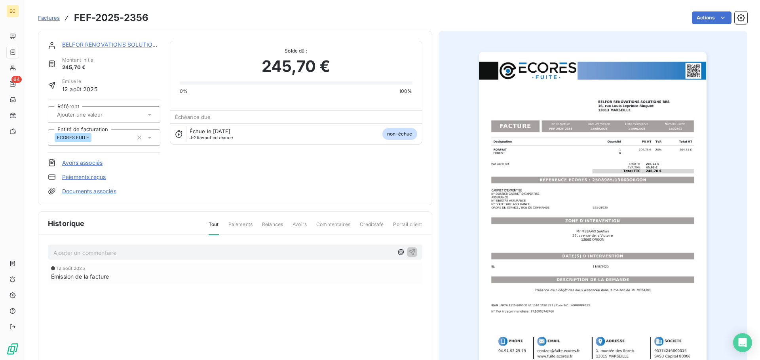
click at [100, 177] on link "Paiements reçus" at bounding box center [84, 177] width 44 height 8
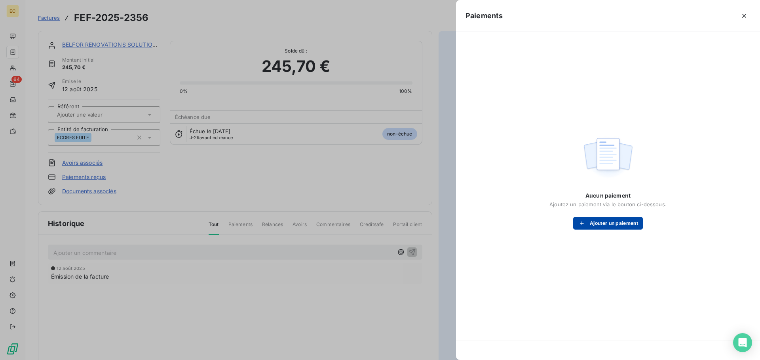
click at [612, 221] on button "Ajouter un paiement" at bounding box center [608, 223] width 70 height 13
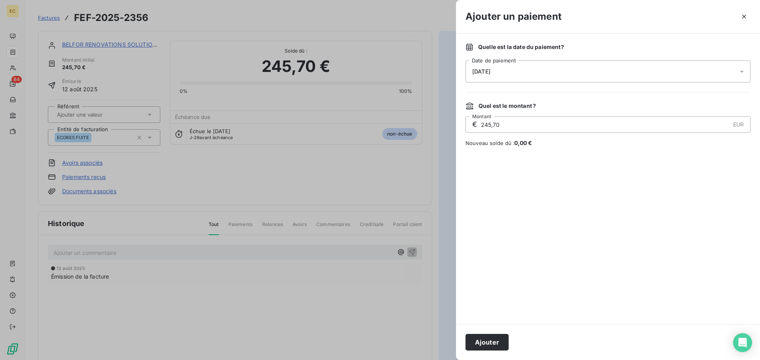
click at [528, 74] on div "[DATE]" at bounding box center [607, 72] width 285 height 22
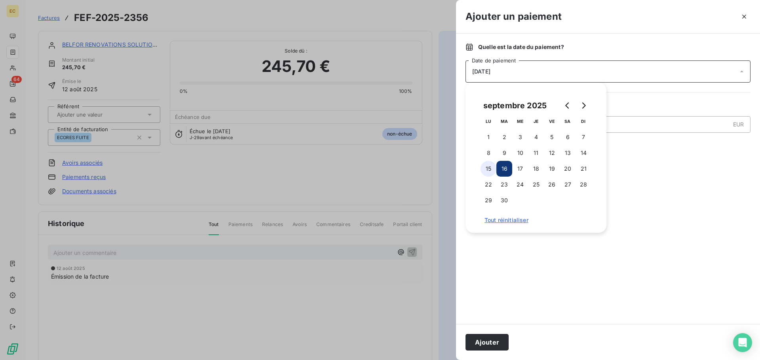
click at [492, 167] on button "15" at bounding box center [488, 169] width 16 height 16
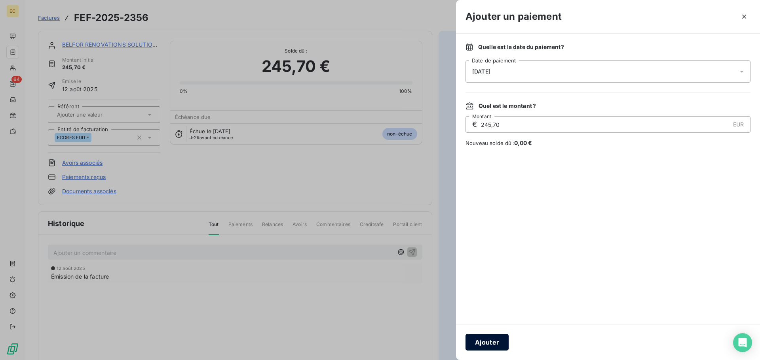
click at [502, 345] on button "Ajouter" at bounding box center [486, 342] width 43 height 17
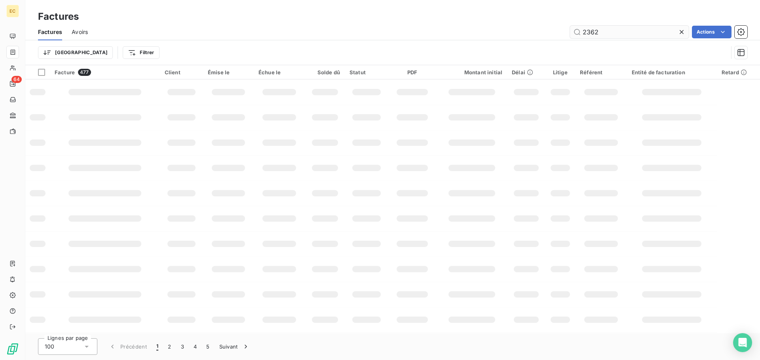
type input "2362"
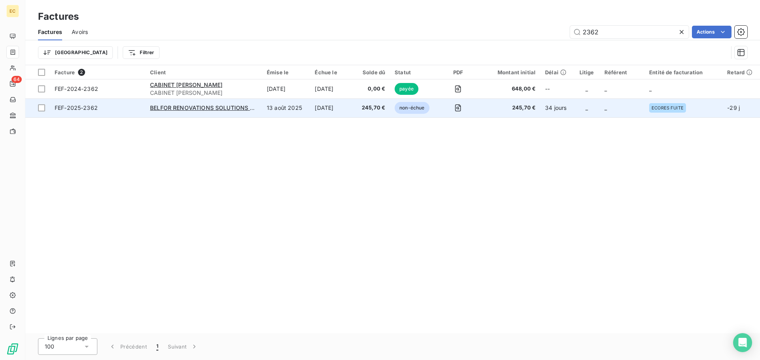
click at [110, 102] on td "FEF-2025-2362" at bounding box center [97, 108] width 95 height 19
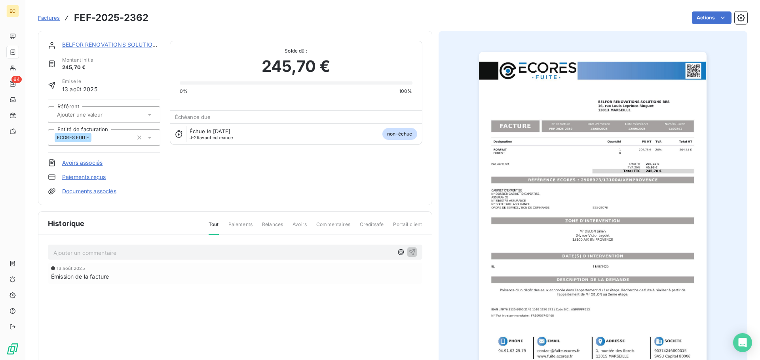
click at [86, 178] on link "Paiements reçus" at bounding box center [84, 177] width 44 height 8
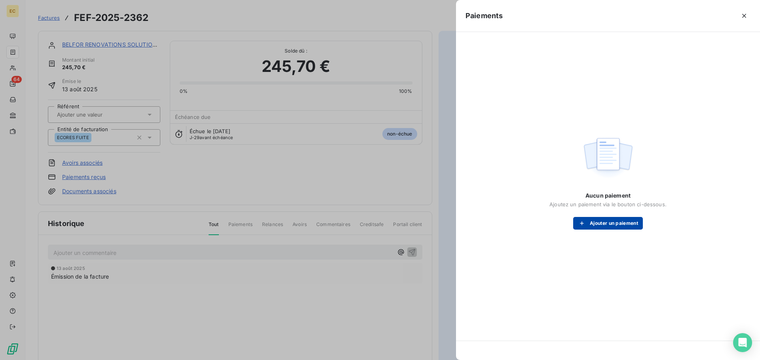
click at [603, 224] on button "Ajouter un paiement" at bounding box center [608, 223] width 70 height 13
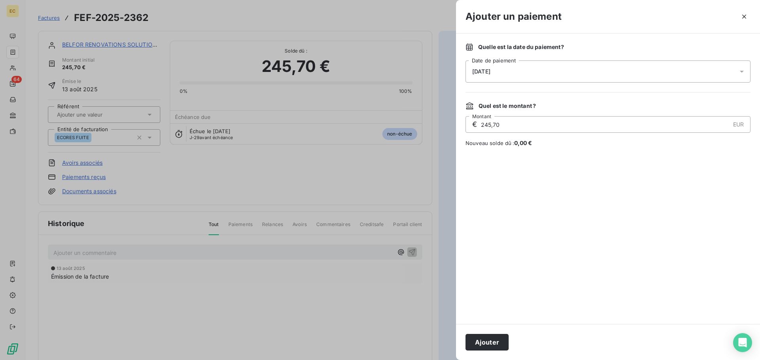
click at [508, 76] on div "[DATE]" at bounding box center [607, 72] width 285 height 22
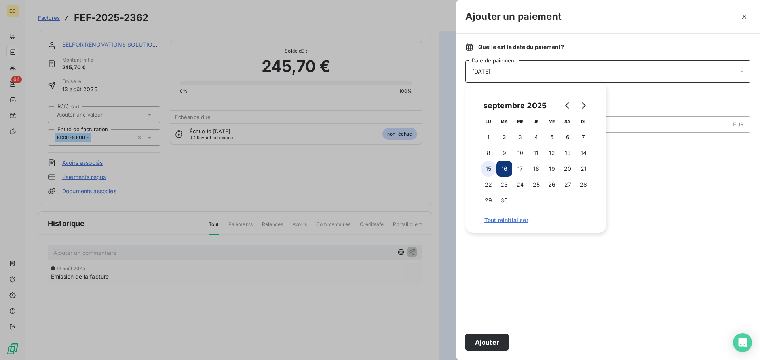
drag, startPoint x: 485, startPoint y: 167, endPoint x: 500, endPoint y: 245, distance: 80.3
click at [485, 167] on button "15" at bounding box center [488, 169] width 16 height 16
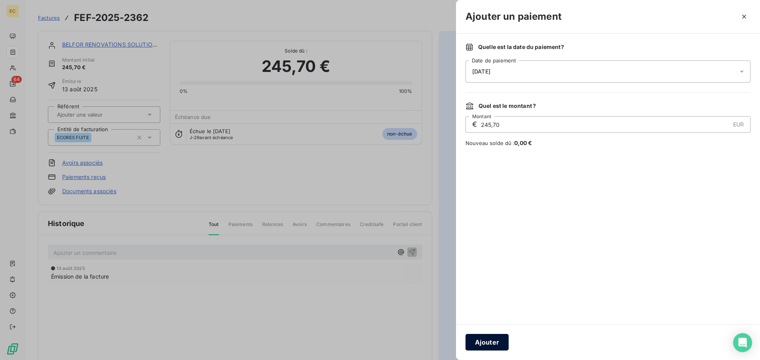
click at [485, 339] on button "Ajouter" at bounding box center [486, 342] width 43 height 17
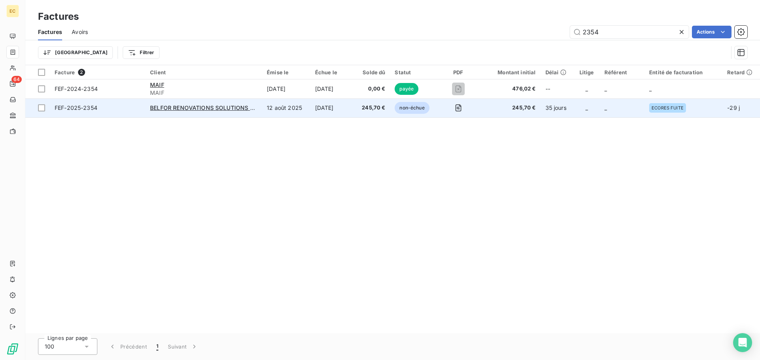
type input "2354"
click at [116, 108] on span "FEF-2025-2354" at bounding box center [98, 108] width 86 height 8
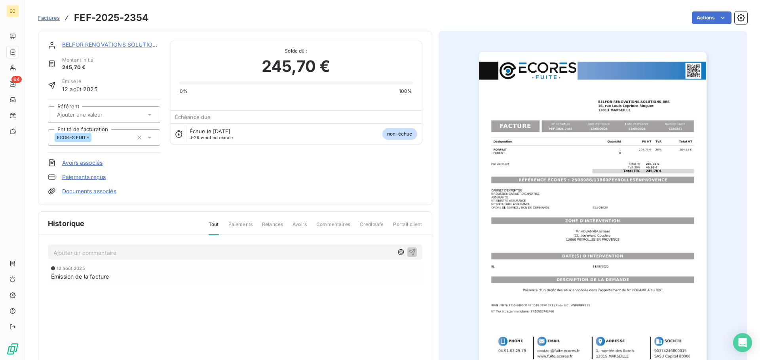
click at [92, 177] on link "Paiements reçus" at bounding box center [84, 177] width 44 height 8
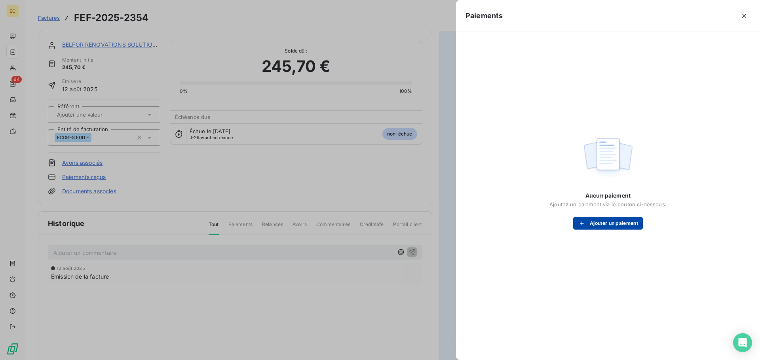
click at [616, 226] on button "Ajouter un paiement" at bounding box center [608, 223] width 70 height 13
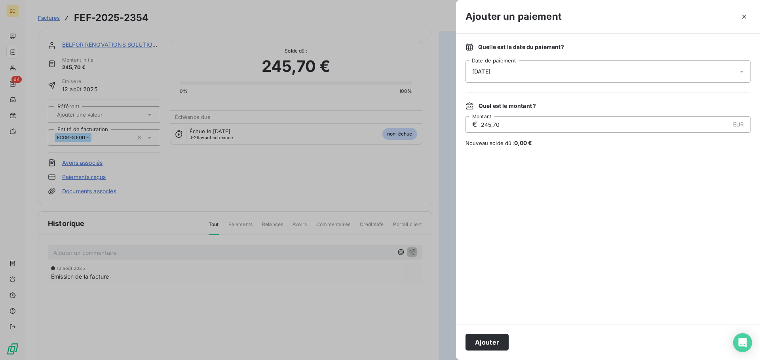
click at [507, 72] on div "[DATE]" at bounding box center [607, 72] width 285 height 22
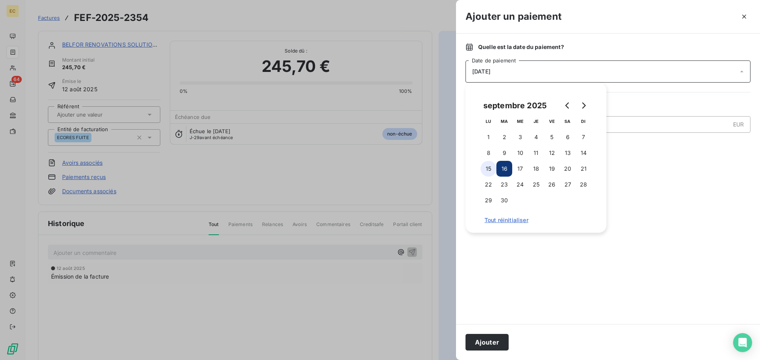
click at [485, 168] on button "15" at bounding box center [488, 169] width 16 height 16
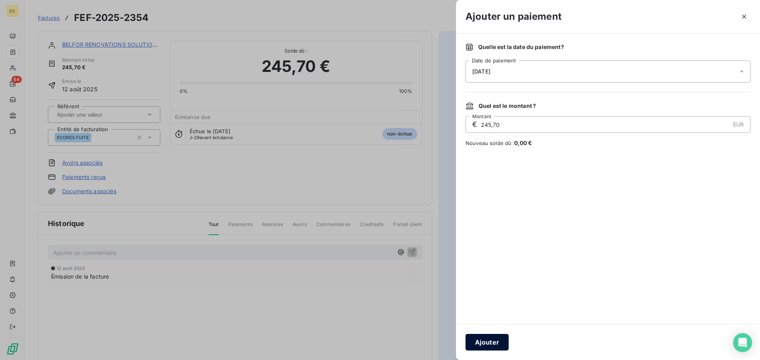
click at [477, 342] on button "Ajouter" at bounding box center [486, 342] width 43 height 17
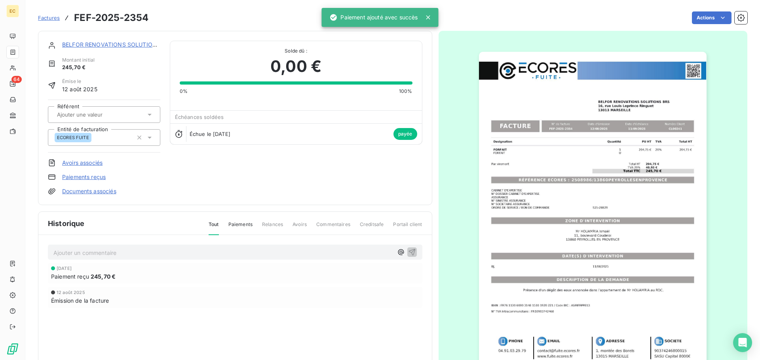
click at [51, 15] on span "Factures" at bounding box center [49, 18] width 22 height 6
click at [83, 45] on link "BELFOR RENOVATIONS SOLUTIONS BRS" at bounding box center [117, 44] width 111 height 7
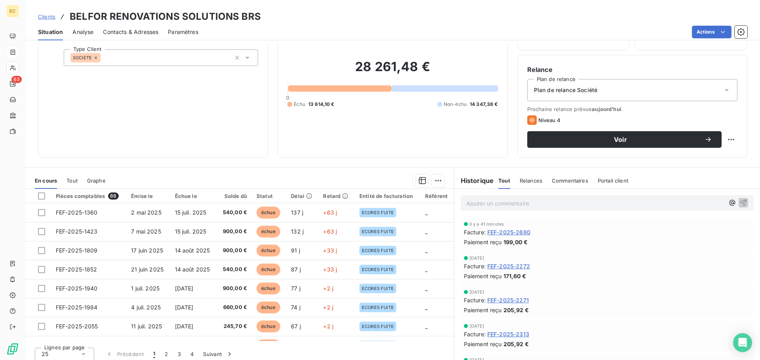
scroll to position [53, 0]
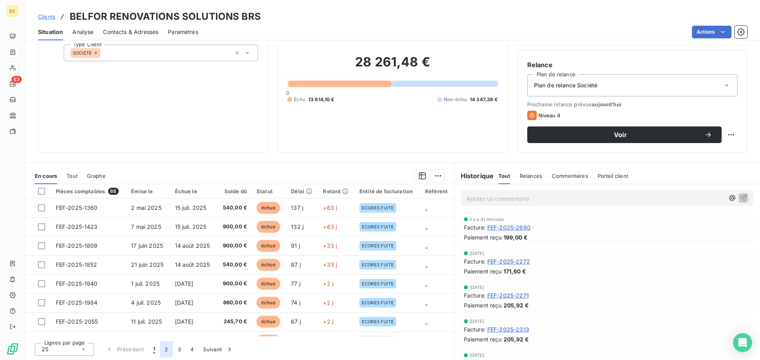
click at [165, 351] on button "2" at bounding box center [166, 349] width 13 height 17
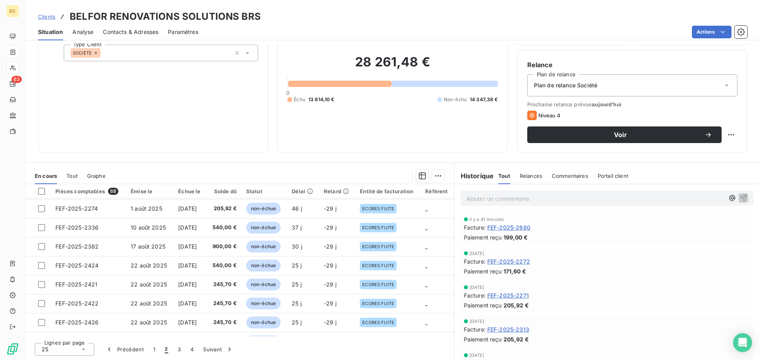
scroll to position [301, 0]
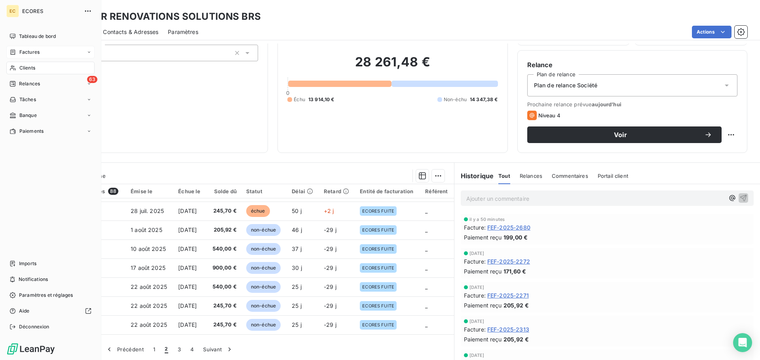
click at [27, 52] on span "Factures" at bounding box center [29, 52] width 20 height 7
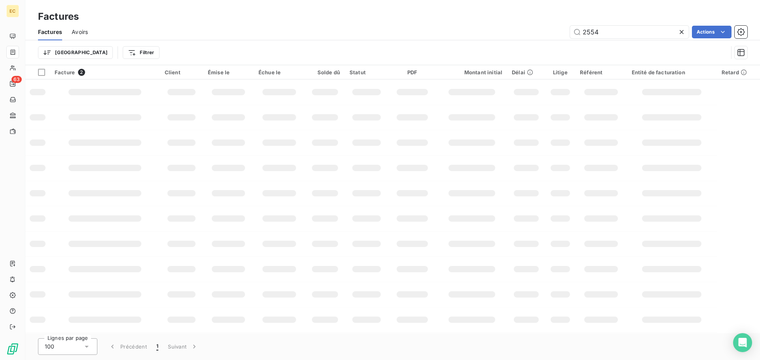
type input "2554"
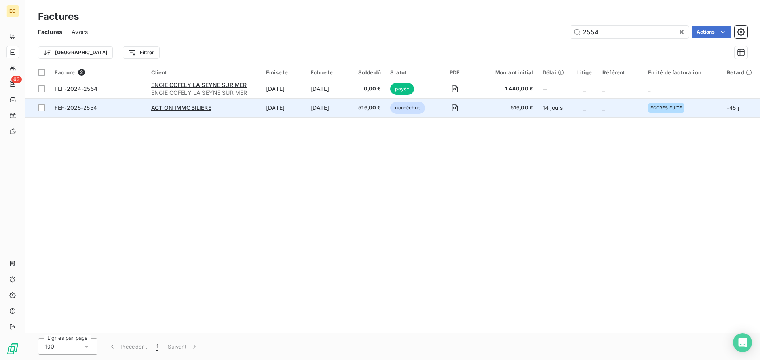
click at [179, 112] on div "ACTION IMMOBILIERE" at bounding box center [203, 108] width 105 height 8
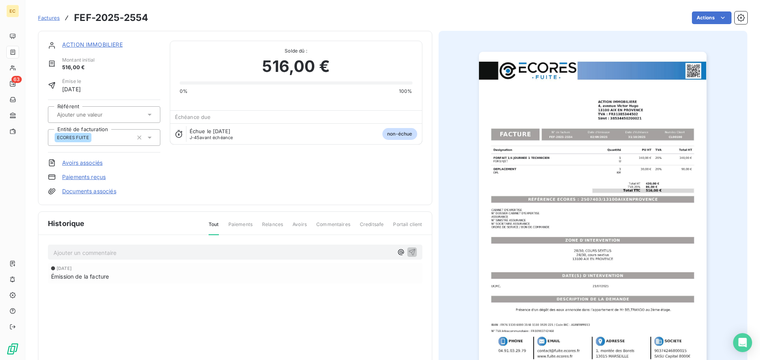
click at [87, 176] on link "Paiements reçus" at bounding box center [84, 177] width 44 height 8
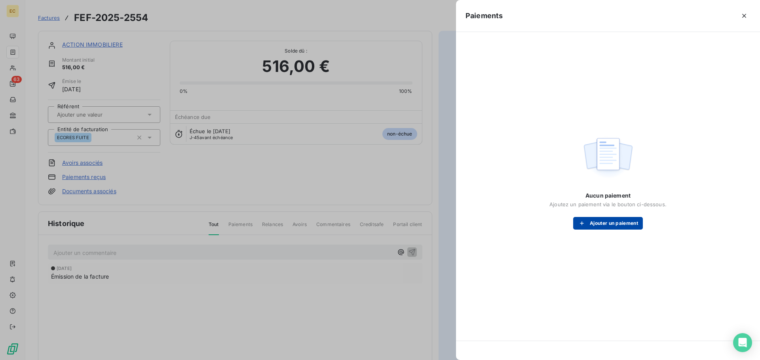
click at [597, 222] on button "Ajouter un paiement" at bounding box center [608, 223] width 70 height 13
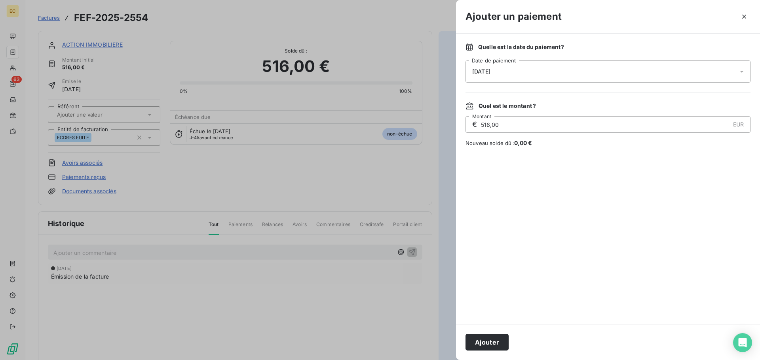
click at [517, 74] on div "[DATE]" at bounding box center [607, 72] width 285 height 22
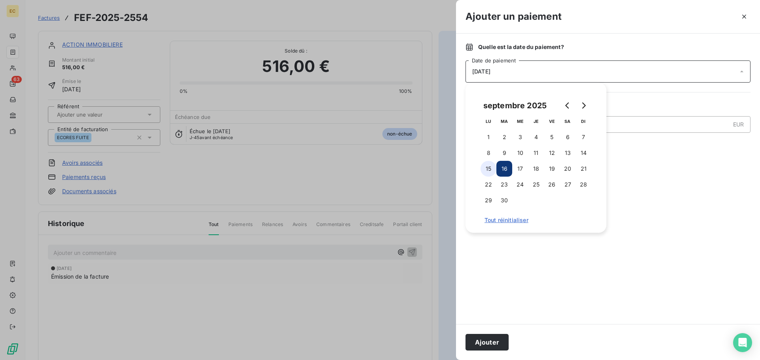
click at [490, 165] on button "15" at bounding box center [488, 169] width 16 height 16
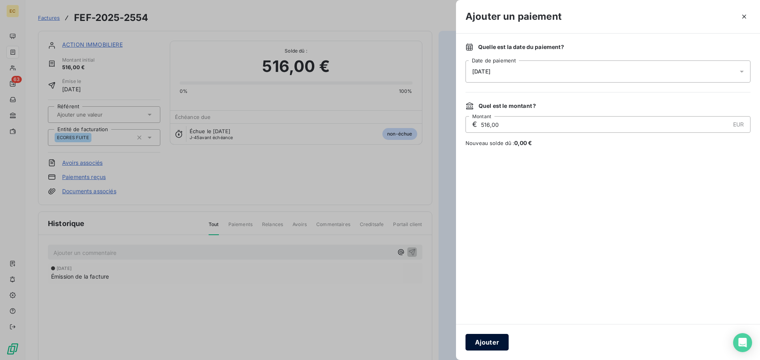
drag, startPoint x: 482, startPoint y: 342, endPoint x: 428, endPoint y: 200, distance: 151.9
click at [482, 340] on button "Ajouter" at bounding box center [486, 342] width 43 height 17
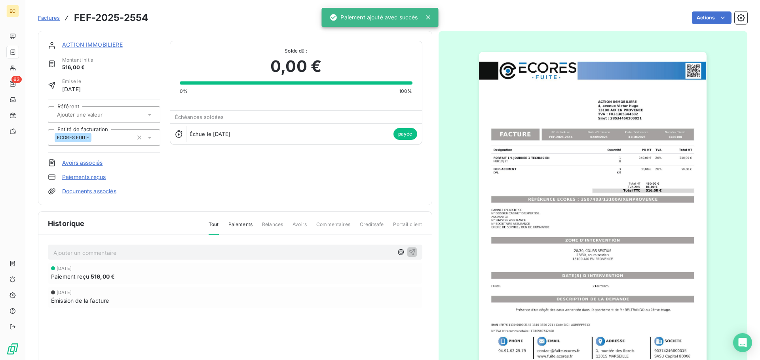
click at [49, 17] on span "Factures" at bounding box center [49, 18] width 22 height 6
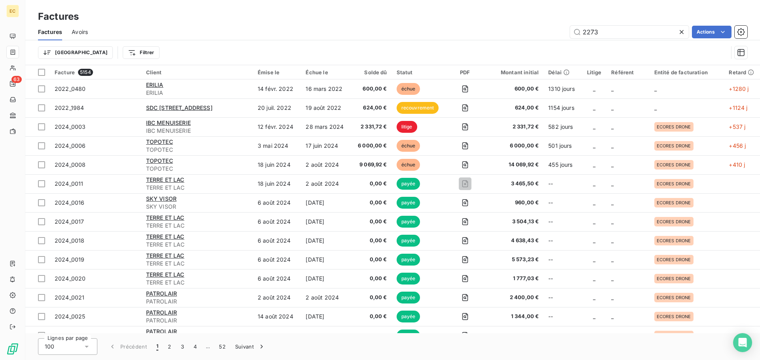
type input "2273"
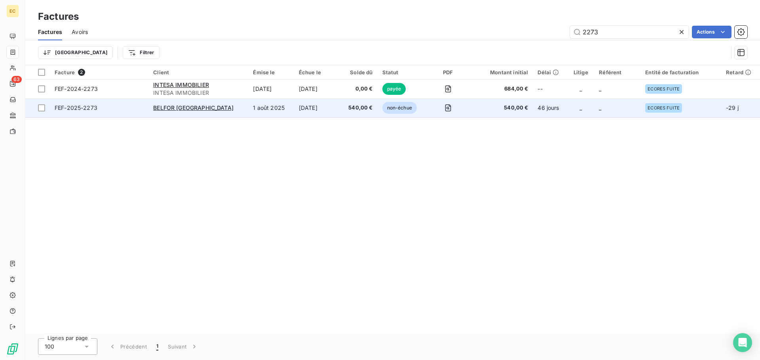
click at [146, 112] on td "FEF-2025-2273" at bounding box center [99, 108] width 99 height 19
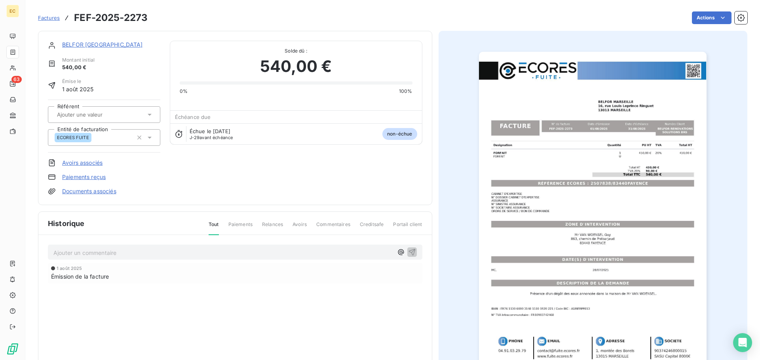
click at [95, 176] on link "Paiements reçus" at bounding box center [84, 177] width 44 height 8
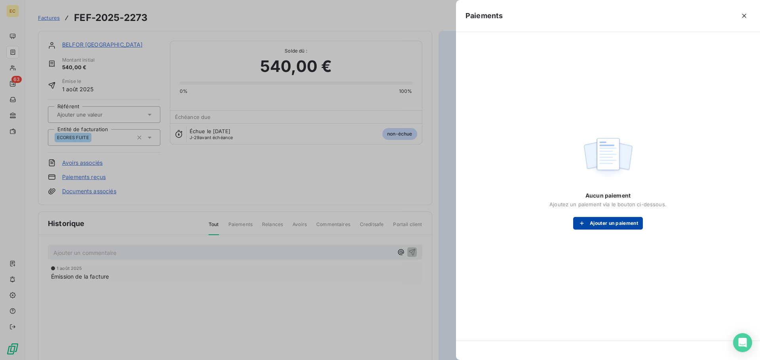
click at [593, 224] on button "Ajouter un paiement" at bounding box center [608, 223] width 70 height 13
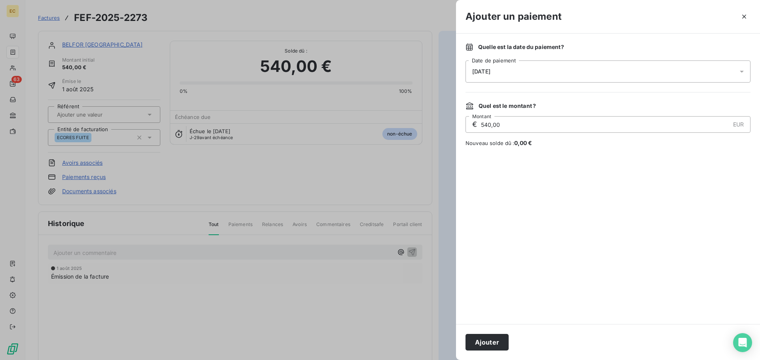
click at [508, 73] on div "[DATE]" at bounding box center [607, 72] width 285 height 22
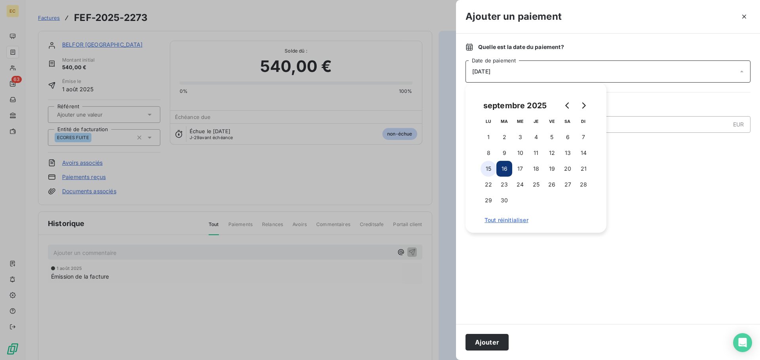
click at [488, 167] on button "15" at bounding box center [488, 169] width 16 height 16
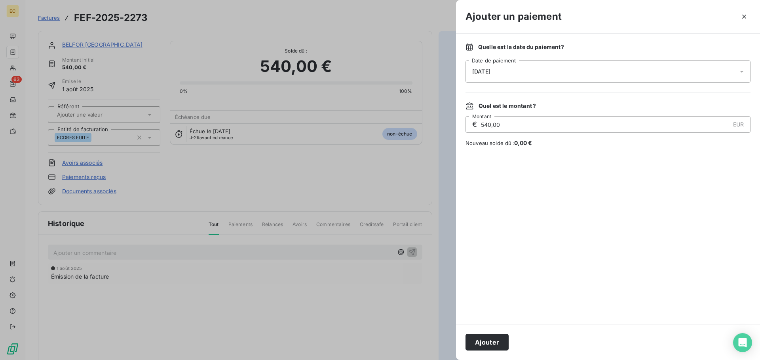
drag, startPoint x: 497, startPoint y: 347, endPoint x: 463, endPoint y: 206, distance: 144.4
click at [497, 346] on button "Ajouter" at bounding box center [486, 342] width 43 height 17
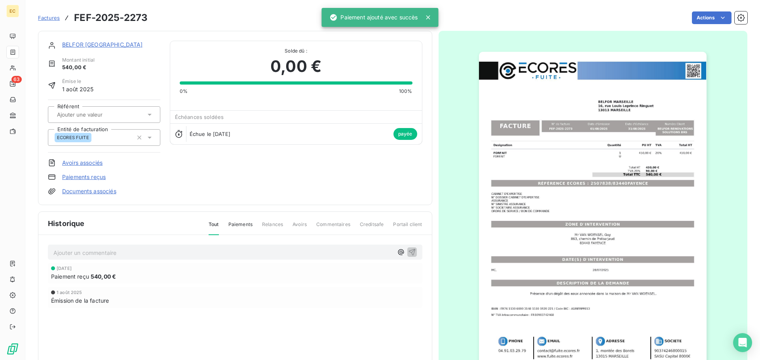
click at [51, 18] on span "Factures" at bounding box center [49, 18] width 22 height 6
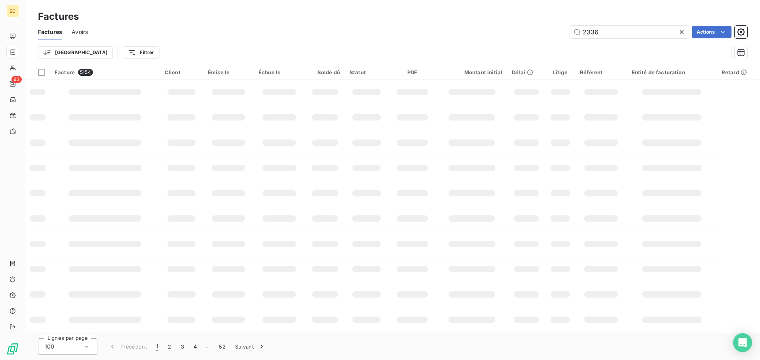
type input "2336"
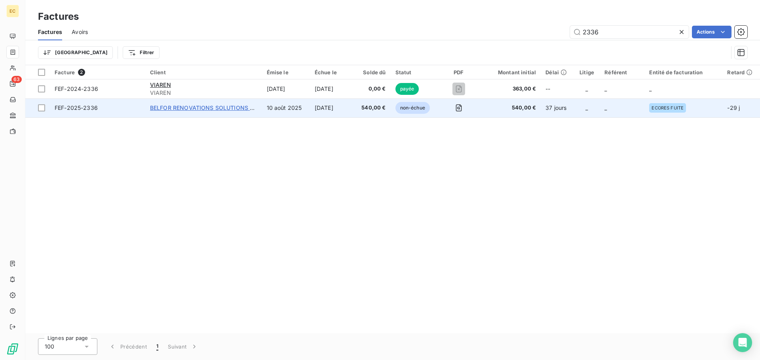
click at [207, 108] on span "BELFOR RENOVATIONS SOLUTIONS BRS" at bounding box center [205, 107] width 111 height 7
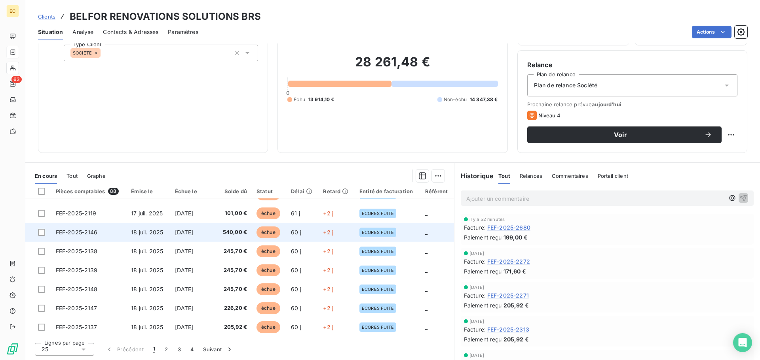
scroll to position [337, 0]
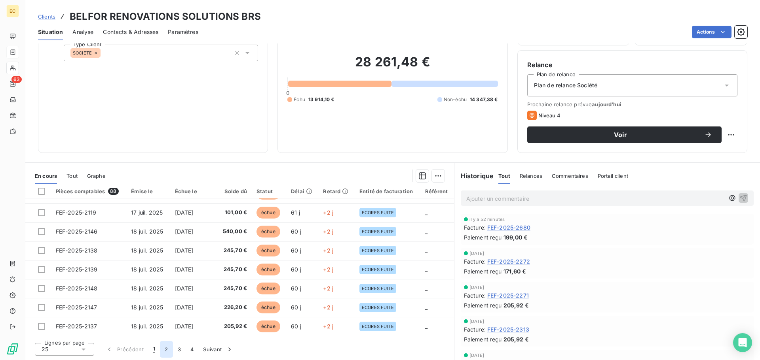
click at [167, 351] on button "2" at bounding box center [166, 349] width 13 height 17
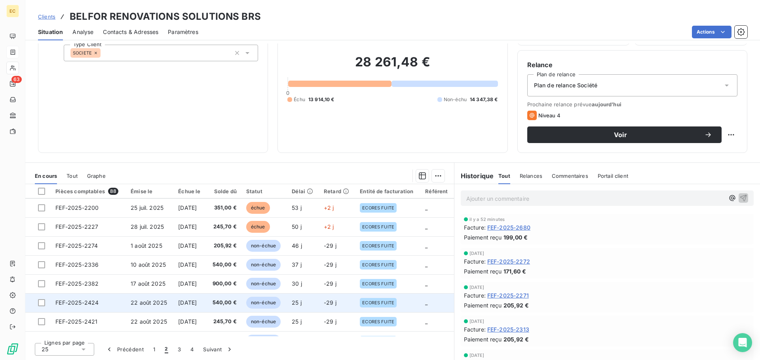
scroll to position [261, 0]
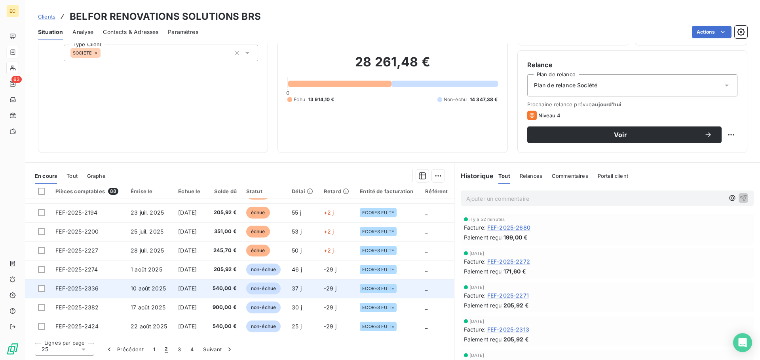
click at [62, 287] on span "FEF-2025-2336" at bounding box center [76, 288] width 43 height 7
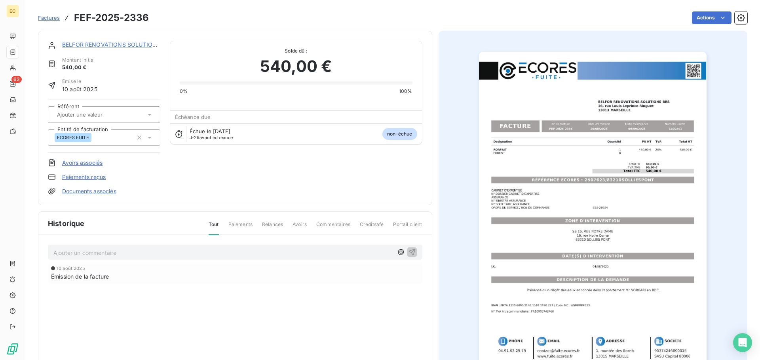
click at [73, 178] on link "Paiements reçus" at bounding box center [84, 177] width 44 height 8
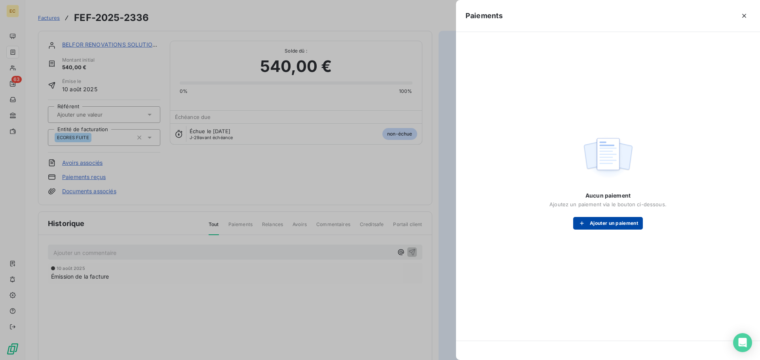
click at [612, 224] on button "Ajouter un paiement" at bounding box center [608, 223] width 70 height 13
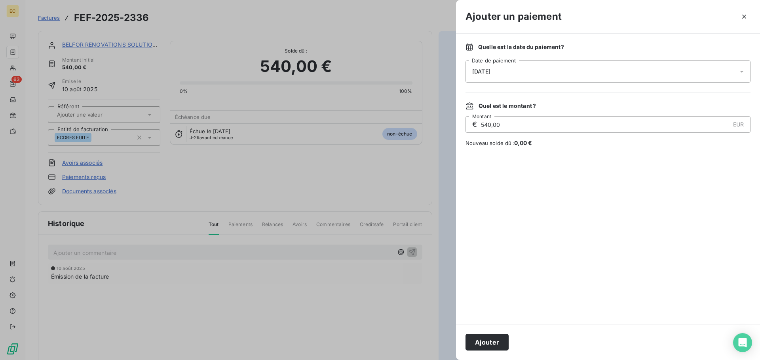
click at [525, 74] on div "[DATE]" at bounding box center [607, 72] width 285 height 22
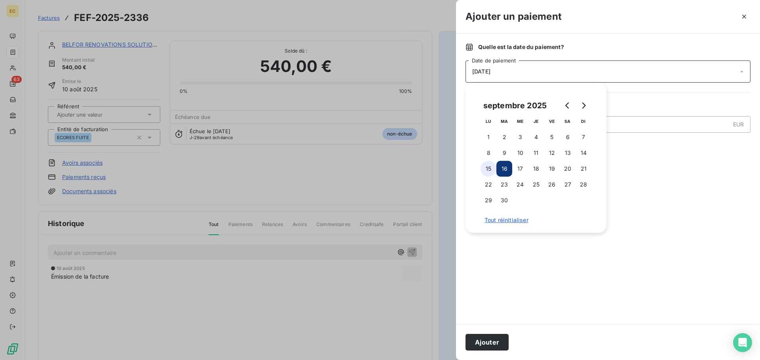
click at [489, 170] on button "15" at bounding box center [488, 169] width 16 height 16
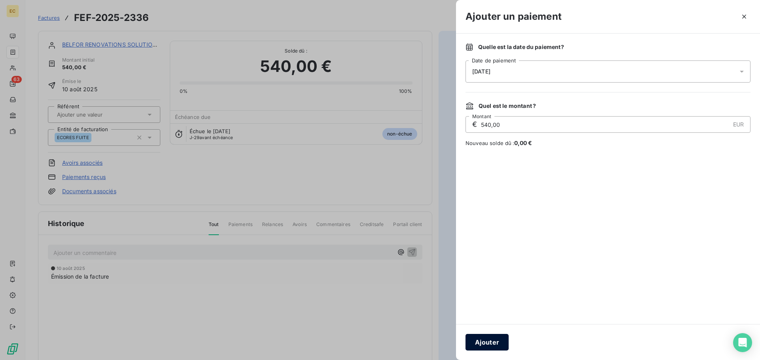
click at [491, 337] on button "Ajouter" at bounding box center [486, 342] width 43 height 17
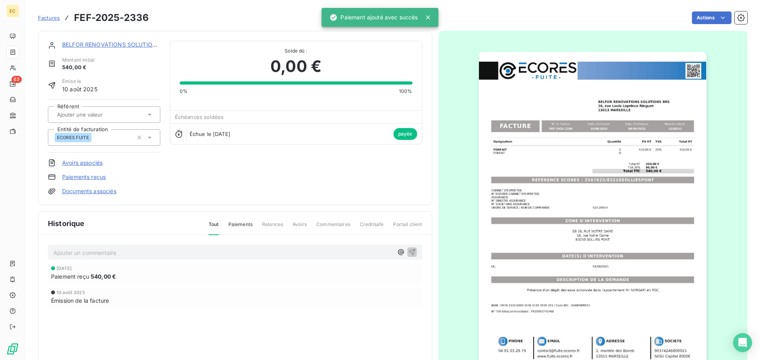
drag, startPoint x: 50, startPoint y: 17, endPoint x: 60, endPoint y: 19, distance: 10.0
click at [50, 17] on span "Factures" at bounding box center [49, 18] width 22 height 6
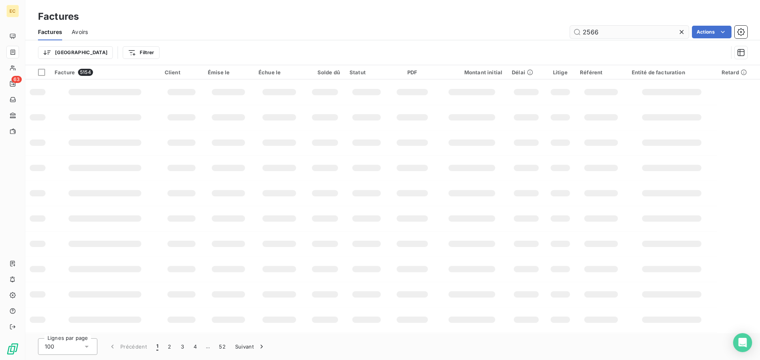
type input "2566"
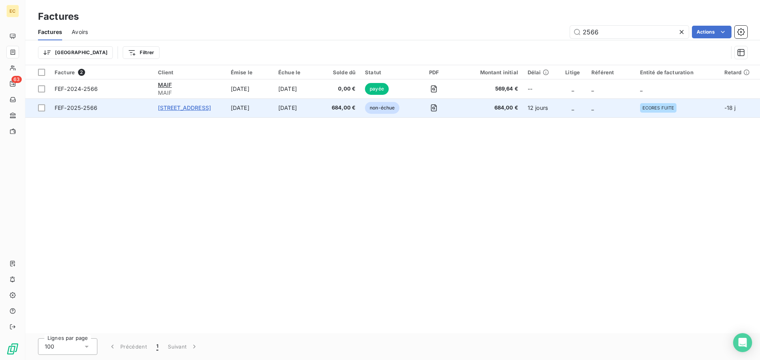
click at [199, 108] on span "[STREET_ADDRESS]" at bounding box center [184, 107] width 53 height 7
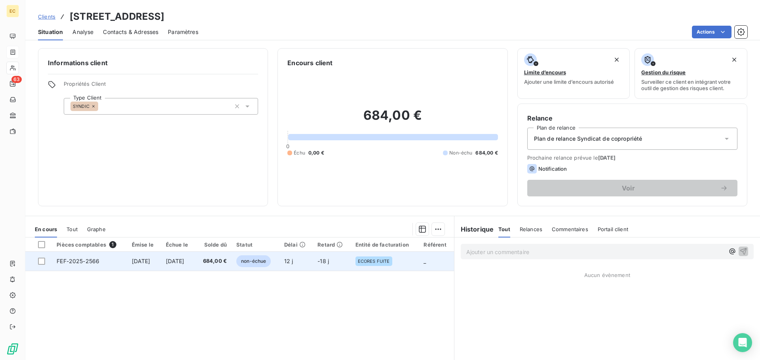
click at [133, 262] on span "[DATE]" at bounding box center [141, 261] width 19 height 7
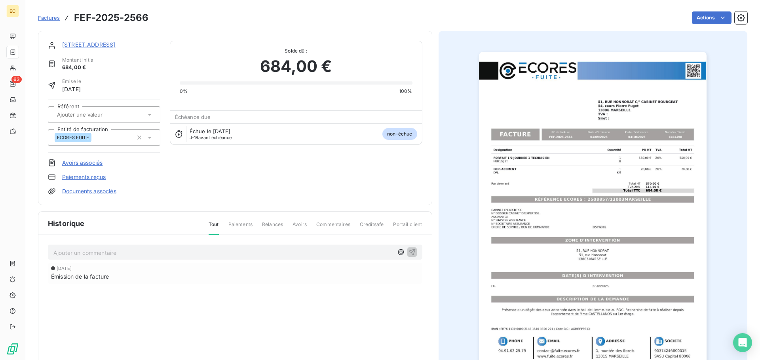
click at [577, 193] on img "button" at bounding box center [592, 213] width 227 height 322
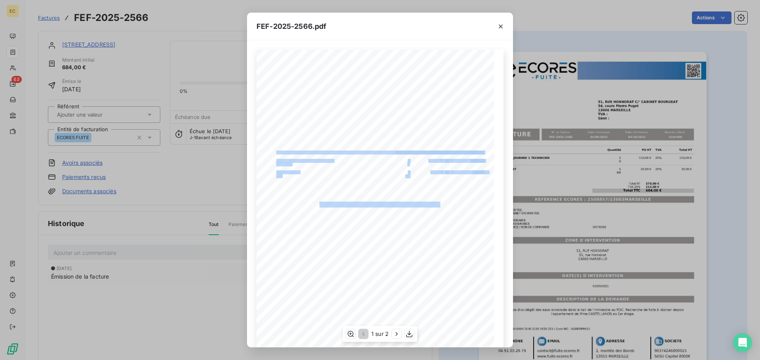
click at [400, 208] on div "Designation Quantité PU HT TVA Total HT FORFAIT 1/2 JOURNEE 1 TECHNICIEN FOR1/2…" at bounding box center [379, 218] width 247 height 336
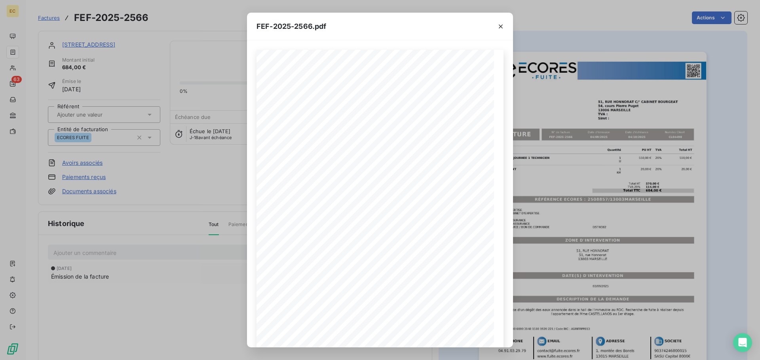
click at [595, 207] on div "FEF-2025-2566.pdf Designation Quantité PU HT TVA Total HT FORFAIT 1/2 JOURNEE 1…" at bounding box center [380, 180] width 760 height 360
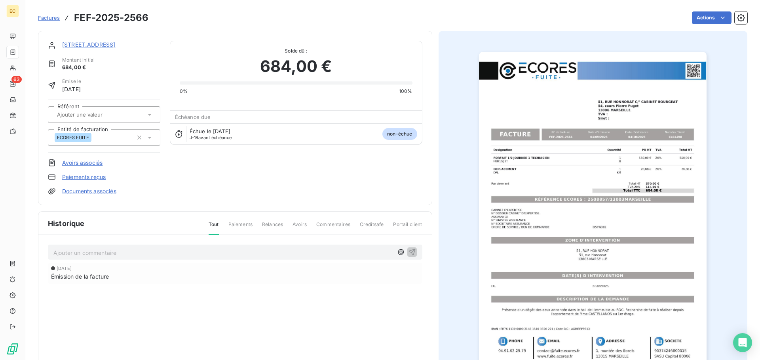
click at [570, 205] on img "button" at bounding box center [592, 213] width 227 height 322
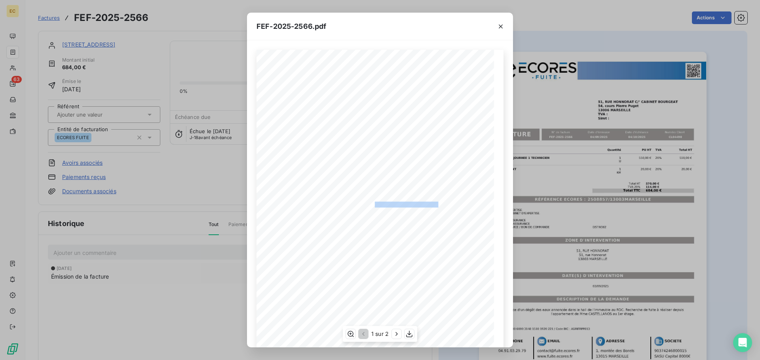
drag, startPoint x: 436, startPoint y: 204, endPoint x: 370, endPoint y: 205, distance: 65.7
click at [370, 205] on span "RÉFÉRENCE ECORES : 2508857/13003MARSEILLE" at bounding box center [380, 204] width 122 height 4
copy span "2508857/13003MARSEILL"
click at [500, 27] on icon "button" at bounding box center [501, 27] width 8 height 8
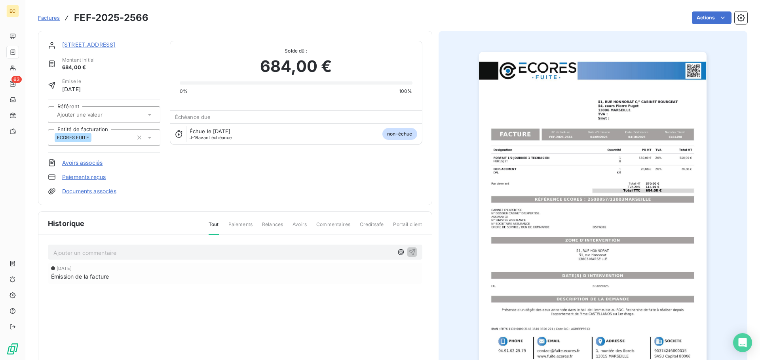
click at [52, 19] on span "Factures" at bounding box center [49, 18] width 22 height 6
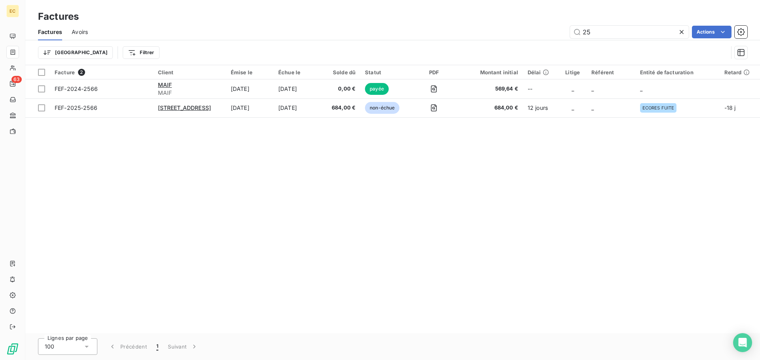
type input "2"
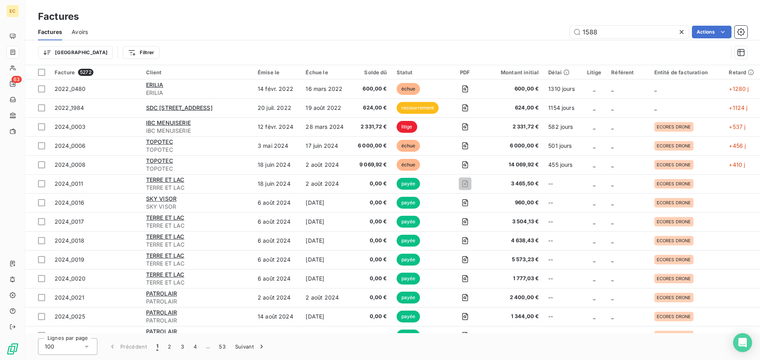
type input "1588"
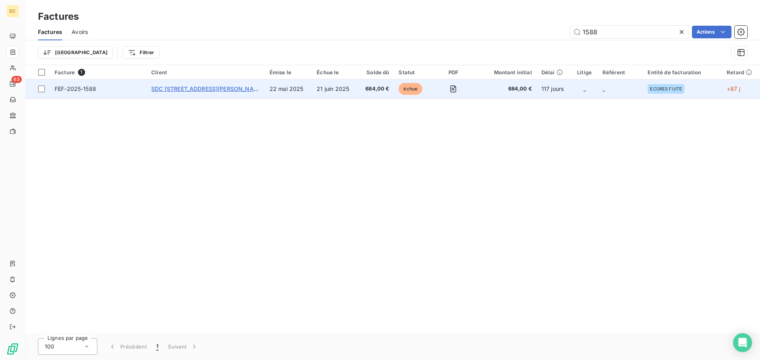
click at [205, 92] on span "SDC [STREET_ADDRESS][PERSON_NAME]" at bounding box center [207, 88] width 113 height 7
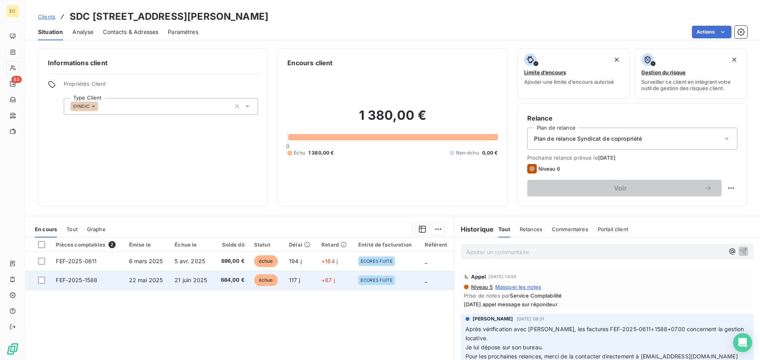
click at [104, 280] on td "FEF-2025-1588" at bounding box center [87, 280] width 73 height 19
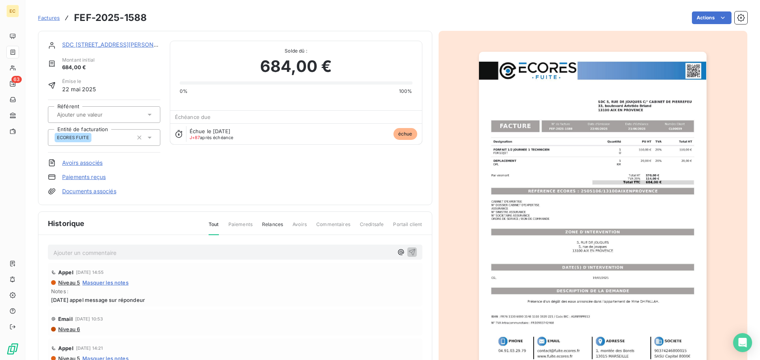
click at [88, 177] on link "Paiements reçus" at bounding box center [84, 177] width 44 height 8
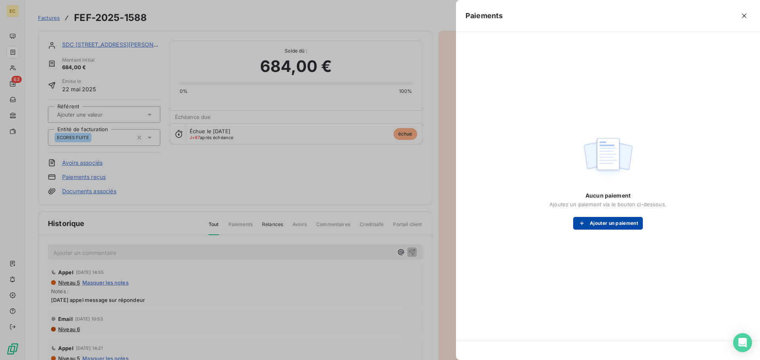
click at [602, 224] on button "Ajouter un paiement" at bounding box center [608, 223] width 70 height 13
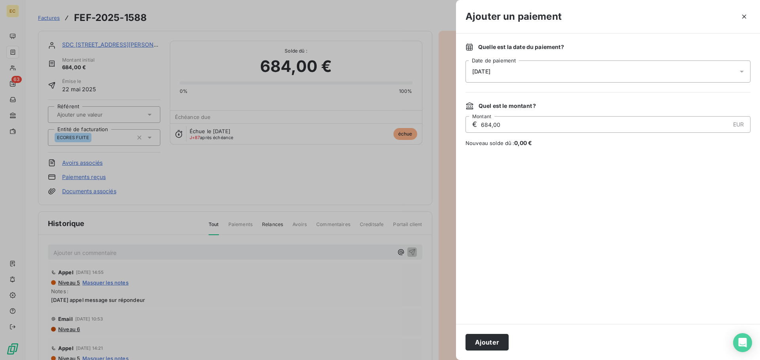
click at [544, 70] on div "[DATE]" at bounding box center [607, 72] width 285 height 22
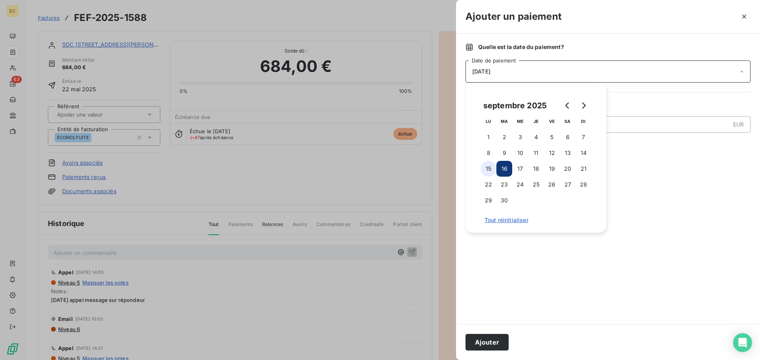
click at [486, 168] on button "15" at bounding box center [488, 169] width 16 height 16
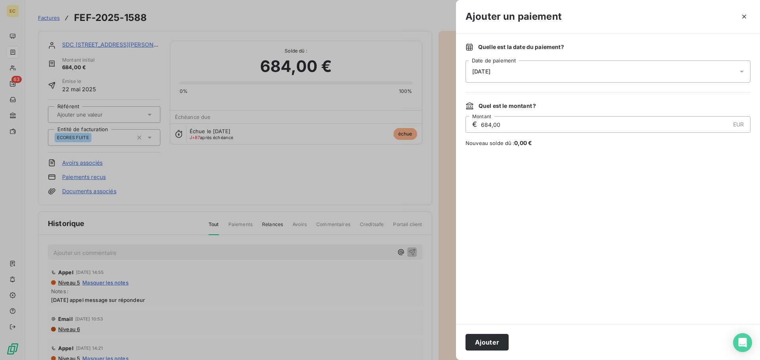
drag, startPoint x: 486, startPoint y: 343, endPoint x: 475, endPoint y: 263, distance: 81.1
click at [486, 341] on button "Ajouter" at bounding box center [486, 342] width 43 height 17
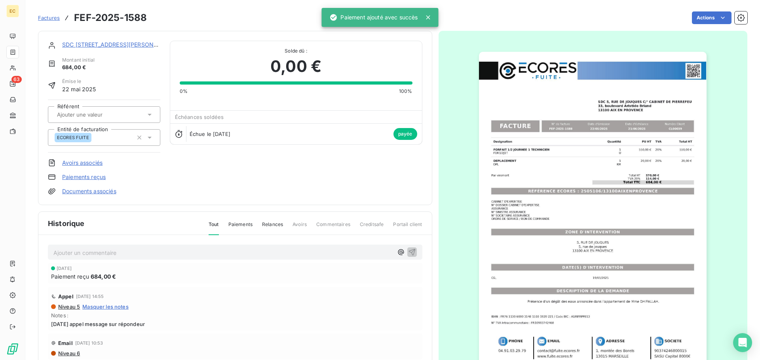
click at [50, 18] on span "Factures" at bounding box center [49, 18] width 22 height 6
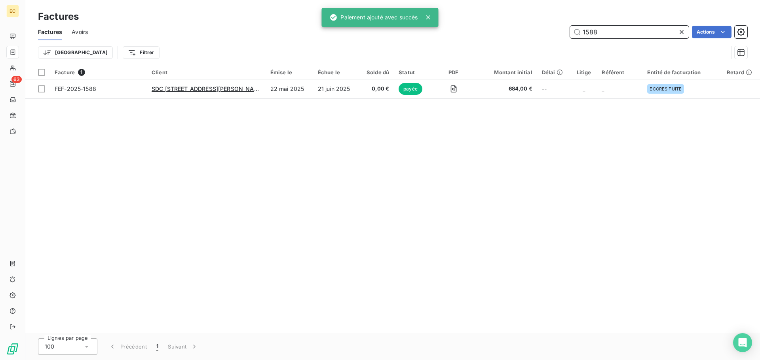
click at [620, 28] on input "1588" at bounding box center [629, 32] width 119 height 13
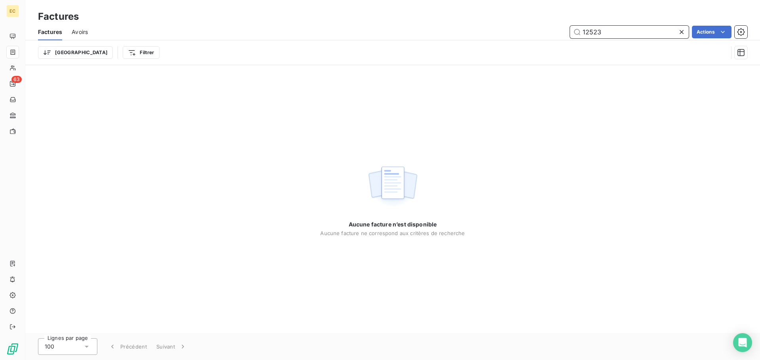
click at [587, 33] on input "12523" at bounding box center [629, 32] width 119 height 13
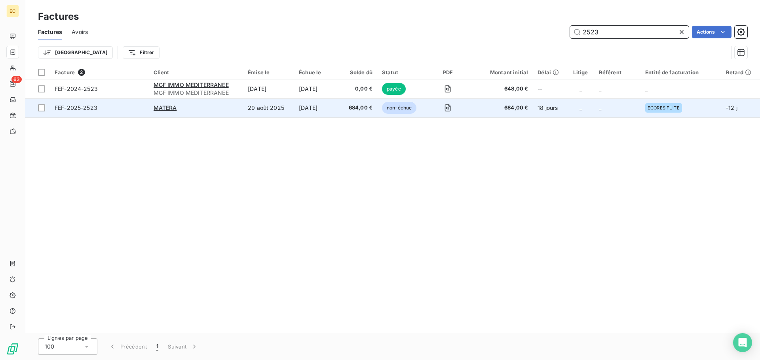
type input "2523"
click at [187, 105] on div "MATERA" at bounding box center [196, 108] width 85 height 8
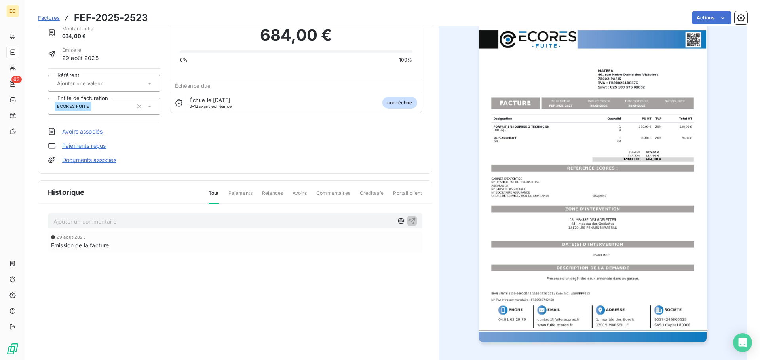
scroll to position [48, 0]
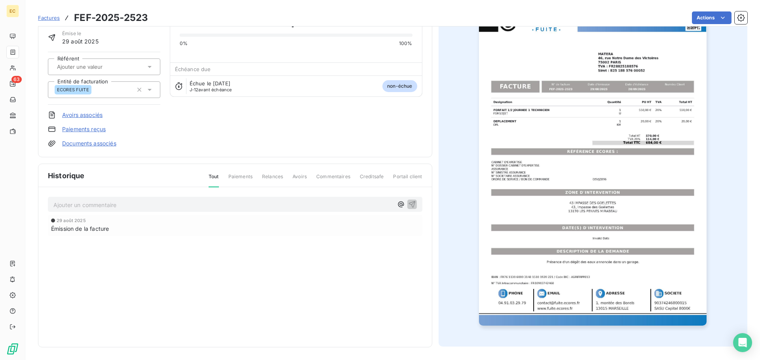
click at [83, 129] on link "Paiements reçus" at bounding box center [84, 129] width 44 height 8
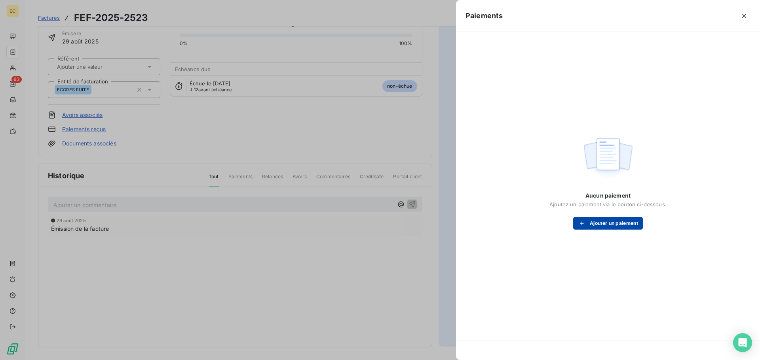
click at [586, 223] on div "button" at bounding box center [584, 224] width 12 height 8
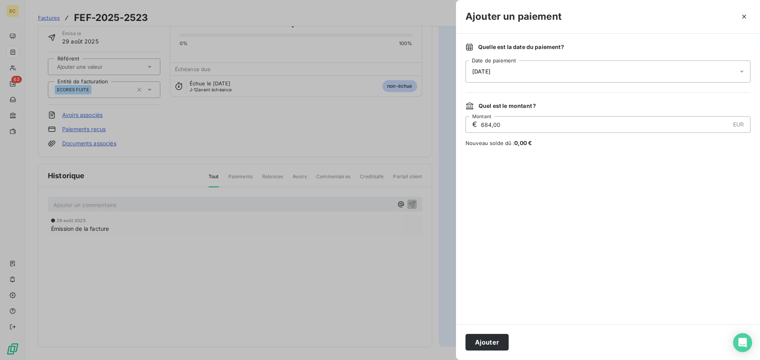
click at [497, 75] on div "[DATE]" at bounding box center [607, 72] width 285 height 22
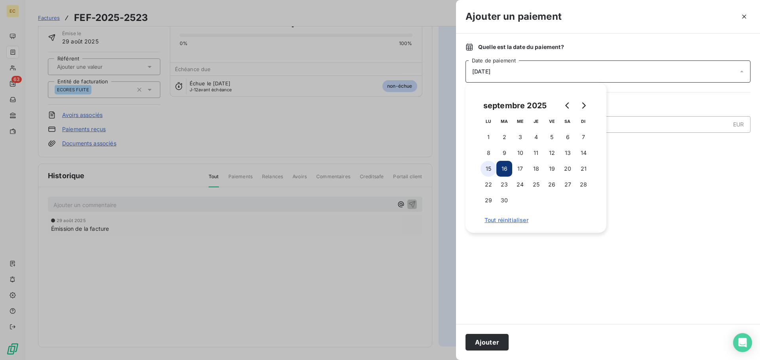
click at [490, 167] on button "15" at bounding box center [488, 169] width 16 height 16
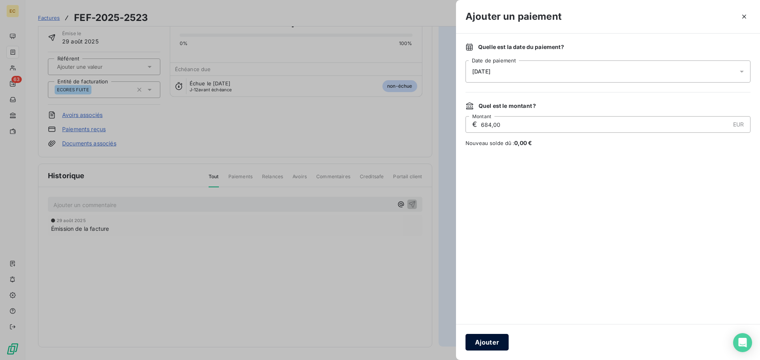
drag, startPoint x: 487, startPoint y: 342, endPoint x: 375, endPoint y: 184, distance: 193.8
click at [488, 341] on button "Ajouter" at bounding box center [486, 342] width 43 height 17
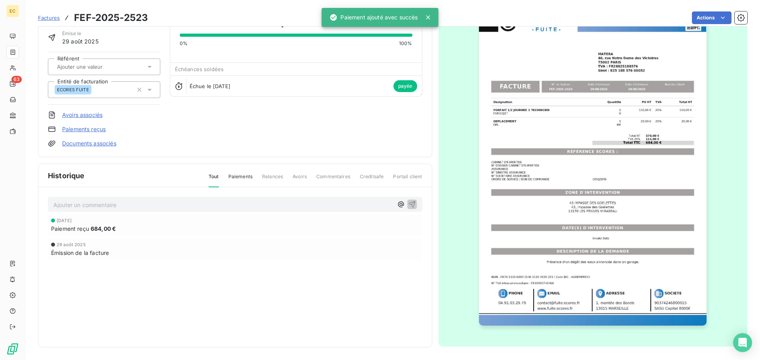
click at [45, 19] on span "Factures" at bounding box center [49, 18] width 22 height 6
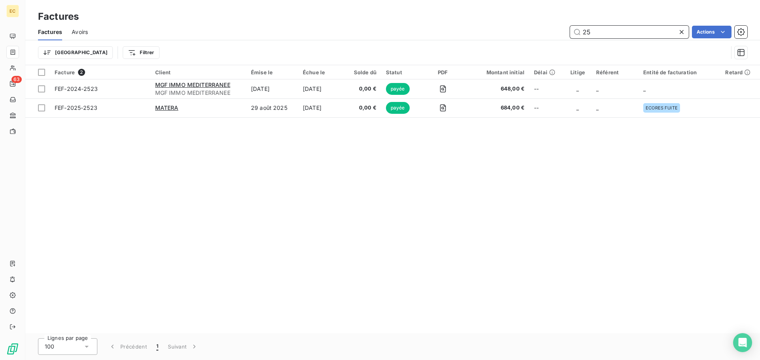
type input "2"
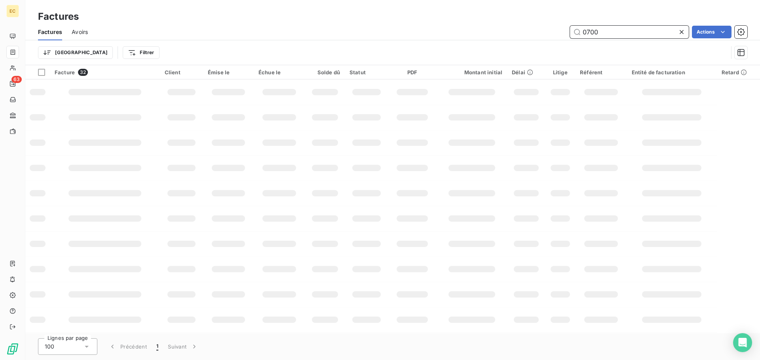
type input "0700"
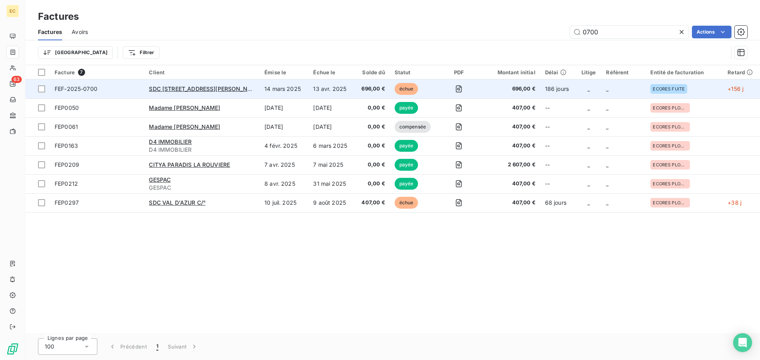
click at [123, 89] on span "FEF-2025-0700" at bounding box center [97, 89] width 85 height 8
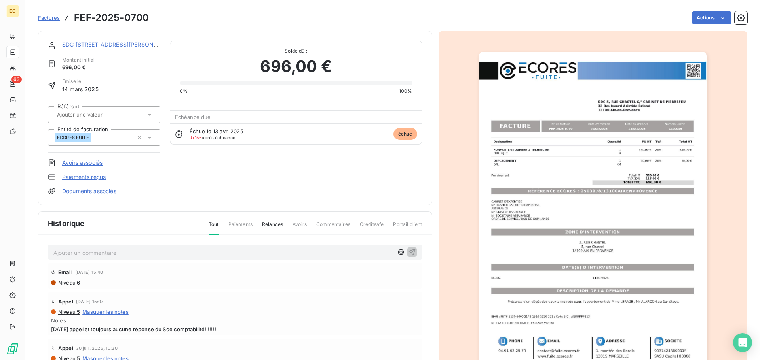
click at [90, 178] on link "Paiements reçus" at bounding box center [84, 177] width 44 height 8
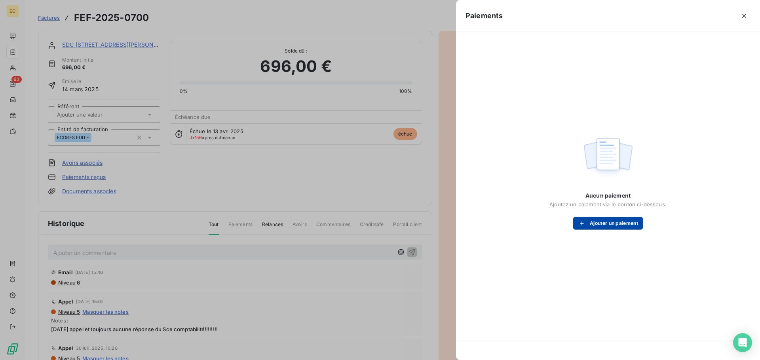
click at [602, 224] on button "Ajouter un paiement" at bounding box center [608, 223] width 70 height 13
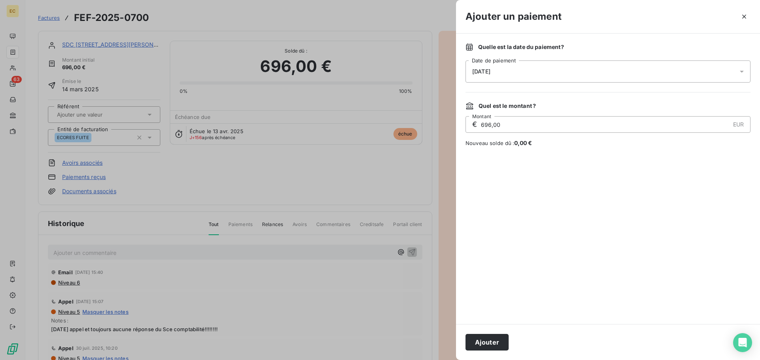
click at [508, 74] on div "[DATE]" at bounding box center [607, 72] width 285 height 22
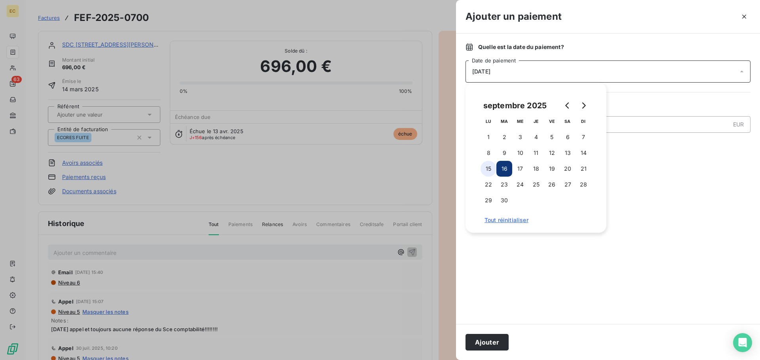
click at [488, 169] on button "15" at bounding box center [488, 169] width 16 height 16
drag, startPoint x: 496, startPoint y: 345, endPoint x: 500, endPoint y: 321, distance: 23.6
click at [496, 343] on button "Ajouter" at bounding box center [486, 342] width 43 height 17
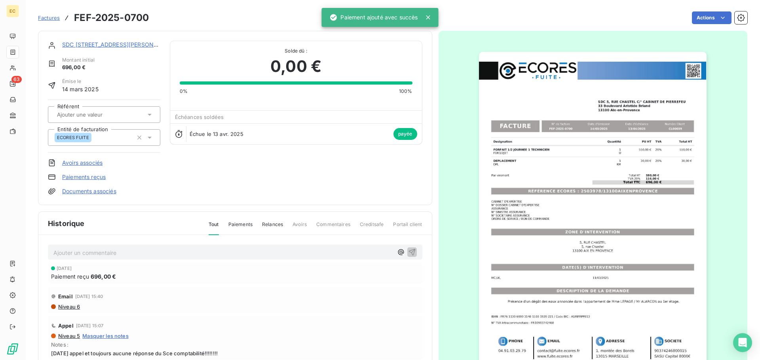
drag, startPoint x: 41, startPoint y: 17, endPoint x: 45, endPoint y: 17, distance: 4.0
click at [41, 17] on span "Factures" at bounding box center [49, 18] width 22 height 6
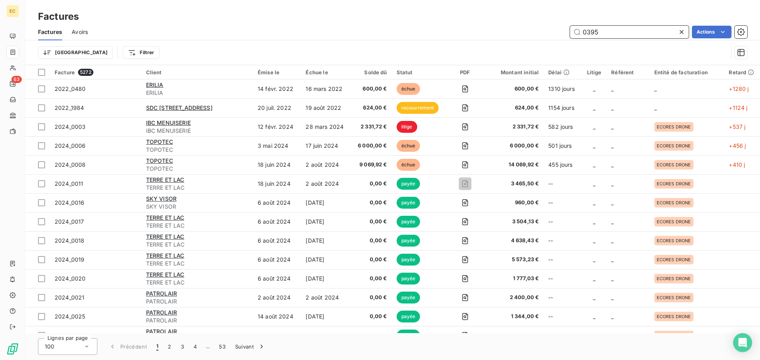
type input "0395"
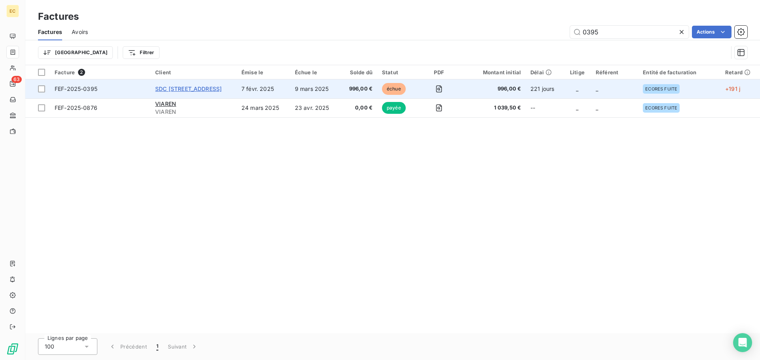
click at [218, 91] on span "SDC [STREET_ADDRESS]" at bounding box center [188, 88] width 66 height 7
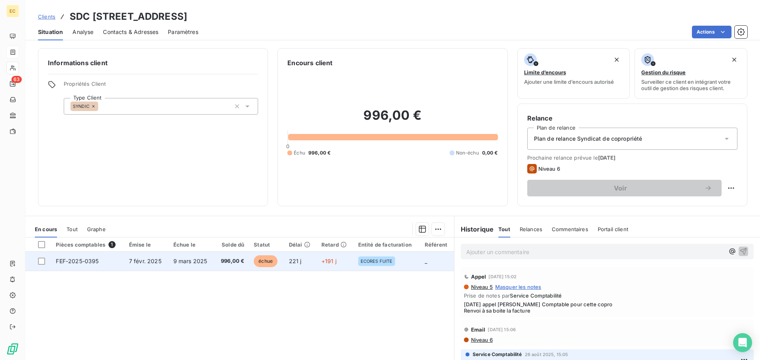
click at [125, 265] on td "7 févr. 2025" at bounding box center [146, 261] width 44 height 19
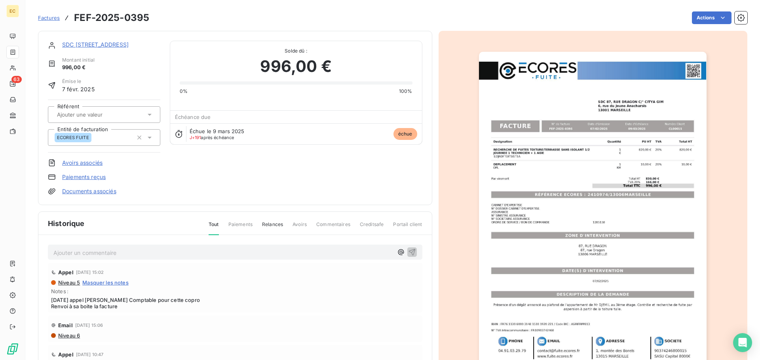
click at [92, 178] on link "Paiements reçus" at bounding box center [84, 177] width 44 height 8
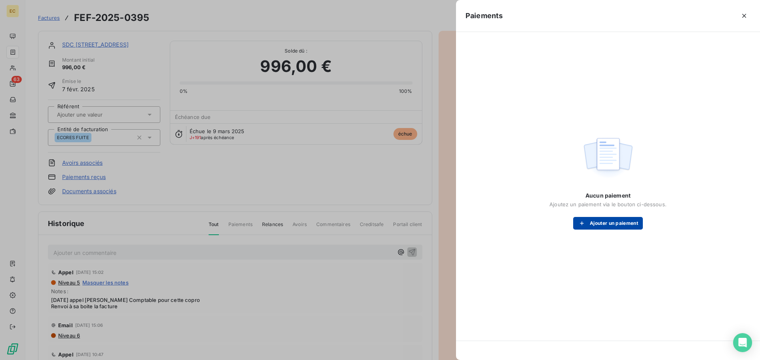
click at [607, 226] on button "Ajouter un paiement" at bounding box center [608, 223] width 70 height 13
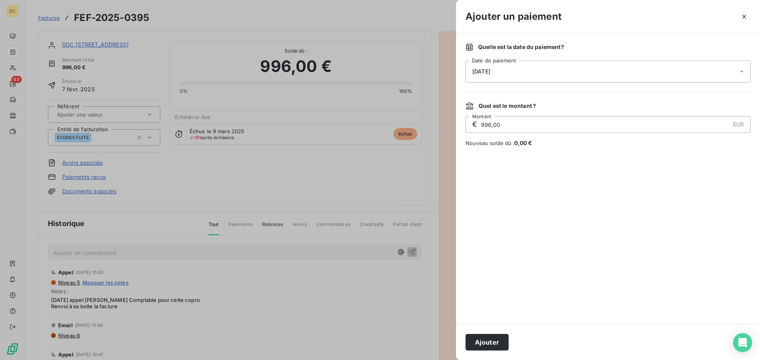
click at [516, 73] on div "[DATE]" at bounding box center [607, 72] width 285 height 22
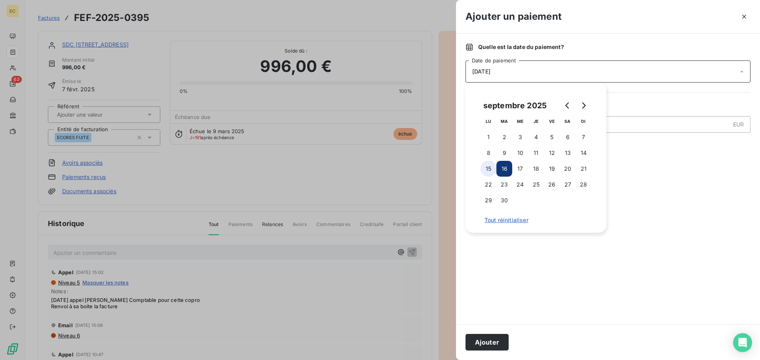
click at [488, 171] on button "15" at bounding box center [488, 169] width 16 height 16
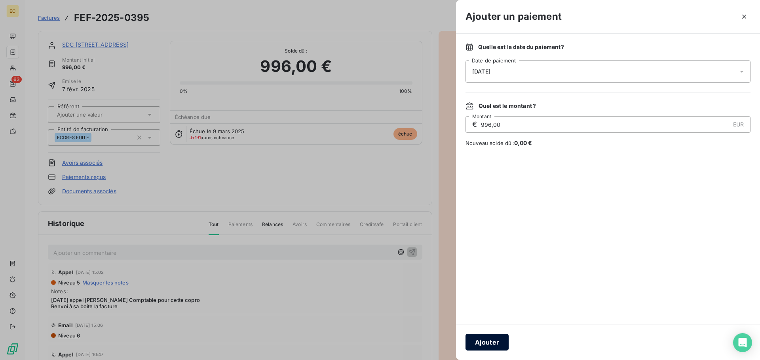
click at [498, 341] on button "Ajouter" at bounding box center [486, 342] width 43 height 17
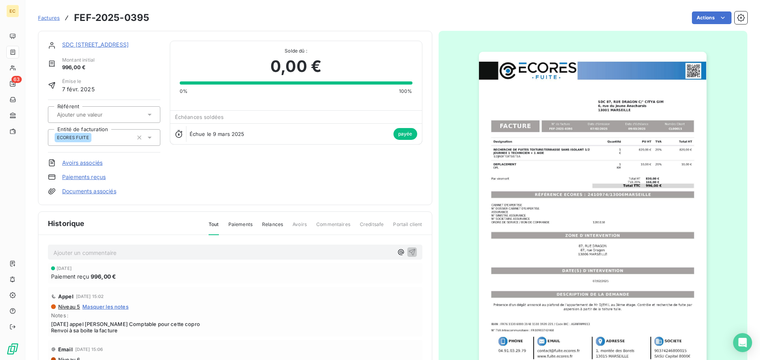
click at [51, 16] on span "Factures" at bounding box center [49, 18] width 22 height 6
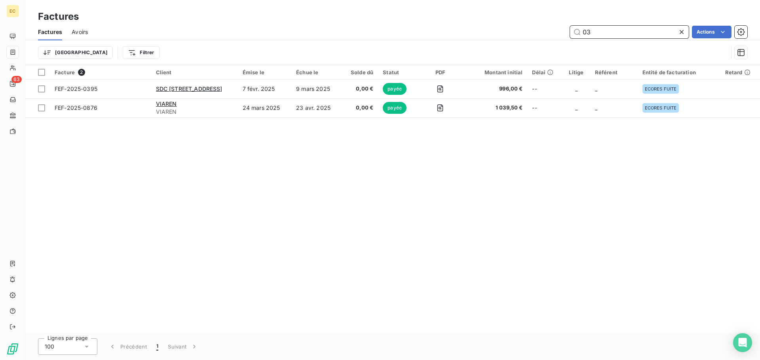
type input "0"
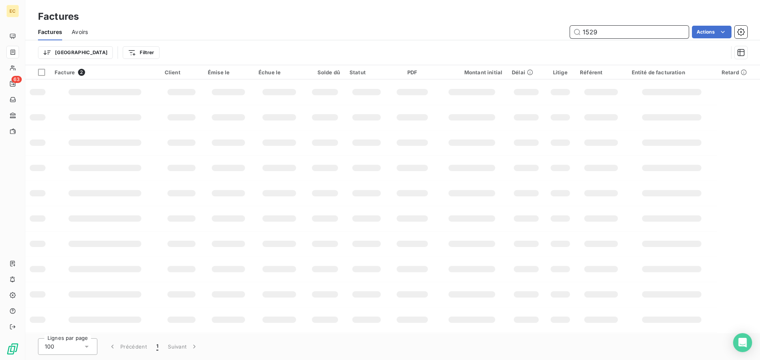
type input "1529"
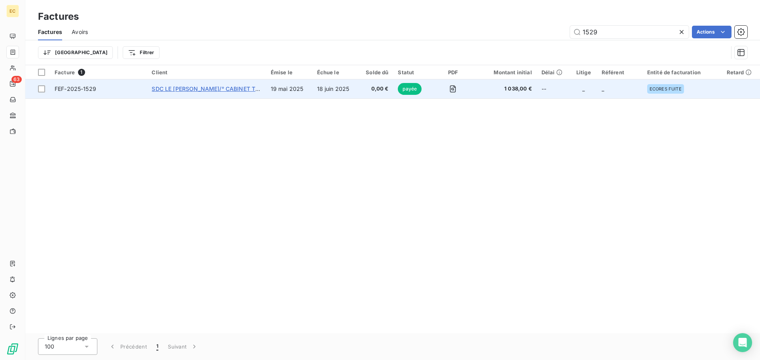
click at [166, 91] on span "SDC LE [PERSON_NAME]/° CABINET TRAVERSO" at bounding box center [217, 88] width 130 height 7
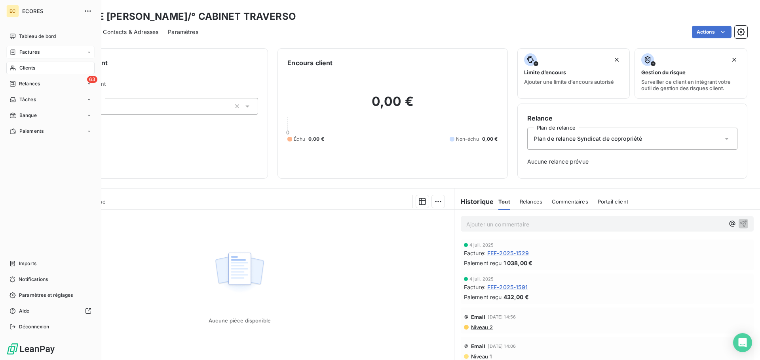
click at [28, 52] on span "Factures" at bounding box center [29, 52] width 20 height 7
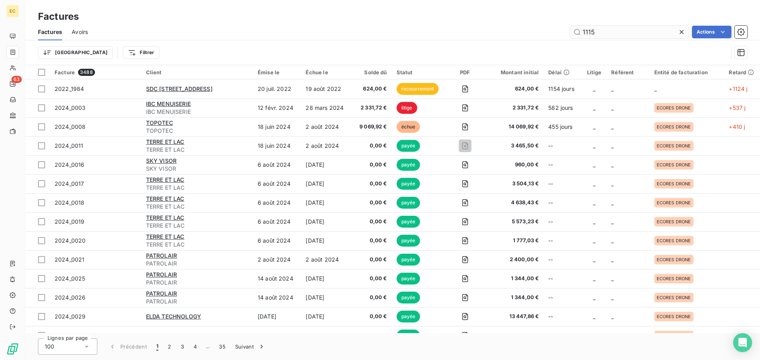
type input "1115"
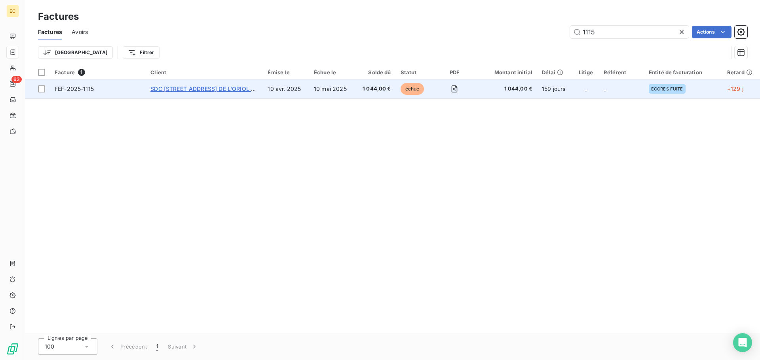
click at [207, 88] on span "SDC [STREET_ADDRESS] DE L'ORIOL C/°" at bounding box center [204, 88] width 109 height 7
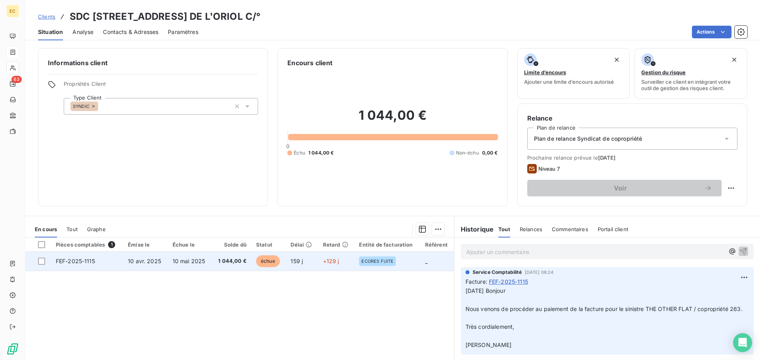
click at [154, 266] on td "10 avr. 2025" at bounding box center [145, 261] width 45 height 19
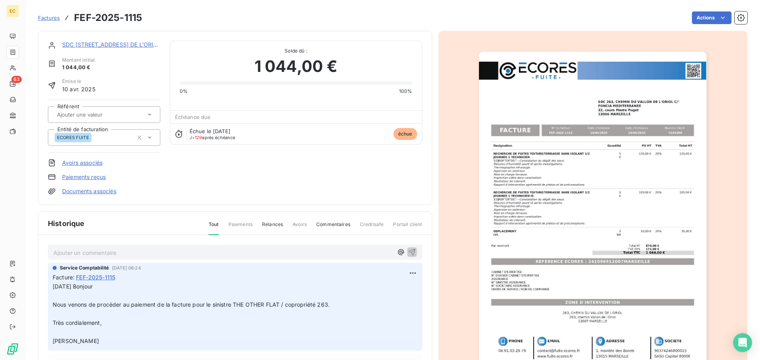
click at [90, 177] on link "Paiements reçus" at bounding box center [84, 177] width 44 height 8
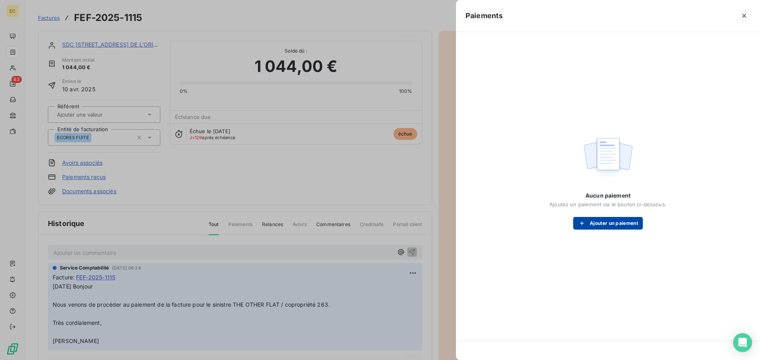
click at [598, 225] on button "Ajouter un paiement" at bounding box center [608, 223] width 70 height 13
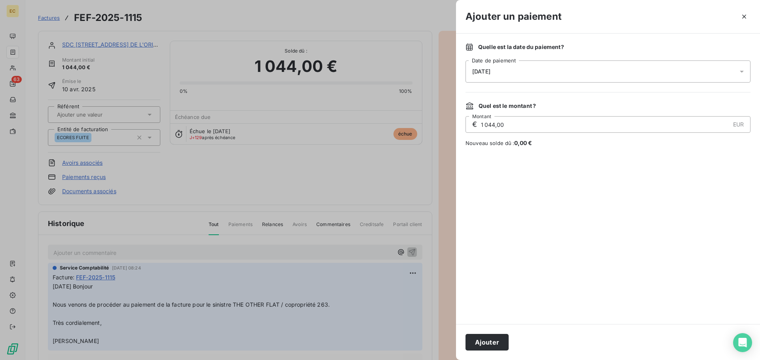
click at [519, 76] on div "[DATE]" at bounding box center [607, 72] width 285 height 22
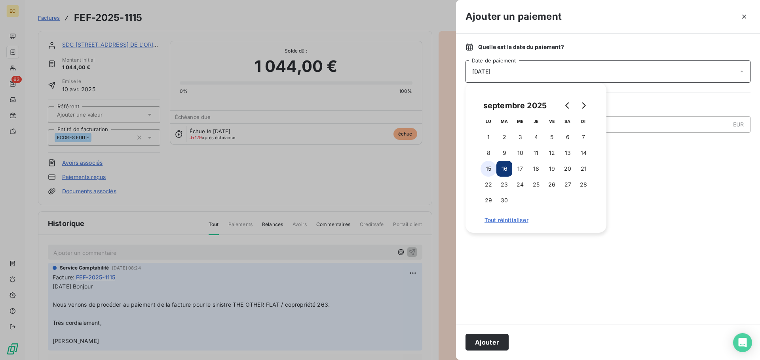
click at [489, 171] on button "15" at bounding box center [488, 169] width 16 height 16
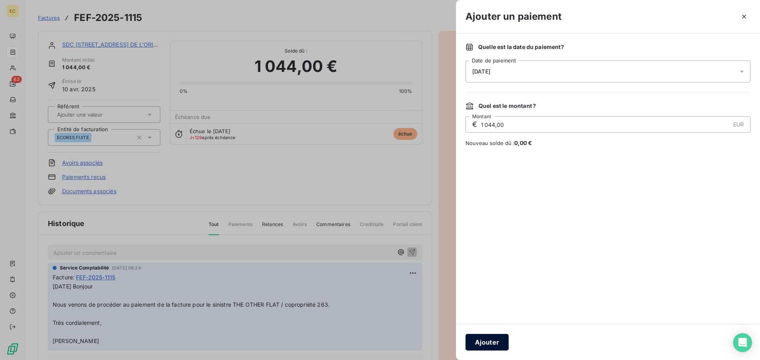
click at [490, 344] on button "Ajouter" at bounding box center [486, 342] width 43 height 17
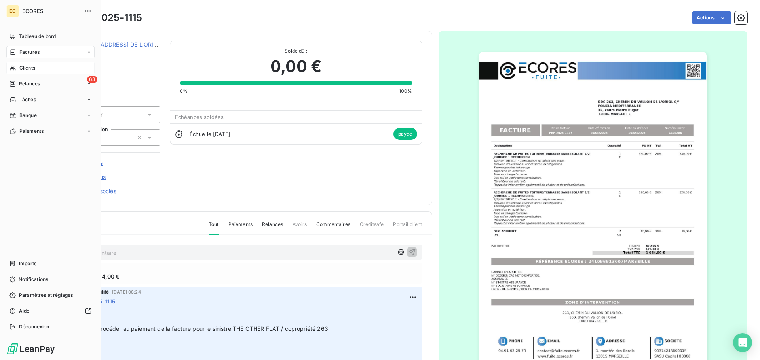
click at [27, 68] on span "Clients" at bounding box center [27, 67] width 16 height 7
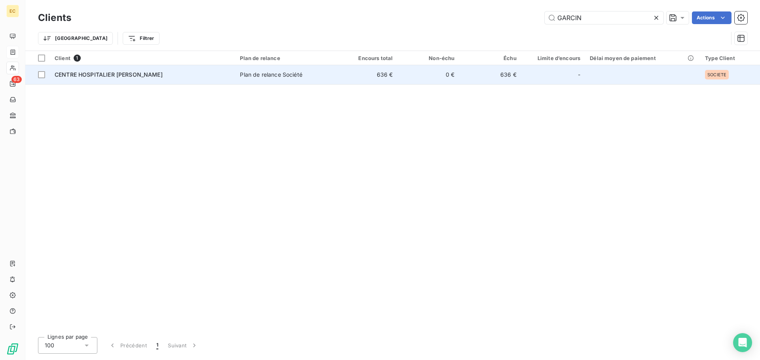
type input "GARCIN"
click at [155, 78] on div "CENTRE HOSPITALIER [PERSON_NAME]" at bounding box center [143, 75] width 176 height 8
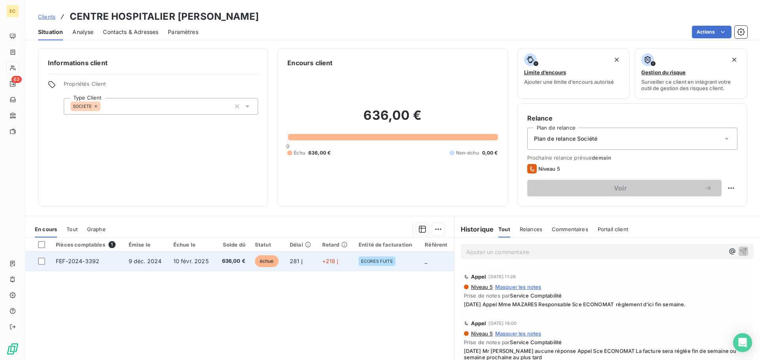
click at [152, 265] on td "9 déc. 2024" at bounding box center [146, 261] width 45 height 19
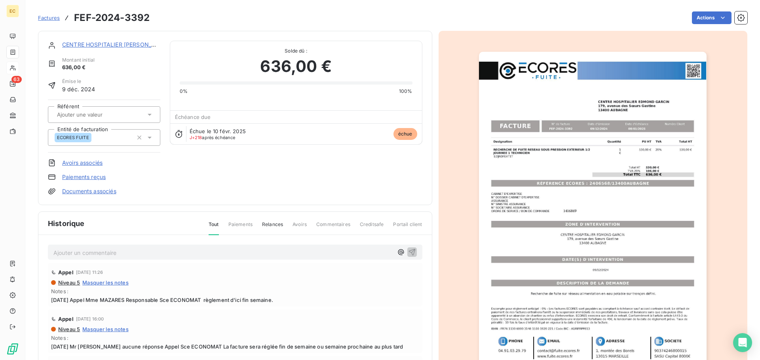
click at [94, 176] on link "Paiements reçus" at bounding box center [84, 177] width 44 height 8
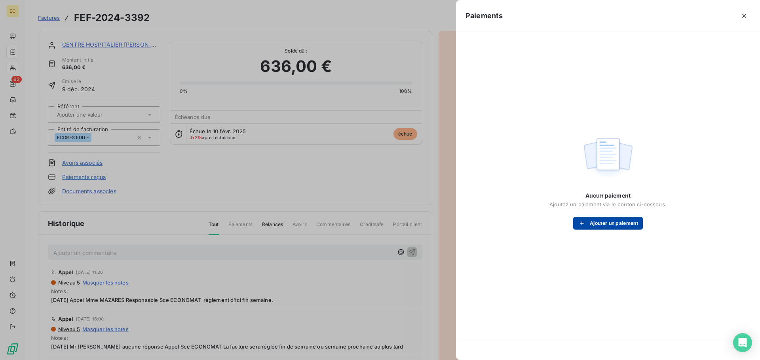
click at [600, 226] on button "Ajouter un paiement" at bounding box center [608, 223] width 70 height 13
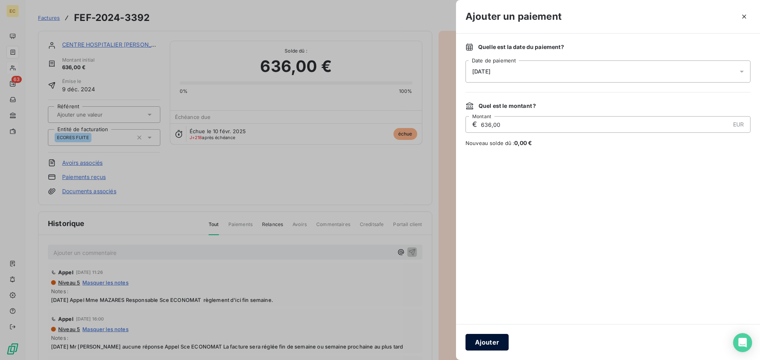
click at [497, 345] on button "Ajouter" at bounding box center [486, 342] width 43 height 17
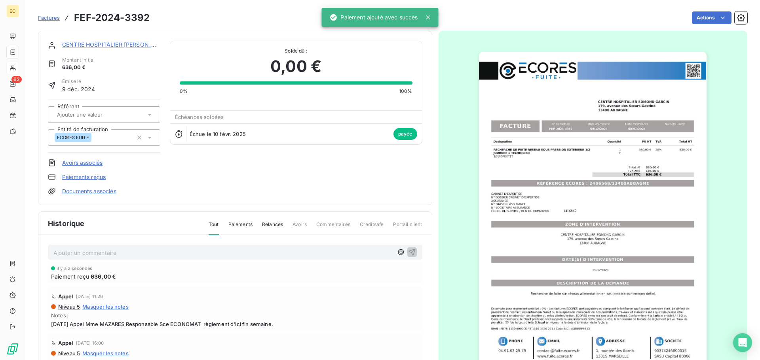
click at [49, 16] on span "Factures" at bounding box center [49, 18] width 22 height 6
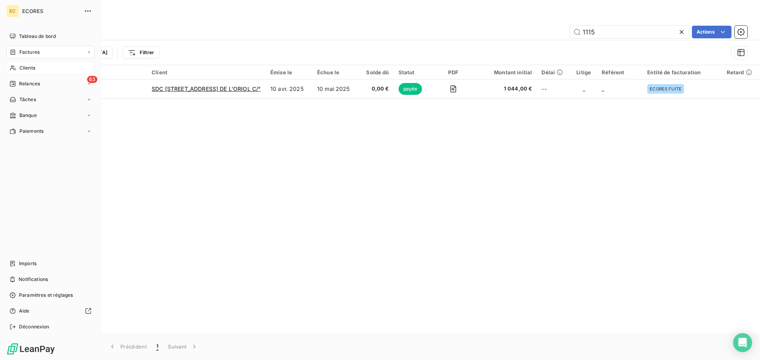
click at [32, 68] on span "Clients" at bounding box center [27, 67] width 16 height 7
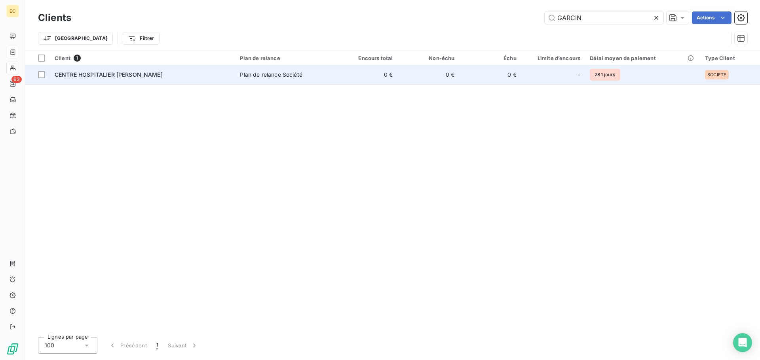
click at [186, 80] on td "CENTRE HOSPITALIER [PERSON_NAME]" at bounding box center [142, 74] width 185 height 19
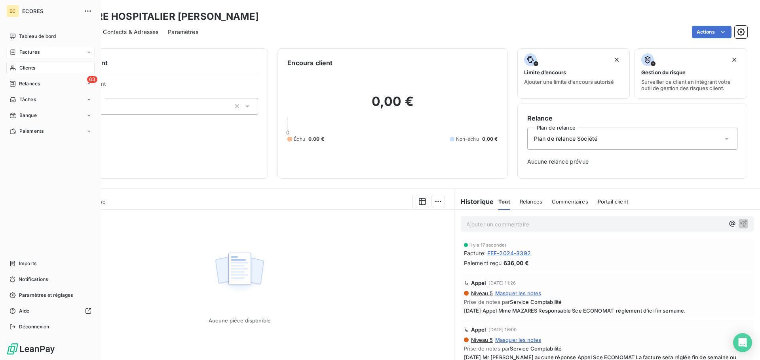
click at [33, 49] on span "Factures" at bounding box center [29, 52] width 20 height 7
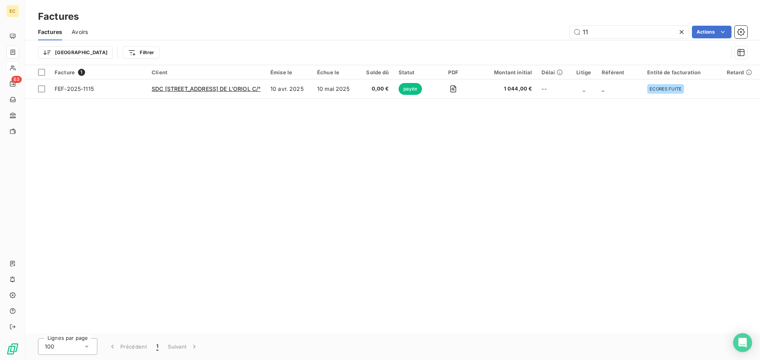
type input "1"
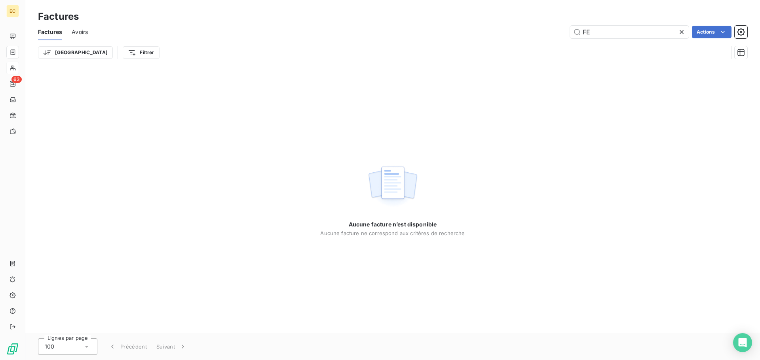
type input "F"
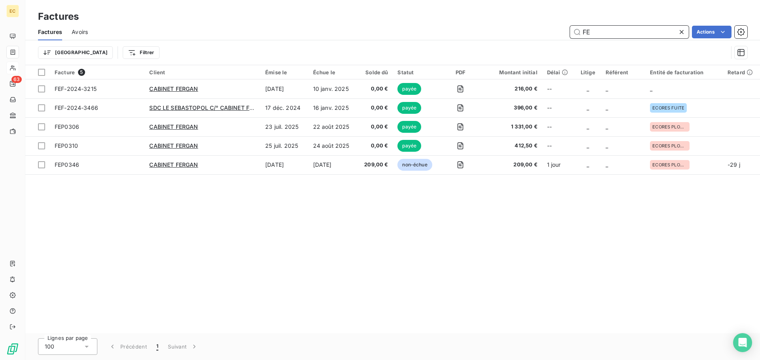
type input "F"
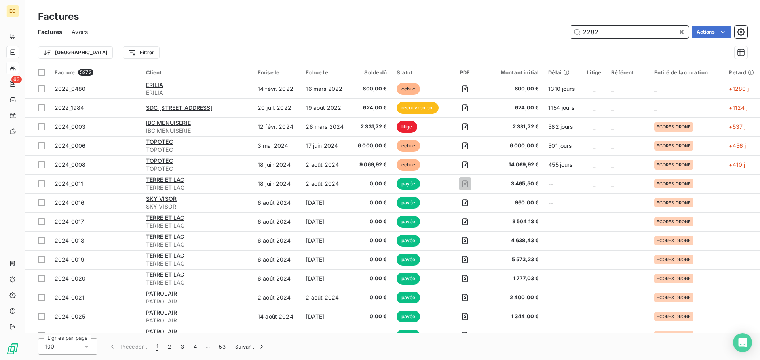
type input "2282"
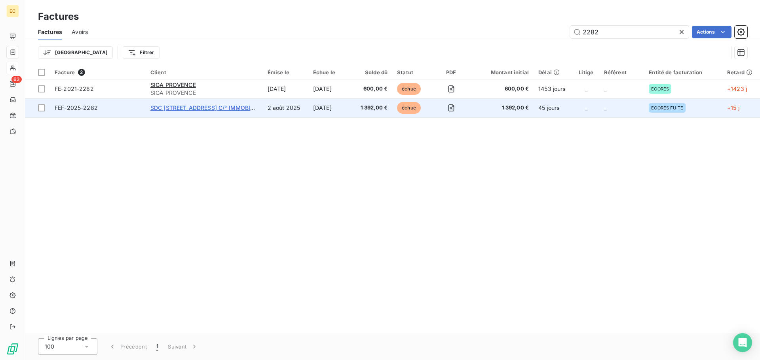
click at [187, 110] on span "SDC [STREET_ADDRESS] C/° IMMOBILIERE" at bounding box center [207, 107] width 115 height 7
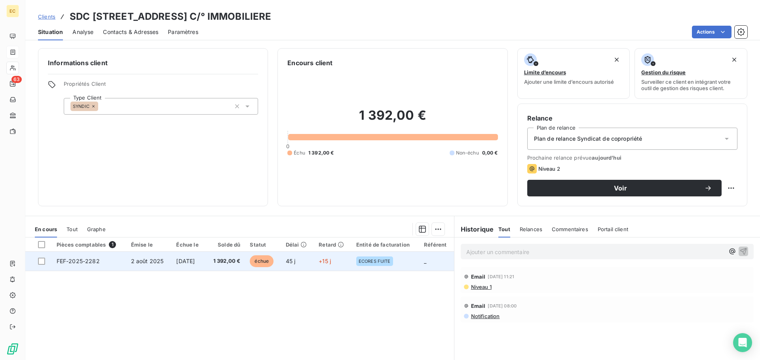
click at [138, 260] on span "2 août 2025" at bounding box center [147, 261] width 33 height 7
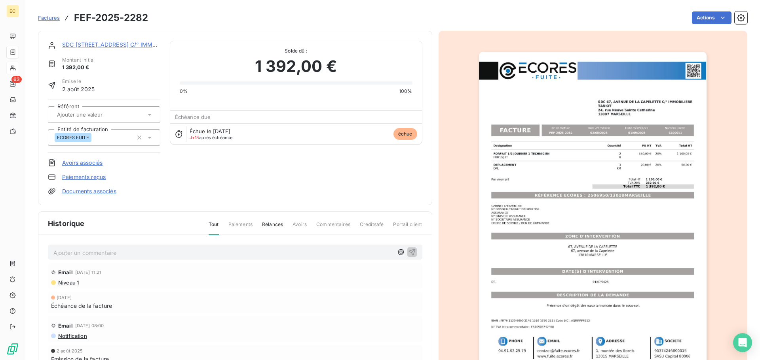
click at [93, 175] on link "Paiements reçus" at bounding box center [84, 177] width 44 height 8
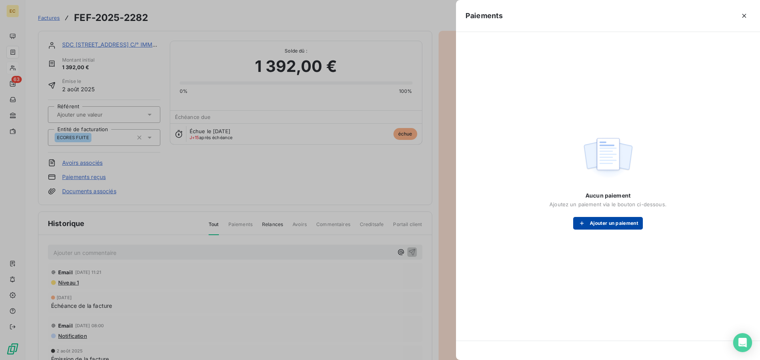
click at [606, 225] on button "Ajouter un paiement" at bounding box center [608, 223] width 70 height 13
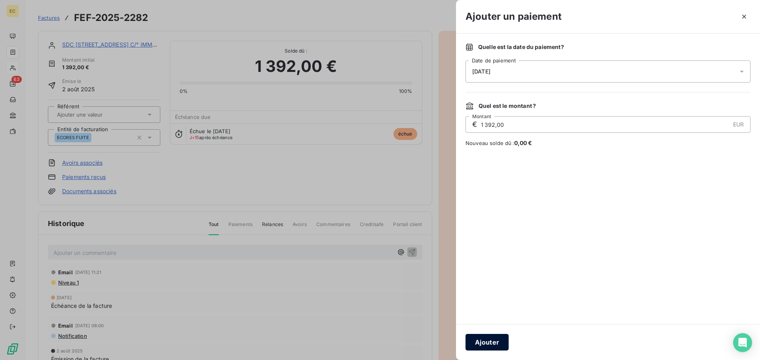
click at [487, 337] on button "Ajouter" at bounding box center [486, 342] width 43 height 17
